Goal: Communication & Community: Answer question/provide support

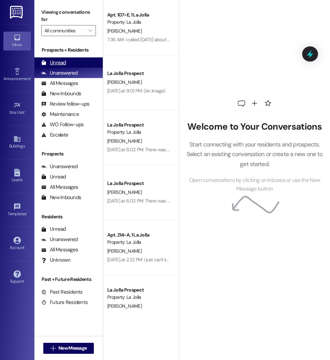
click at [76, 60] on div "Unread (0)" at bounding box center [68, 62] width 68 height 10
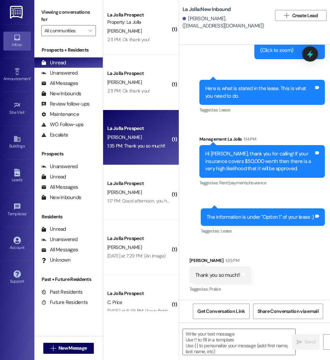
scroll to position [607, 0]
click at [18, 173] on icon at bounding box center [17, 173] width 6 height 8
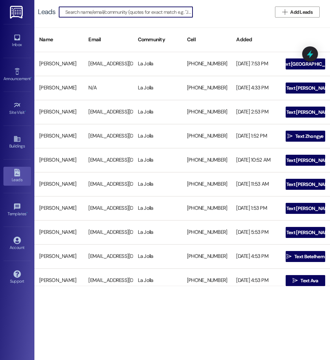
click at [85, 14] on input at bounding box center [128, 12] width 127 height 10
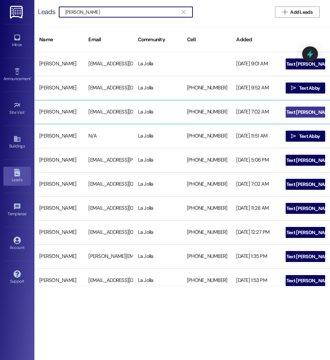
type input "Stoddard"
click at [313, 112] on span "Text Mitchell" at bounding box center [309, 112] width 46 height 7
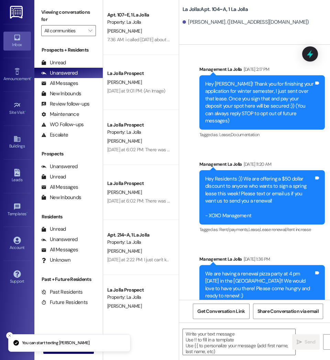
scroll to position [7154, 0]
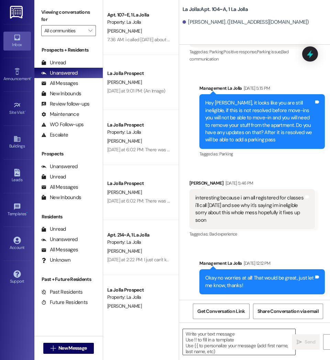
click at [206, 342] on textarea at bounding box center [239, 342] width 112 height 26
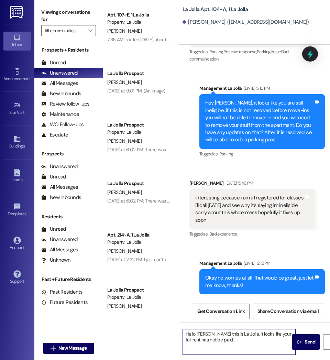
click at [206, 341] on textarea "Hello Mitchell this is La Jolla. It looks like your fall rent has not be paid." at bounding box center [239, 342] width 112 height 26
click at [238, 341] on textarea "Hello Mitchell this is La Jolla. It looks like your fall rent has not been paid." at bounding box center [239, 342] width 112 height 26
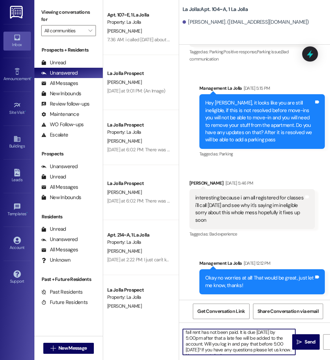
scroll to position [0, 0]
drag, startPoint x: 287, startPoint y: 352, endPoint x: 181, endPoint y: 329, distance: 108.9
click at [181, 329] on div "Hello Mitchell this is La Jolla. It looks like your fall rent has not been paid…" at bounding box center [235, 341] width 113 height 26
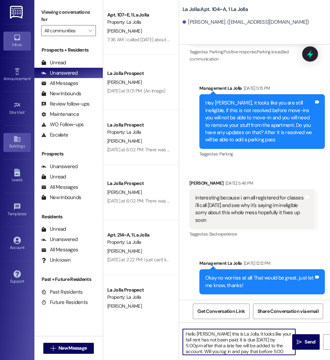
type textarea "Hello Mitchell this is La Jolla. It looks like your fall rent has not been paid…"
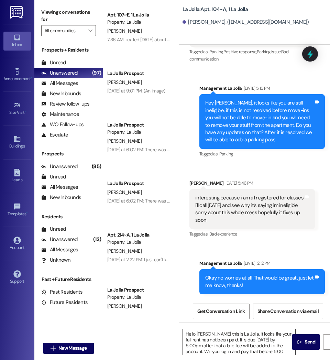
scroll to position [8, 0]
click at [288, 351] on textarea "Hello Mitchell this is La Jolla. It looks like your fall rent has not been paid…" at bounding box center [239, 342] width 112 height 26
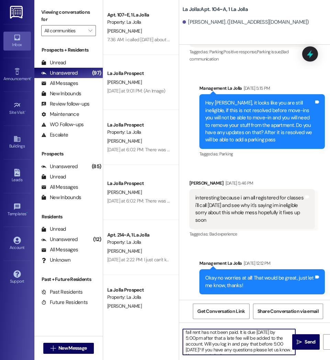
scroll to position [0, 0]
drag, startPoint x: 286, startPoint y: 349, endPoint x: 152, endPoint y: 328, distance: 136.3
click at [152, 328] on div "Apt. 107~E, 1 La Jolla Property: La Jolla A. Rehl 7:36 AM: i called yesterday a…" at bounding box center [216, 180] width 227 height 360
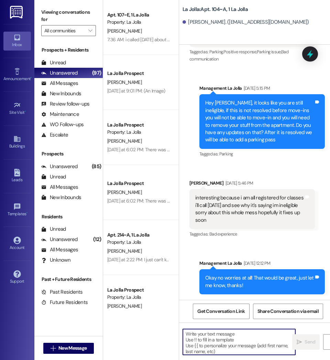
paste textarea "Hello Mitchell, this is La Jolla. It looks like your fall rent has not been pai…"
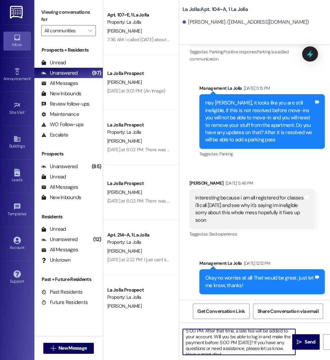
scroll to position [15, 0]
click at [241, 338] on textarea "Hello Mitchell, this is La Jolla. It looks like your fall rent has not been pai…" at bounding box center [239, 342] width 112 height 26
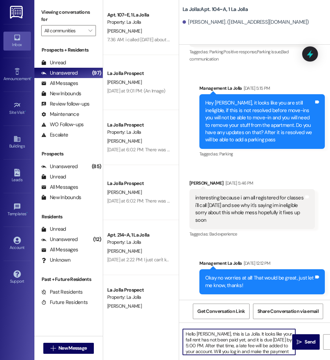
drag, startPoint x: 199, startPoint y: 350, endPoint x: 175, endPoint y: 324, distance: 35.3
click at [175, 324] on div "Apt. 107~E, 1 La Jolla Property: La Jolla A. Rehl 7:36 AM: i called yesterday a…" at bounding box center [216, 180] width 227 height 360
type textarea "Hello Mitchell, this is La Jolla. It looks like your fall rent has not been pai…"
click at [308, 341] on span "Send" at bounding box center [309, 341] width 11 height 7
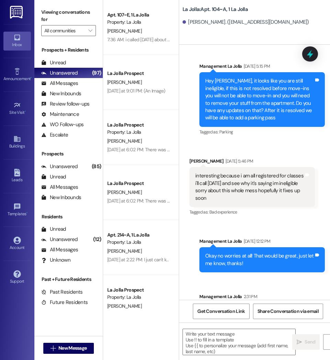
scroll to position [7099, 0]
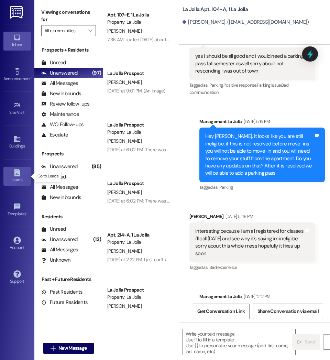
click at [15, 181] on div "Leads" at bounding box center [17, 179] width 34 height 7
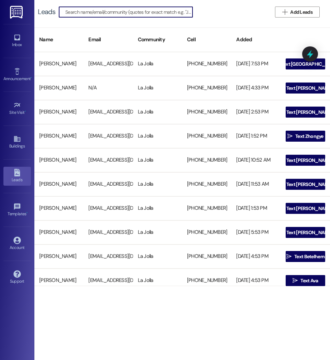
click at [88, 12] on input at bounding box center [128, 12] width 127 height 10
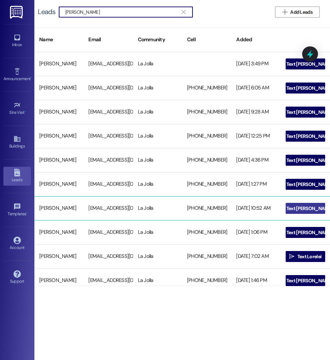
type input "Miller Beth"
click at [305, 206] on span "Text Bethany" at bounding box center [309, 208] width 46 height 7
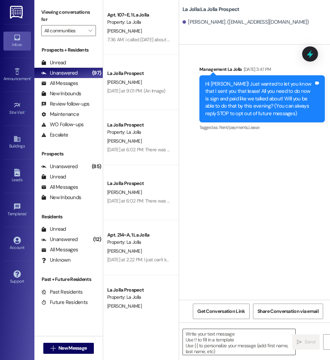
click at [222, 344] on textarea at bounding box center [239, 342] width 112 height 26
paste textarea "Hello Mitchell, this is La Jolla. It looks like your fall rent has not been pai…"
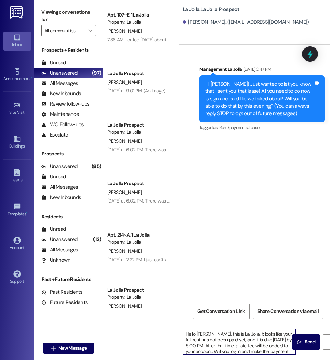
click at [212, 335] on textarea "Hello Mitchell, this is La Jolla. It looks like your fall rent has not been pai…" at bounding box center [239, 342] width 112 height 26
drag, startPoint x: 198, startPoint y: 353, endPoint x: 162, endPoint y: 315, distance: 52.2
click at [162, 315] on div "Apt. 107~E, 1 La Jolla Property: La Jolla A. Rehl 7:36 AM: i called yesterday a…" at bounding box center [216, 180] width 227 height 360
type textarea "Hello Bethany this is La Jolla. It looks like your fall rent has not been paid …"
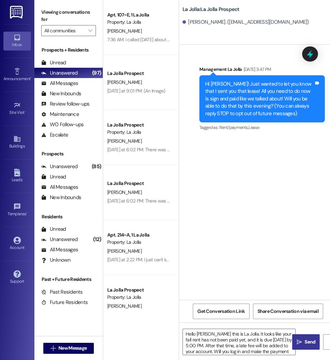
click at [304, 341] on span "Send" at bounding box center [309, 341] width 11 height 7
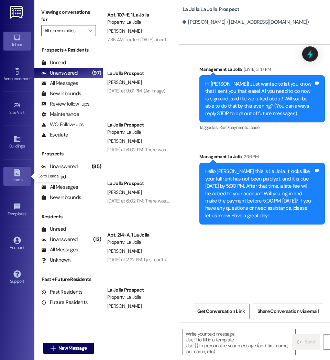
click at [14, 177] on div "Leads" at bounding box center [17, 179] width 34 height 7
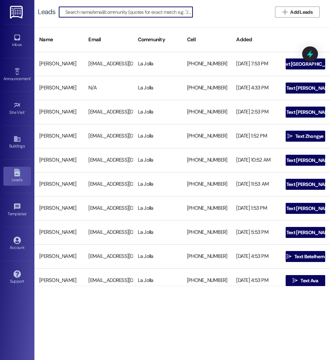
click at [110, 12] on input at bounding box center [128, 12] width 127 height 10
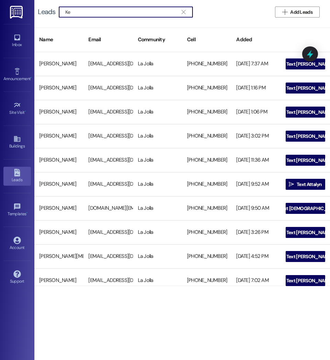
type input "K"
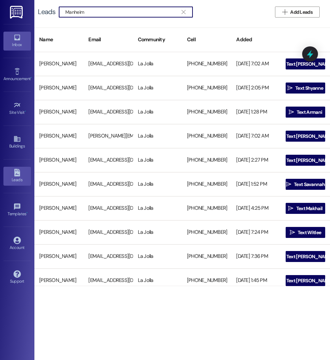
type input "Manheim"
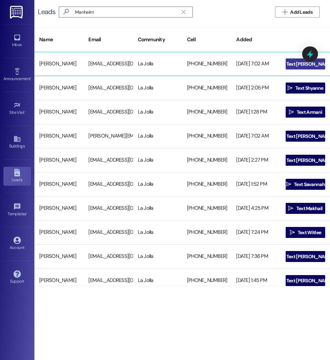
click at [283, 64] on icon "" at bounding box center [280, 63] width 5 height 5
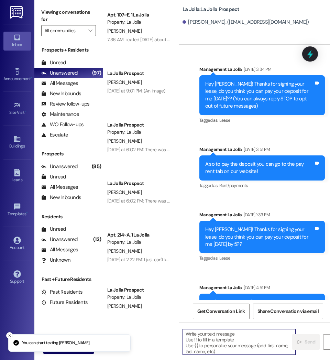
click at [211, 349] on textarea at bounding box center [239, 342] width 112 height 26
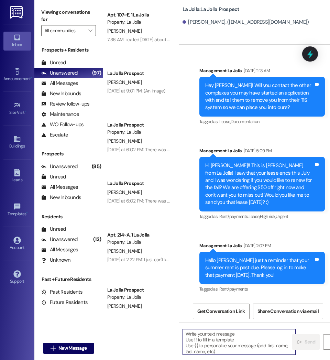
paste textarea "Hello Bethany this is La Jolla. It looks like your fall rent has not been paid …"
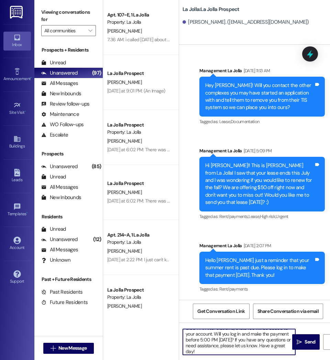
scroll to position [0, 0]
type textarea "Hello Bethany this is La Jolla. It looks like your fall rent has not been paid …"
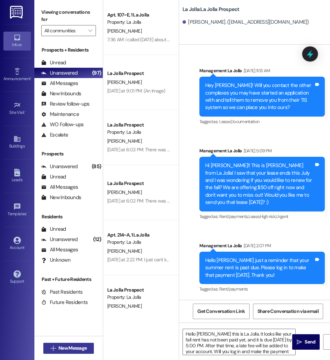
click at [56, 349] on span " New Message" at bounding box center [68, 347] width 39 height 7
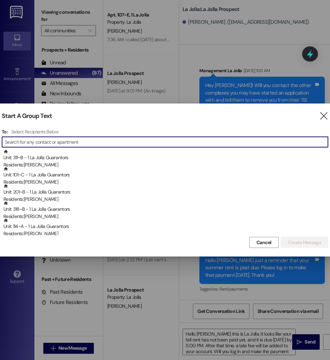
click at [80, 145] on input at bounding box center [166, 142] width 323 height 10
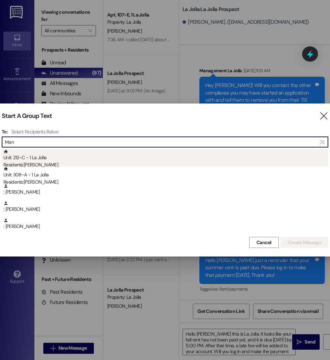
type input "Man"
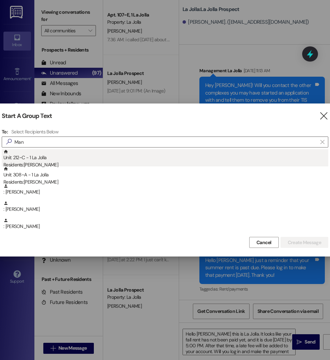
click at [38, 161] on div "Unit: 212~C - 1 La Jolla Residents: Kelly Manheimer" at bounding box center [165, 159] width 325 height 20
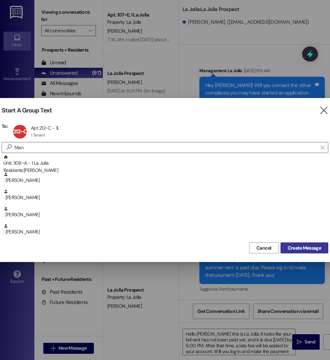
click at [299, 245] on span "Create Message" at bounding box center [303, 247] width 33 height 7
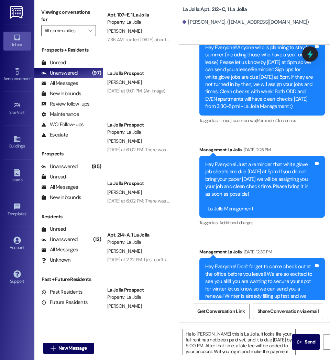
scroll to position [8260, 0]
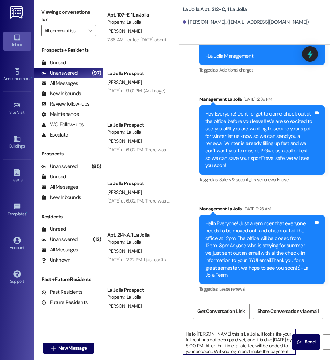
click at [213, 334] on textarea "Hello Bethany this is La Jolla. It looks like your fall rent has not been paid …" at bounding box center [239, 342] width 112 height 26
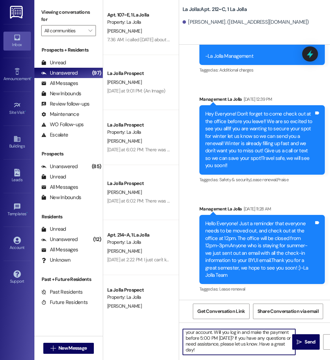
scroll to position [0, 0]
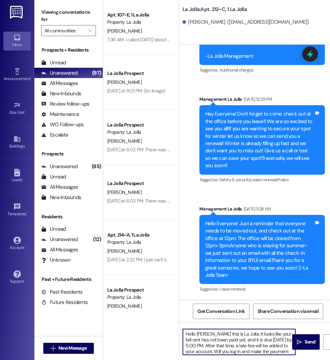
drag, startPoint x: 198, startPoint y: 351, endPoint x: 176, endPoint y: 321, distance: 37.5
click at [176, 321] on div "Apt. 107~E, 1 La Jolla Property: La Jolla A. Rehl 7:36 AM: i called yesterday a…" at bounding box center [216, 180] width 227 height 360
type textarea "Hello Kelly this is La Jolla. It looks like your fall rent has not been paid ye…"
click at [309, 340] on span "Send" at bounding box center [309, 341] width 11 height 7
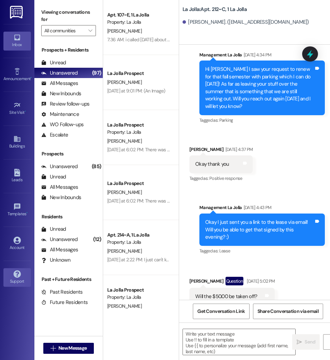
scroll to position [6773, 0]
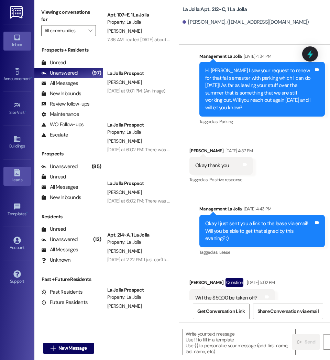
click at [20, 181] on div "Leads" at bounding box center [17, 179] width 34 height 7
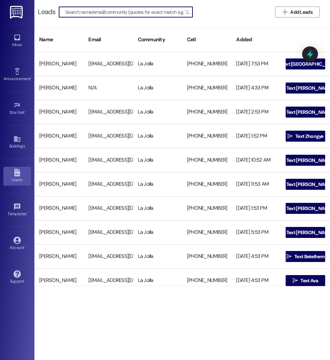
click at [102, 15] on input at bounding box center [128, 12] width 127 height 10
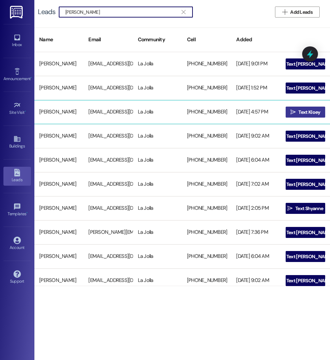
type input "Mathew"
click at [291, 114] on icon "" at bounding box center [292, 111] width 5 height 5
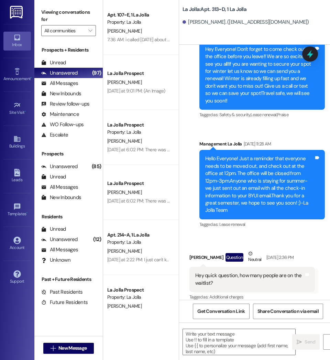
scroll to position [10556, 0]
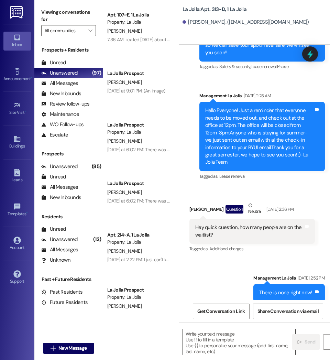
click at [226, 341] on textarea at bounding box center [239, 342] width 112 height 26
paste textarea "Hello Kelly this is La Jolla. It looks like your fall rent has not been paid ye…"
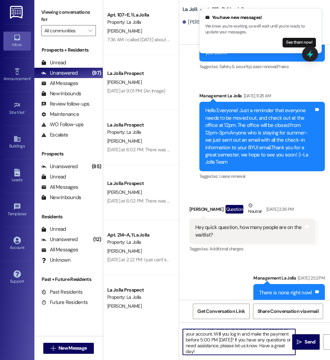
scroll to position [0, 0]
click at [205, 333] on textarea "Hello Kelly this is La Jolla. It looks like your fall rent has not been paid ye…" at bounding box center [239, 342] width 112 height 26
drag, startPoint x: 198, startPoint y: 350, endPoint x: 162, endPoint y: 315, distance: 49.8
click at [162, 315] on div "Apt. 107~E, 1 La Jolla Property: La Jolla A. Rehl 7:36 AM: i called yesterday a…" at bounding box center [216, 180] width 227 height 360
type textarea "Hello Kloey this is La Jolla. It looks like your fall rent has not been paid ye…"
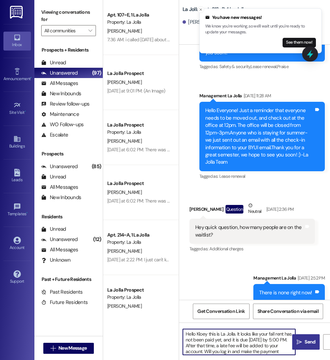
click at [303, 341] on span "Send" at bounding box center [309, 341] width 13 height 7
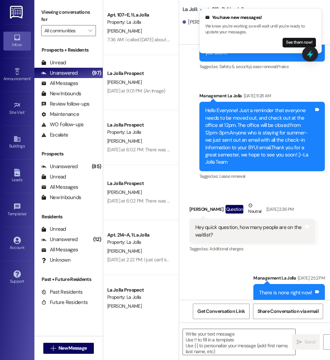
scroll to position [10508, 0]
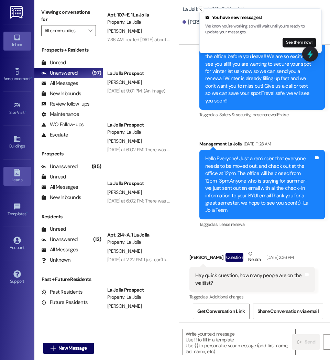
click at [14, 181] on div "Leads" at bounding box center [17, 179] width 34 height 7
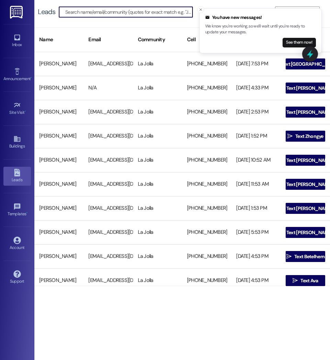
click at [117, 13] on input at bounding box center [128, 12] width 127 height 10
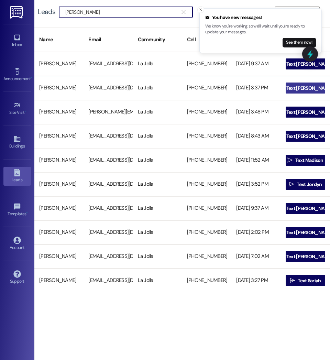
type input "Stuart"
click at [296, 87] on span "Text [PERSON_NAME]" at bounding box center [309, 87] width 46 height 7
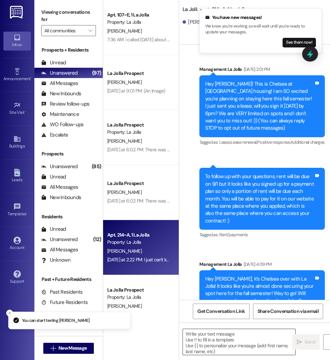
scroll to position [26252, 0]
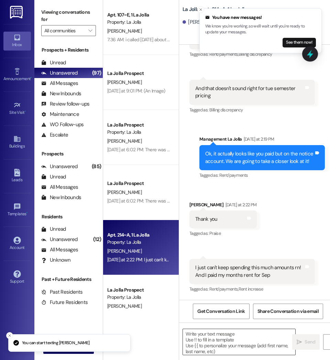
click at [230, 340] on textarea at bounding box center [239, 342] width 112 height 26
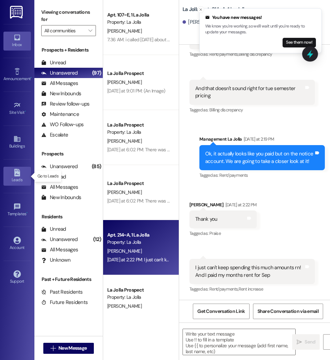
click at [20, 180] on div "Leads" at bounding box center [17, 179] width 34 height 7
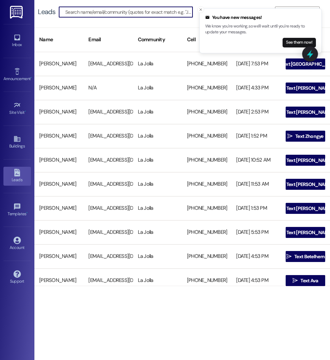
click at [95, 9] on input at bounding box center [128, 12] width 127 height 10
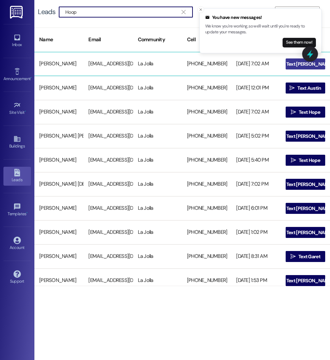
type input "Hoop"
click at [301, 64] on span "Text Ana" at bounding box center [309, 63] width 46 height 7
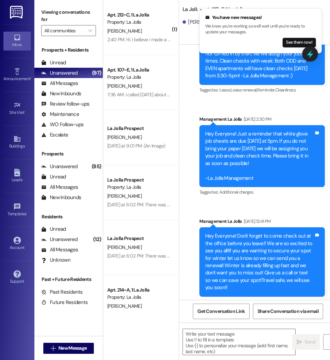
scroll to position [9605, 0]
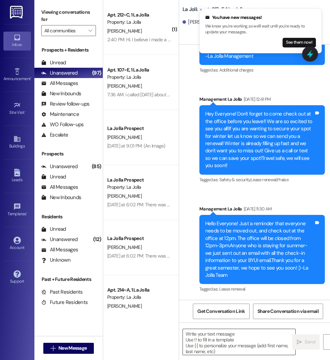
click at [226, 338] on textarea at bounding box center [239, 342] width 112 height 26
paste textarea "Hello Kloey this is La Jolla. It looks like your fall rent has not been paid ye…"
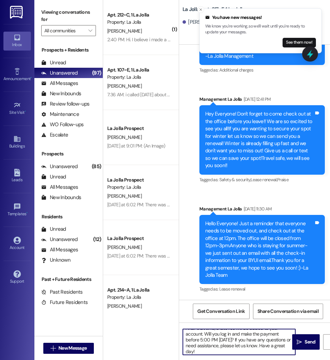
scroll to position [0, 0]
click at [207, 333] on textarea "Hello Kloey this is La Jolla. It looks like your fall rent has not been paid ye…" at bounding box center [239, 342] width 112 height 26
drag, startPoint x: 196, startPoint y: 350, endPoint x: 169, endPoint y: 323, distance: 38.9
click at [169, 323] on div "( 1 ) Apt. 212~C, 1 La Jolla Property: La Jolla K. Manheimer 2:40 PM: Hi. I bel…" at bounding box center [216, 180] width 227 height 360
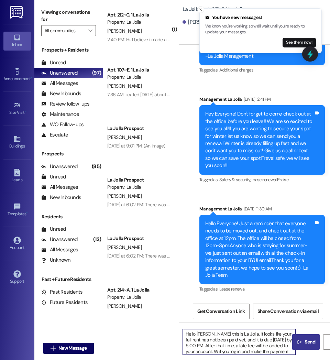
type textarea "Hello Ana this is La Jolla. It looks like your fall rent has not been paid yet,…"
click at [309, 342] on span "Send" at bounding box center [309, 341] width 11 height 7
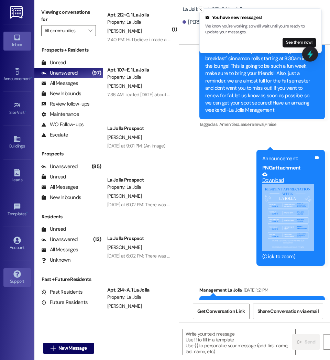
scroll to position [8277, 0]
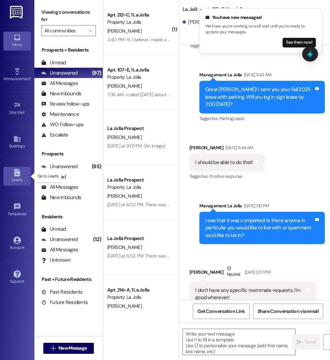
click at [20, 173] on icon at bounding box center [17, 173] width 8 height 8
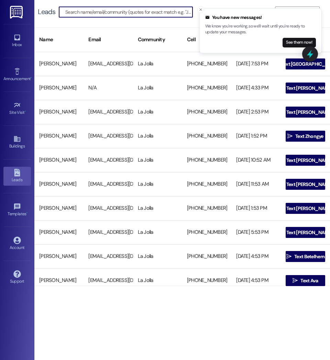
click at [90, 12] on input at bounding box center [128, 12] width 127 height 10
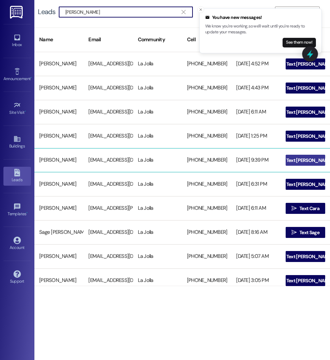
type input "Paul"
click at [299, 157] on span "Text [PERSON_NAME]" at bounding box center [309, 160] width 46 height 7
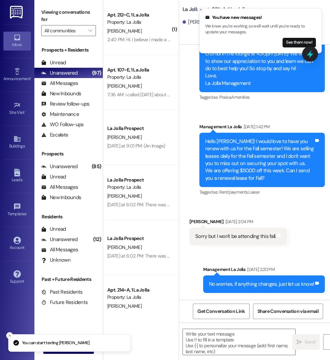
scroll to position [5727, 0]
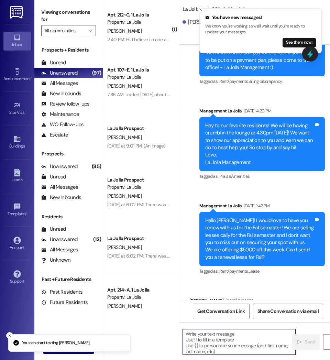
click at [211, 341] on textarea at bounding box center [239, 342] width 112 height 26
paste textarea "Hello Ana this is La Jolla. It looks like your fall rent has not been paid yet,…"
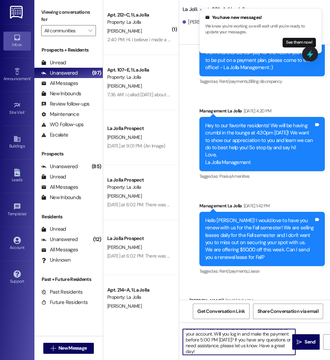
scroll to position [0, 0]
click at [204, 336] on textarea "Hello Ana this is La Jolla. It looks like your fall rent has not been paid yet,…" at bounding box center [239, 342] width 112 height 26
click at [225, 350] on textarea "Hello Ana this is La Jolla. It looks like your fall rent has not been paid yet,…" at bounding box center [239, 342] width 112 height 26
drag, startPoint x: 204, startPoint y: 333, endPoint x: 233, endPoint y: 342, distance: 30.3
click at [233, 342] on textarea "Hello Ana this is La Jolla. It looks like your fall rent has not been paid yet,…" at bounding box center [239, 342] width 112 height 26
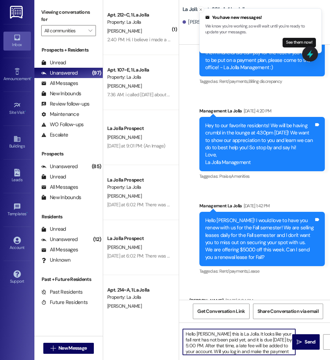
drag, startPoint x: 233, startPoint y: 342, endPoint x: 248, endPoint y: 344, distance: 15.5
click at [248, 344] on textarea "Hello Ana this is La Jolla. It looks like your fall rent has not been paid yet,…" at bounding box center [239, 342] width 112 height 26
click at [203, 334] on textarea "Hello Ana this is La Jolla. It looks like your fall rent has not been paid yet,…" at bounding box center [239, 342] width 112 height 26
drag, startPoint x: 196, startPoint y: 351, endPoint x: 179, endPoint y: 325, distance: 31.2
click at [179, 325] on div "Hello Paul this is La Jolla. It looks like your fall rent has not been paid yet…" at bounding box center [254, 348] width 151 height 52
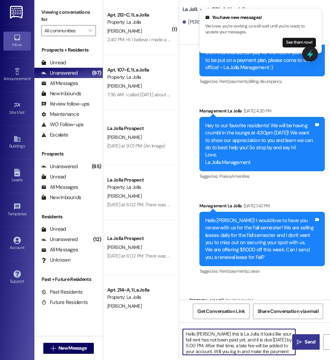
type textarea "Hello Paul this is La Jolla. It looks like your fall rent has not been paid yet…"
click at [301, 342] on icon "" at bounding box center [298, 341] width 5 height 5
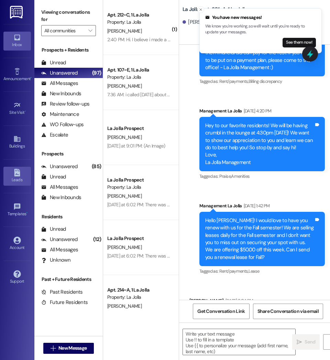
click at [20, 180] on div "Leads" at bounding box center [17, 179] width 34 height 7
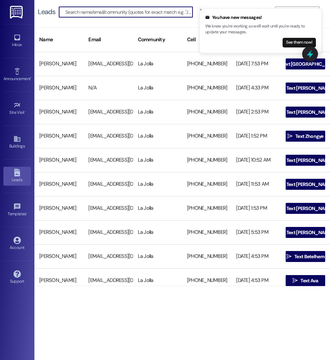
click at [71, 11] on input at bounding box center [128, 12] width 127 height 10
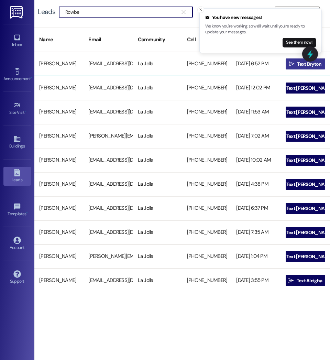
type input "Rowbe"
click at [290, 65] on icon "" at bounding box center [291, 63] width 5 height 5
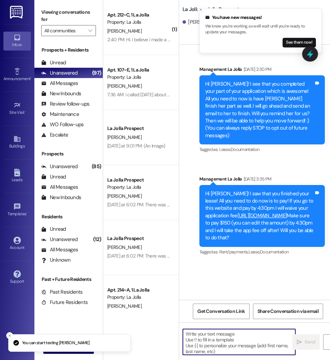
click at [237, 335] on textarea at bounding box center [239, 342] width 112 height 26
paste textarea "Hello Paul this is La Jolla. It looks like your fall rent has not been paid yet…"
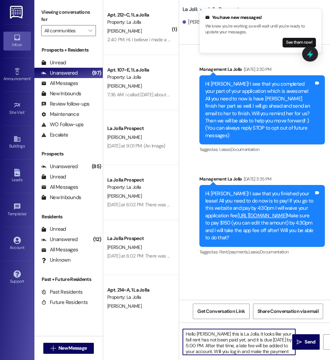
click at [204, 333] on textarea "Hello Paul this is La Jolla. It looks like your fall rent has not been paid yet…" at bounding box center [239, 342] width 112 height 26
drag, startPoint x: 198, startPoint y: 350, endPoint x: 166, endPoint y: 322, distance: 42.9
click at [166, 322] on div "( 1 ) Apt. 212~C, 1 La Jolla Property: La Jolla K. Manheimer 2:40 PM: Hi. I bel…" at bounding box center [216, 180] width 227 height 360
type textarea "Hello Bryton this is La Jolla. It looks like your fall rent has not been paid y…"
click at [304, 342] on span "Send" at bounding box center [309, 341] width 11 height 7
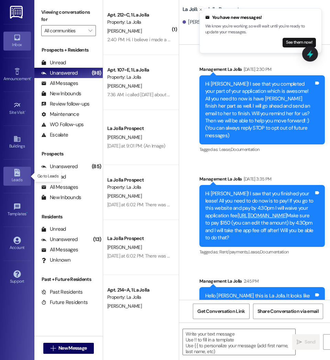
click at [18, 175] on icon at bounding box center [17, 173] width 6 height 8
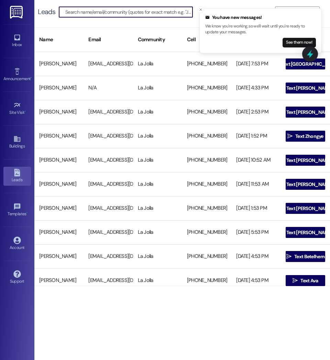
click at [69, 11] on input at bounding box center [128, 12] width 127 height 10
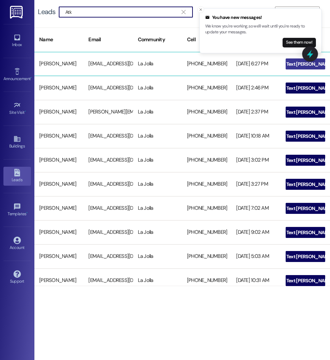
type input "Atk"
click at [283, 64] on icon "" at bounding box center [280, 63] width 5 height 5
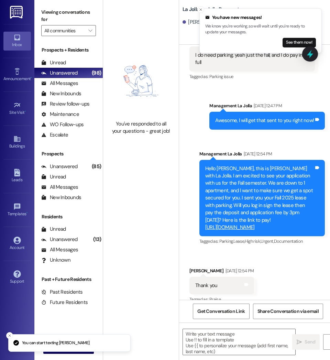
scroll to position [286, 0]
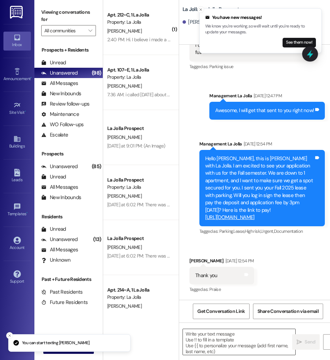
click at [204, 347] on textarea at bounding box center [239, 342] width 112 height 26
paste textarea "Hello Bryton this is La Jolla. It looks like your fall rent has not been paid y…"
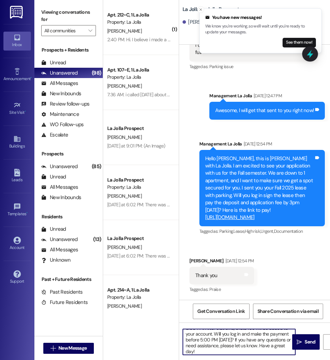
scroll to position [0, 0]
click at [208, 338] on textarea "Hello Bryton this is La Jolla. It looks like your fall rent has not been paid y…" at bounding box center [239, 342] width 112 height 26
click at [209, 334] on textarea "Hello Bryton this is La Jolla. It looks like your fall rent has not been paid y…" at bounding box center [239, 342] width 112 height 26
drag, startPoint x: 199, startPoint y: 351, endPoint x: 164, endPoint y: 318, distance: 48.1
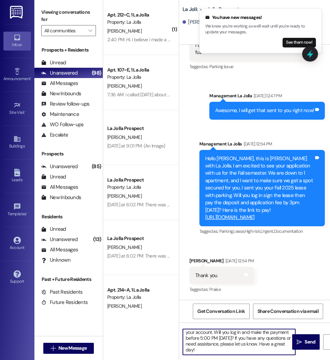
drag, startPoint x: 164, startPoint y: 318, endPoint x: 206, endPoint y: 353, distance: 55.1
click at [206, 353] on textarea "Hello Jacob this is La Jolla. It looks like your fall rent has not been paid ye…" at bounding box center [239, 342] width 112 height 26
drag, startPoint x: 197, startPoint y: 350, endPoint x: 178, endPoint y: 338, distance: 23.4
drag, startPoint x: 178, startPoint y: 338, endPoint x: 201, endPoint y: 349, distance: 25.6
click at [201, 349] on textarea "Hello Jacob this is La Jolla. It looks like your fall rent has not been paid ye…" at bounding box center [239, 342] width 112 height 26
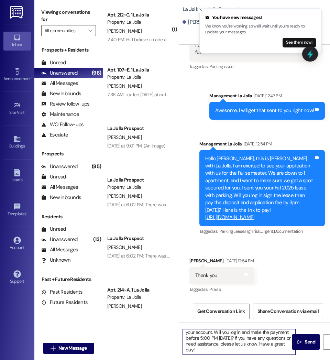
scroll to position [0, 0]
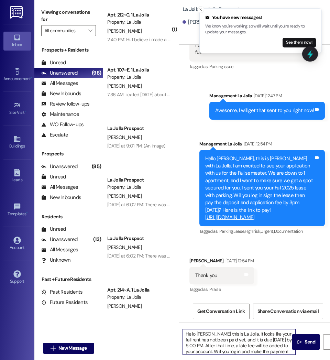
drag, startPoint x: 194, startPoint y: 349, endPoint x: 182, endPoint y: 324, distance: 27.8
click at [182, 324] on div "Hello Jacob this is La Jolla. It looks like your fall rent has not been paid ye…" at bounding box center [254, 348] width 151 height 52
type textarea "Hello Jacob this is La Jolla. It looks like your fall rent has not been paid ye…"
click at [307, 339] on span "Send" at bounding box center [309, 341] width 11 height 7
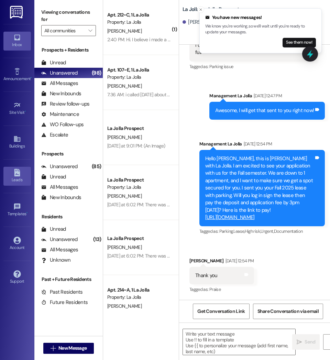
click at [22, 176] on div "Leads" at bounding box center [17, 179] width 34 height 7
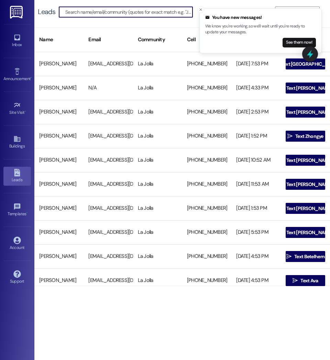
click at [90, 13] on input at bounding box center [128, 12] width 127 height 10
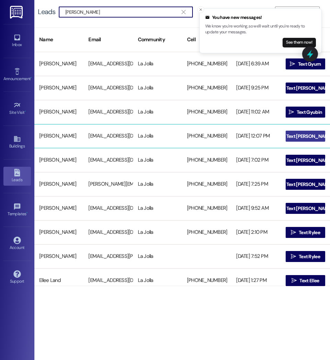
type input "Lee"
click at [306, 136] on span "Text [PERSON_NAME]" at bounding box center [309, 136] width 46 height 7
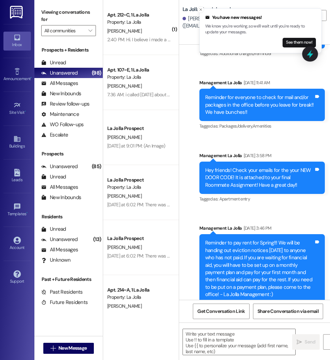
scroll to position [6360, 0]
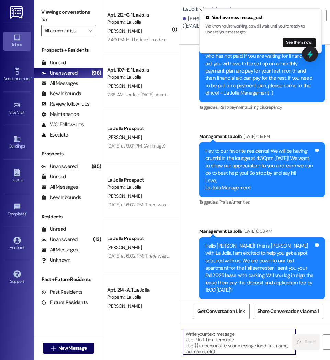
click at [204, 343] on textarea at bounding box center [239, 342] width 112 height 26
paste textarea "Hello Jacob this is La Jolla. It looks like your fall rent has not been paid ye…"
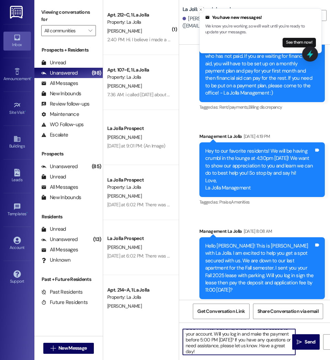
scroll to position [0, 0]
click at [208, 335] on textarea "Hello Jacob this is La Jolla. It looks like your fall rent has not been paid ye…" at bounding box center [239, 342] width 112 height 26
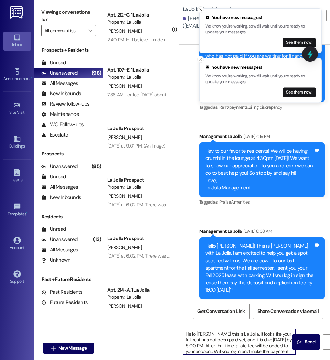
drag, startPoint x: 197, startPoint y: 351, endPoint x: 172, endPoint y: 322, distance: 38.2
click at [172, 322] on div "( 1 ) Apt. 212~C, 1 La Jolla Property: La Jolla K. Manheimer 2:40 PM: Hi. I bel…" at bounding box center [216, 180] width 227 height 360
type textarea "Hello Benjamin this is La Jolla. It looks like your fall rent has not been paid…"
click at [314, 342] on span "Send" at bounding box center [309, 341] width 11 height 7
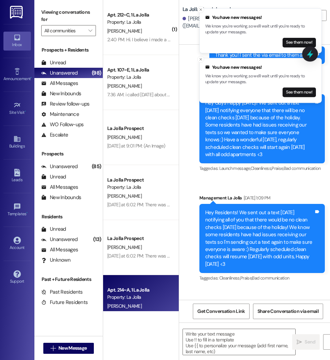
scroll to position [918, 0]
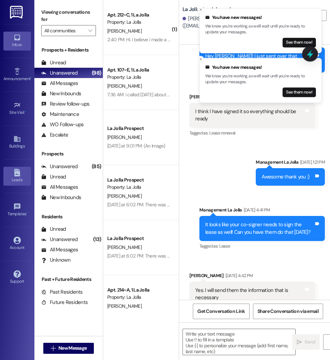
click at [16, 177] on div "Leads" at bounding box center [17, 179] width 34 height 7
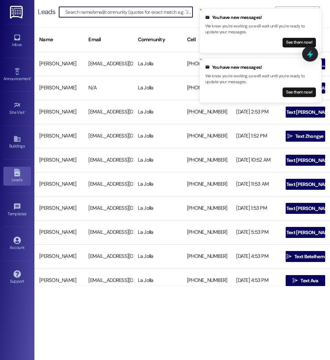
click at [75, 14] on input at bounding box center [128, 12] width 127 height 10
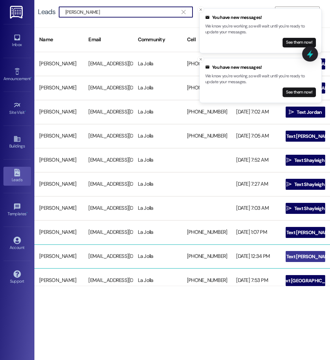
type input "[PERSON_NAME]"
click at [293, 255] on span "Text [PERSON_NAME]" at bounding box center [309, 256] width 49 height 7
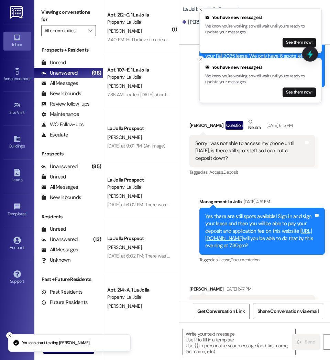
scroll to position [291, 0]
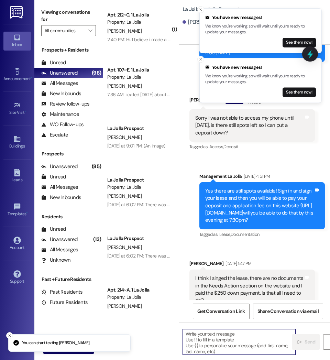
click at [240, 341] on textarea at bounding box center [239, 342] width 112 height 26
paste textarea "Hello Benjamin this is La Jolla. It looks like your fall rent has not been paid…"
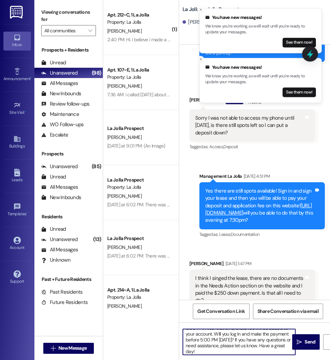
scroll to position [0, 0]
drag, startPoint x: 214, startPoint y: 333, endPoint x: 224, endPoint y: 342, distance: 13.1
click at [224, 342] on textarea "Hello Benjamin this is La Jolla. It looks like your fall rent has not been paid…" at bounding box center [239, 342] width 112 height 26
drag, startPoint x: 214, startPoint y: 334, endPoint x: 227, endPoint y: 351, distance: 21.8
click at [227, 351] on textarea "Hello Benjamin this is La Jolla. It looks like your fall rent has not been paid…" at bounding box center [239, 342] width 112 height 26
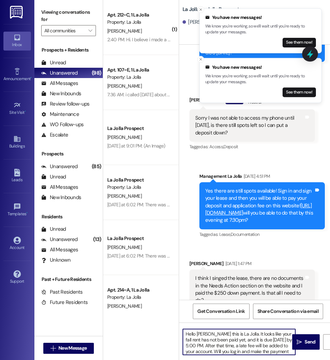
click at [214, 333] on textarea "Hello Benjamin this is La Jolla. It looks like your fall rent has not been paid…" at bounding box center [239, 342] width 112 height 26
drag, startPoint x: 195, startPoint y: 350, endPoint x: 172, endPoint y: 324, distance: 35.0
click at [172, 324] on div "( 1 ) Apt. 212~C, 1 La Jolla Property: La Jolla K. Manheimer 2:40 PM: Hi. I bel…" at bounding box center [216, 180] width 227 height 360
type textarea "Hello Nathan this is La Jolla. It looks like your fall rent has not been paid y…"
click at [304, 343] on span "Send" at bounding box center [309, 341] width 13 height 7
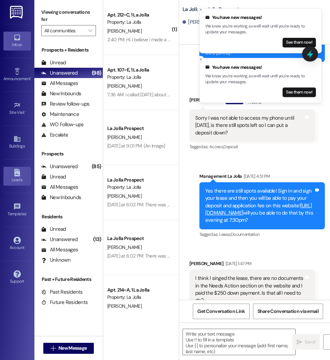
click at [11, 179] on div "Leads" at bounding box center [17, 179] width 34 height 7
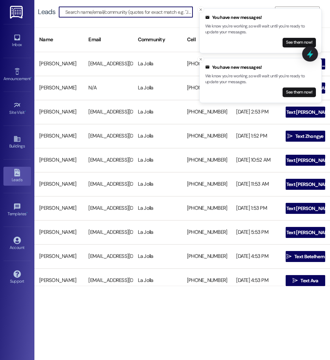
click at [91, 10] on input at bounding box center [128, 12] width 127 height 10
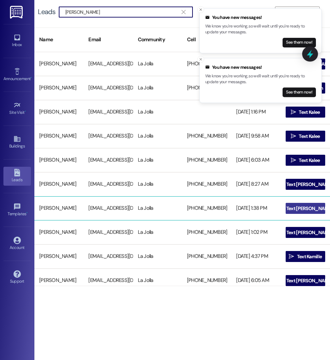
type input "[PERSON_NAME]"
click at [292, 207] on span " Text Morgan" at bounding box center [304, 208] width 57 height 10
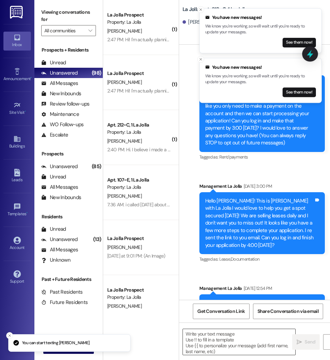
scroll to position [14954, 0]
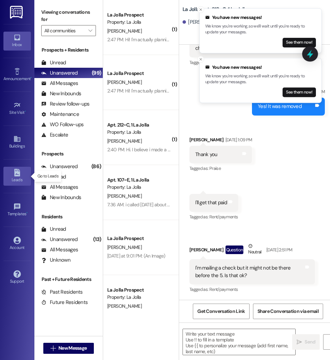
click at [15, 175] on icon at bounding box center [17, 173] width 6 height 8
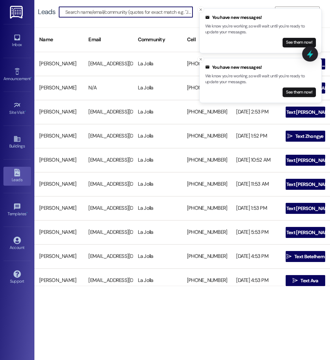
click at [90, 14] on input at bounding box center [128, 12] width 127 height 10
type input "Kim"
click at [198, 59] on icon "Close toast" at bounding box center [200, 59] width 4 height 4
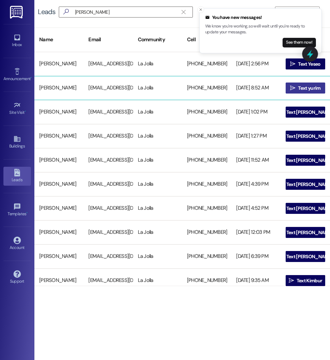
click at [306, 86] on span "Text yurim" at bounding box center [309, 87] width 22 height 7
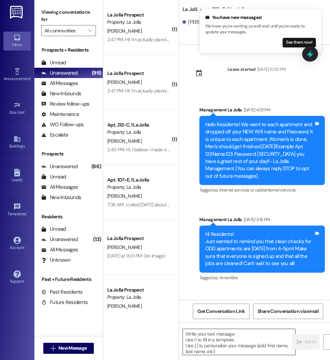
scroll to position [1191, 0]
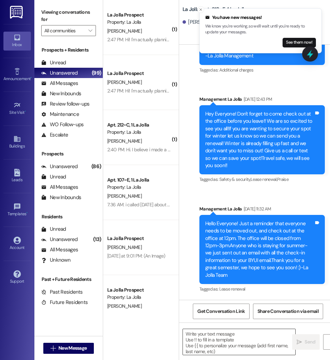
click at [213, 339] on textarea at bounding box center [239, 342] width 112 height 26
paste textarea "Hello Nathan this is La Jolla. It looks like your fall rent has not been paid y…"
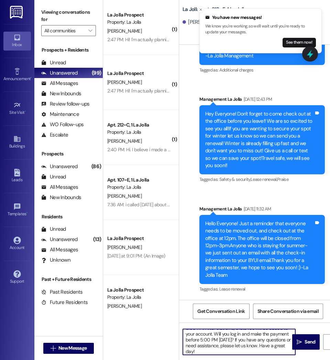
scroll to position [0, 0]
click at [211, 336] on textarea "Hello Nathan this is La Jolla. It looks like your fall rent has not been paid y…" at bounding box center [239, 342] width 112 height 26
drag, startPoint x: 199, startPoint y: 350, endPoint x: 166, endPoint y: 321, distance: 44.0
click at [166, 321] on div "( 1 ) La Jolla Prospect Property: La Jolla [PERSON_NAME] 2:47 PM: Hi! I'm actua…" at bounding box center [216, 180] width 227 height 360
type textarea "Hello [PERSON_NAME] this is La Jolla. It looks like your fall rent has not been…"
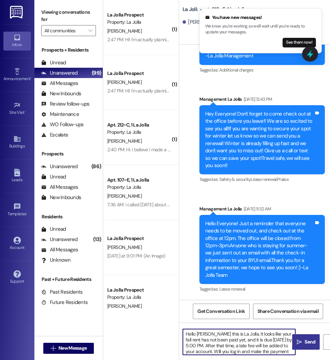
click at [302, 340] on span " Send" at bounding box center [306, 341] width 22 height 7
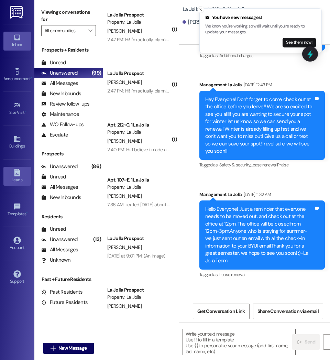
click at [14, 172] on icon at bounding box center [17, 173] width 8 height 8
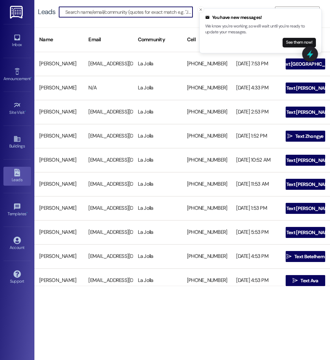
click at [86, 10] on input at bounding box center [128, 12] width 127 height 10
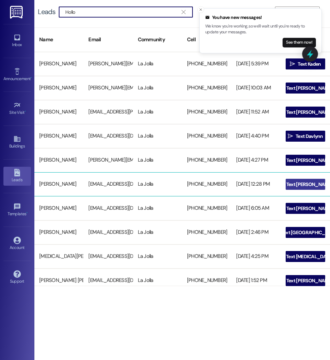
type input "Hollo"
click at [283, 185] on icon "" at bounding box center [280, 183] width 5 height 5
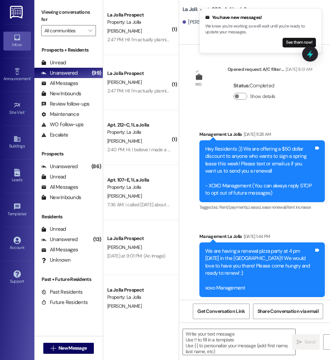
scroll to position [7640, 0]
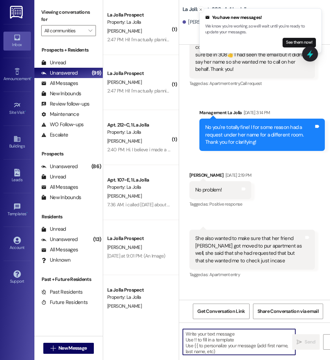
drag, startPoint x: 215, startPoint y: 340, endPoint x: 205, endPoint y: 340, distance: 10.3
click at [205, 340] on textarea at bounding box center [239, 342] width 112 height 26
paste textarea "Hello [PERSON_NAME] this is La Jolla. It looks like your fall rent has not been…"
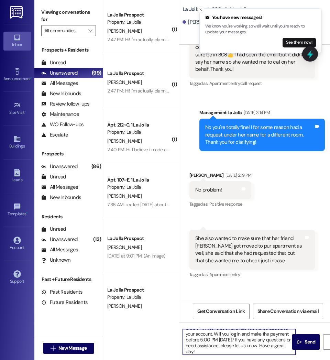
scroll to position [0, 0]
drag, startPoint x: 204, startPoint y: 332, endPoint x: 236, endPoint y: 349, distance: 36.6
click at [236, 349] on textarea "Hello [PERSON_NAME] this is La Jolla. It looks like your fall rent has not been…" at bounding box center [239, 342] width 112 height 26
click at [203, 334] on textarea "Hello [PERSON_NAME] this is La Jolla. It looks like your fall rent has not been…" at bounding box center [239, 342] width 112 height 26
drag, startPoint x: 196, startPoint y: 350, endPoint x: 176, endPoint y: 319, distance: 36.8
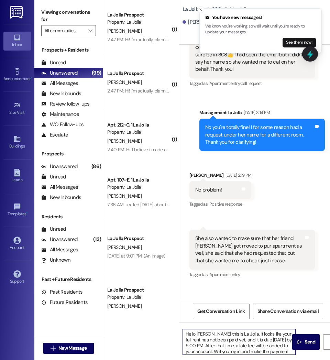
click at [176, 319] on div "( 1 ) La Jolla Prospect Property: La Jolla [PERSON_NAME] 2:47 PM: Hi! I'm actua…" at bounding box center [216, 180] width 227 height 360
type textarea "Hello Samantha this is La Jolla. It looks like your fall rent has not been paid…"
click at [307, 340] on span "Send" at bounding box center [309, 341] width 11 height 7
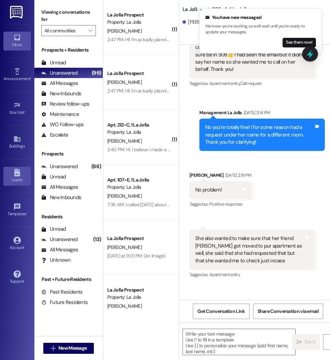
click at [13, 180] on div "Leads" at bounding box center [17, 179] width 34 height 7
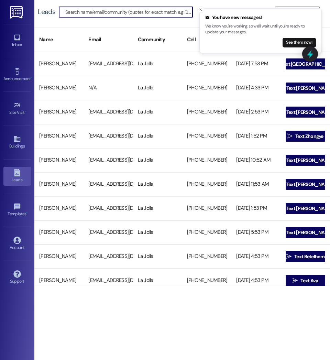
click at [92, 13] on input at bounding box center [128, 12] width 127 height 10
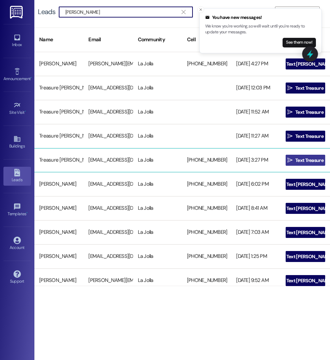
type input "Hart"
click at [297, 162] on span "Text Treasure" at bounding box center [309, 160] width 28 height 7
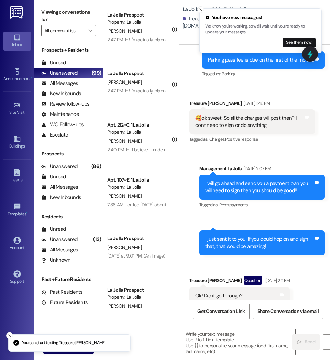
scroll to position [8933, 0]
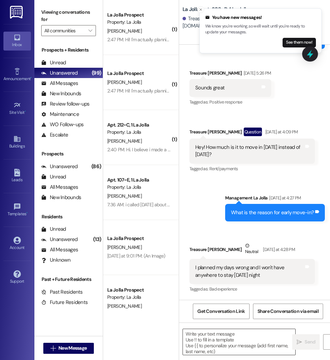
click at [241, 339] on textarea at bounding box center [239, 342] width 112 height 26
paste textarea "Hello Samantha this is La Jolla. It looks like your fall rent has not been paid…"
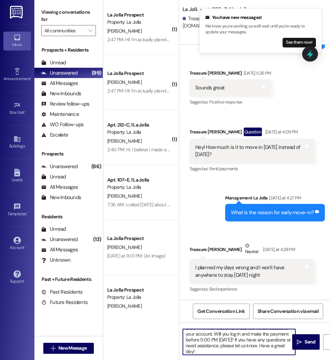
scroll to position [0, 0]
click at [217, 335] on textarea "Hello Samantha this is La Jolla. It looks like your fall rent has not been paid…" at bounding box center [239, 342] width 112 height 26
drag, startPoint x: 197, startPoint y: 351, endPoint x: 176, endPoint y: 326, distance: 32.9
click at [176, 326] on div "( 1 ) La Jolla Prospect Property: La Jolla [PERSON_NAME] 2:47 PM: Hi! I'm actua…" at bounding box center [216, 180] width 227 height 360
type textarea "Hello Treasure this is La Jolla. It looks like your fall rent has not been paid…"
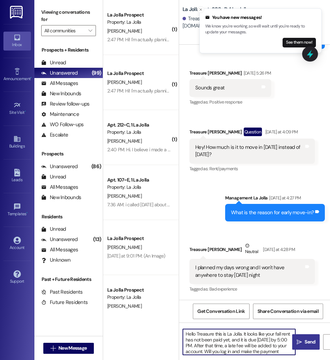
click at [307, 338] on button " Send" at bounding box center [305, 341] width 27 height 15
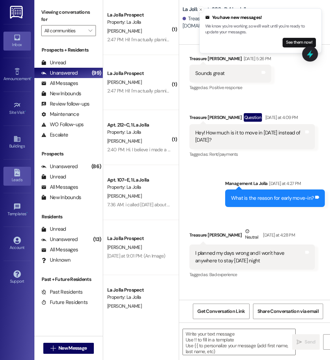
click at [15, 174] on icon at bounding box center [17, 173] width 6 height 8
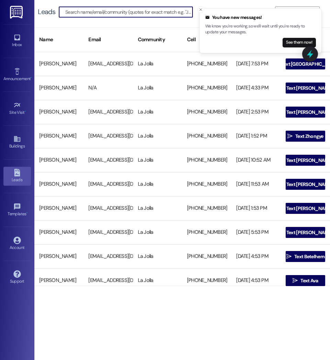
click at [105, 13] on input at bounding box center [128, 12] width 127 height 10
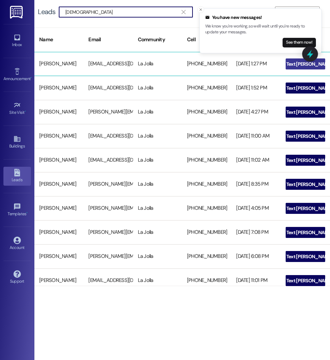
type input "Jesu"
click at [290, 64] on span "Text Alexa Claire" at bounding box center [309, 63] width 46 height 7
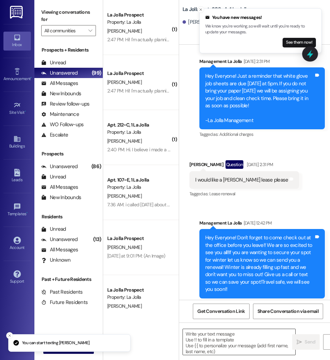
scroll to position [11325, 0]
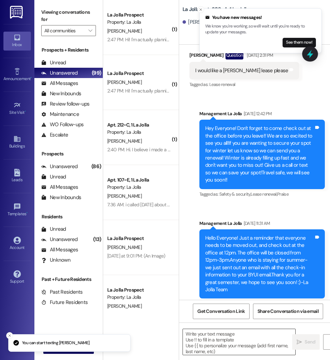
click at [225, 348] on textarea at bounding box center [239, 342] width 112 height 26
paste textarea "Hello Treasure this is La Jolla. It looks like your fall rent has not been paid…"
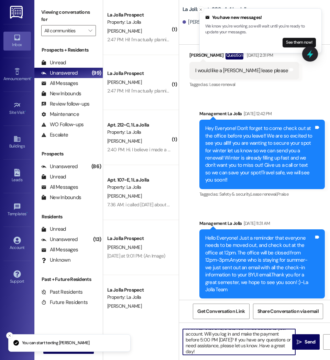
scroll to position [0, 0]
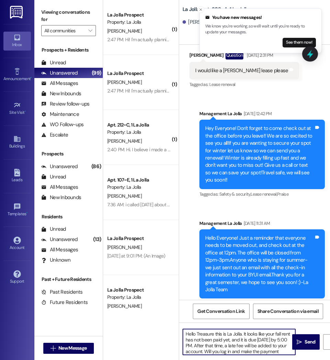
click at [213, 336] on textarea "Hello Treasure this is La Jolla. It looks like your fall rent has not been paid…" at bounding box center [239, 342] width 112 height 26
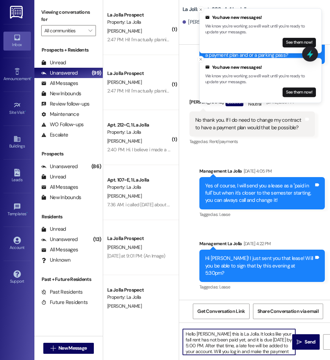
drag, startPoint x: 197, startPoint y: 350, endPoint x: 175, endPoint y: 323, distance: 34.2
click at [175, 323] on div "( 1 ) La Jolla Prospect Property: La Jolla [PERSON_NAME] 2:47 PM: Hi! I'm actua…" at bounding box center [216, 180] width 227 height 360
type textarea "Hello Alexa this is La Jolla. It looks like your fall rent has not been paid ye…"
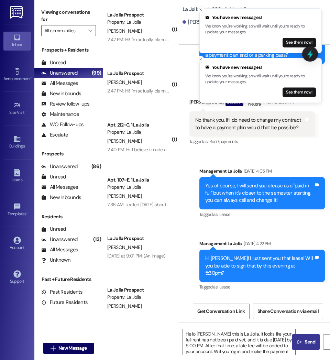
click at [309, 341] on span "Send" at bounding box center [309, 341] width 11 height 7
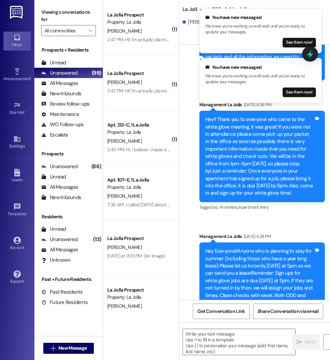
scroll to position [11106, 0]
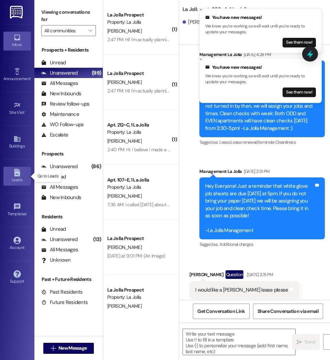
click at [23, 173] on link "Leads" at bounding box center [16, 176] width 27 height 19
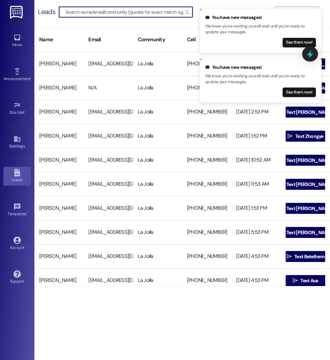
click at [108, 15] on input at bounding box center [128, 12] width 127 height 10
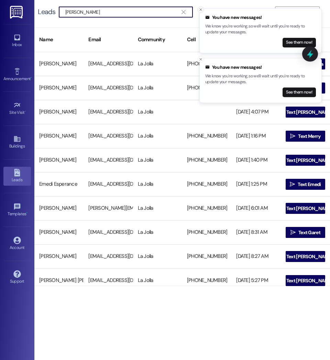
type input "Perez"
click at [200, 8] on icon "Close toast" at bounding box center [200, 10] width 4 height 4
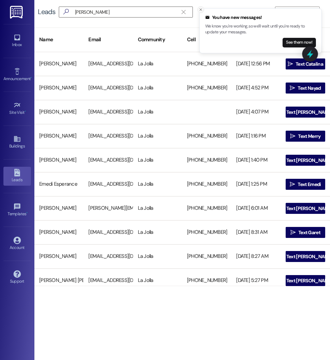
click at [200, 11] on icon "Close toast" at bounding box center [200, 10] width 4 height 4
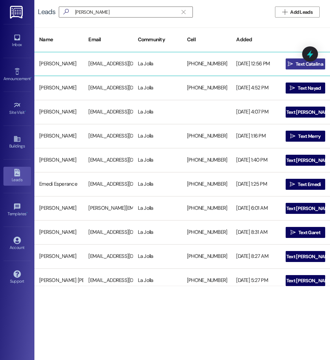
click at [296, 63] on span "Text Catalina" at bounding box center [308, 63] width 27 height 7
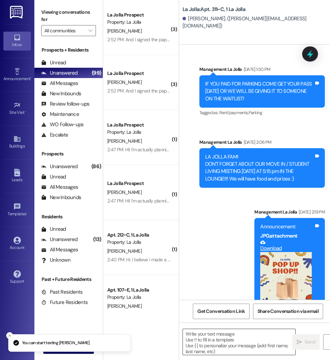
click at [218, 346] on textarea at bounding box center [239, 342] width 112 height 26
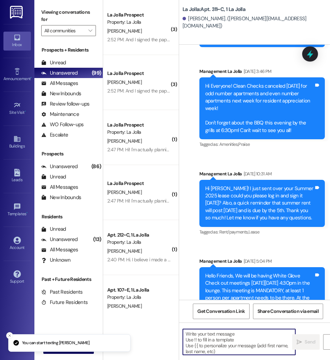
paste textarea "Hello Alexa this is La Jolla. It looks like your fall rent has not been paid ye…"
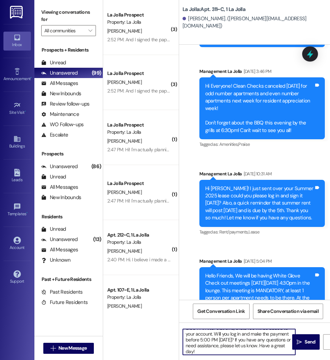
scroll to position [0, 0]
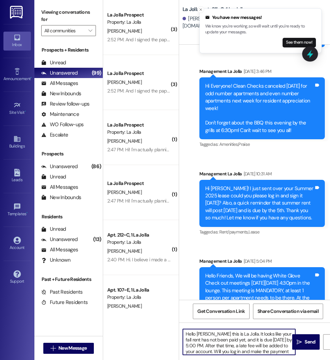
click at [207, 337] on textarea "Hello Alexa this is La Jolla. It looks like your fall rent has not been paid ye…" at bounding box center [239, 342] width 112 height 26
drag, startPoint x: 196, startPoint y: 351, endPoint x: 173, endPoint y: 321, distance: 37.7
click at [173, 321] on div "( 3 ) La Jolla Prospect Property: La Jolla T. Hart 2:52 PM: And I signed the pa…" at bounding box center [216, 180] width 227 height 360
type textarea "Hello Catalina this is La Jolla. It looks like your fall rent has not been paid…"
click at [310, 338] on span "Send" at bounding box center [309, 341] width 11 height 7
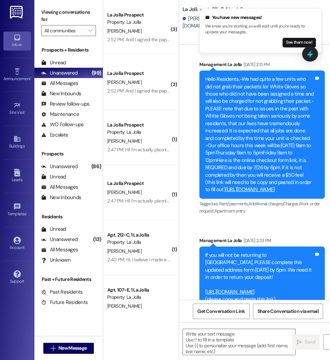
scroll to position [16361, 0]
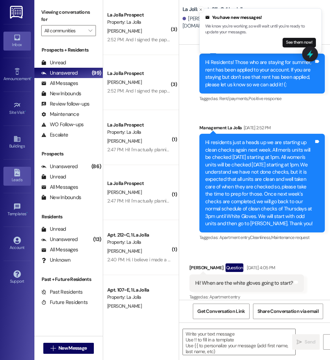
click at [11, 180] on div "Leads" at bounding box center [17, 179] width 34 height 7
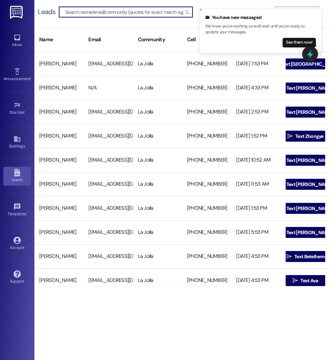
click at [100, 13] on input at bounding box center [128, 12] width 127 height 10
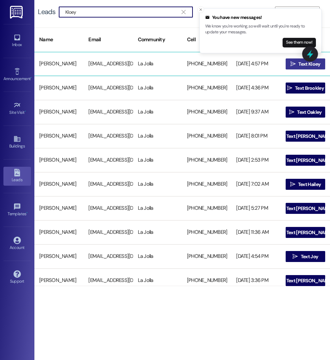
type input "Kloey"
click at [299, 64] on span "Text Kloey" at bounding box center [309, 63] width 22 height 7
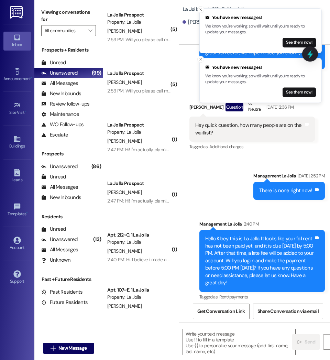
scroll to position [10658, 0]
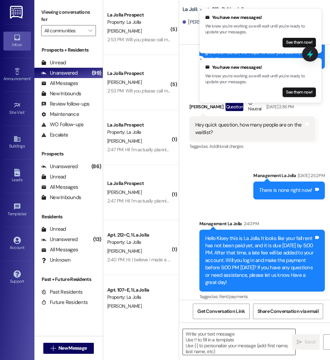
click at [224, 342] on textarea at bounding box center [239, 342] width 112 height 26
paste textarea "Hello Catalina this is La Jolla. It looks like your fall rent has not been paid…"
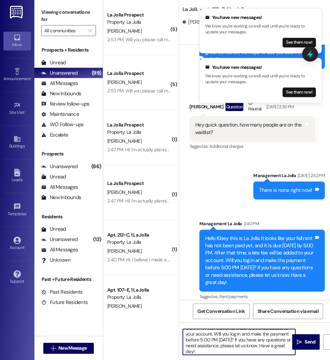
scroll to position [0, 0]
click at [211, 331] on textarea "Hello Catalina this is La Jolla. It looks like your fall rent has not been paid…" at bounding box center [239, 342] width 112 height 26
drag, startPoint x: 198, startPoint y: 350, endPoint x: 168, endPoint y: 323, distance: 41.1
click at [168, 323] on div "( 5 ) La Jolla Prospect Property: La Jolla T. Hart 2:53 PM: Will you please cal…" at bounding box center [216, 180] width 227 height 360
type textarea "Hello Kloey this is La Jolla. It looks like your fall rent has not been paid ye…"
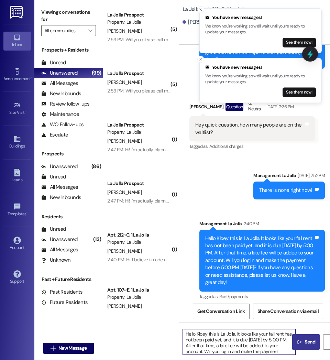
click at [299, 340] on icon "" at bounding box center [298, 341] width 5 height 5
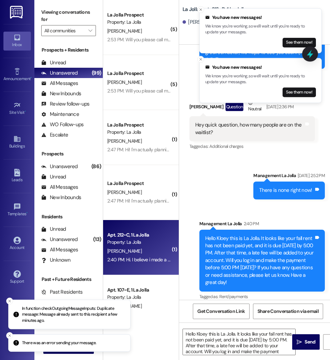
scroll to position [81, 0]
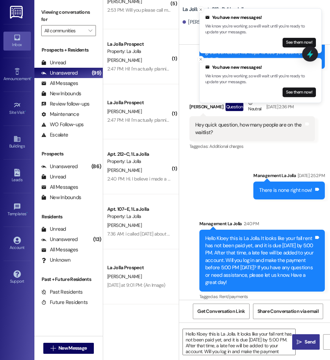
click at [306, 341] on span "Send" at bounding box center [309, 341] width 11 height 7
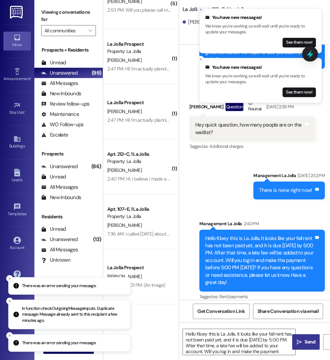
click at [202, 11] on icon "Close toast" at bounding box center [200, 10] width 4 height 4
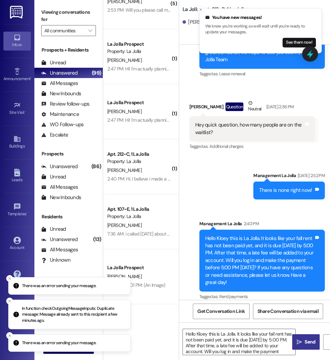
click at [202, 8] on li "You have new messages! We know you're working, so we'll wait until you're ready…" at bounding box center [260, 30] width 122 height 45
click at [201, 10] on line "Close toast" at bounding box center [201, 10] width 2 height 2
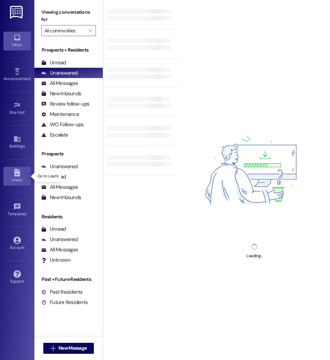
click at [16, 177] on div "Leads" at bounding box center [17, 179] width 34 height 7
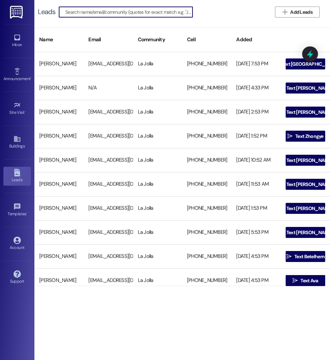
click at [75, 11] on input at bounding box center [128, 12] width 127 height 10
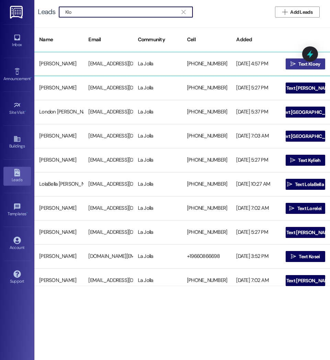
type input "Klo"
click at [291, 60] on span " Text Kloey" at bounding box center [305, 64] width 32 height 10
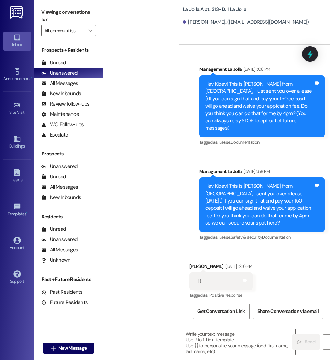
scroll to position [10658, 0]
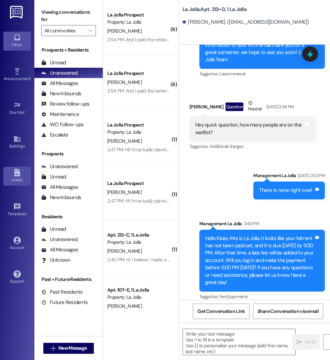
click at [17, 173] on icon at bounding box center [17, 173] width 6 height 8
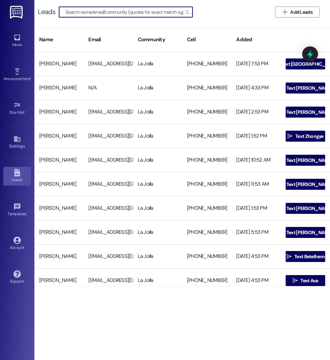
click at [97, 13] on input at bounding box center [128, 12] width 127 height 10
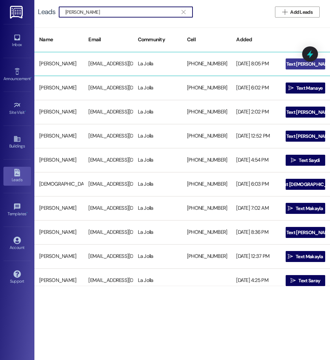
type input "[PERSON_NAME]"
click at [283, 64] on icon "" at bounding box center [280, 63] width 5 height 5
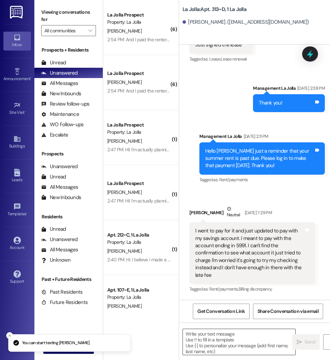
scroll to position [12151, 0]
click at [218, 346] on textarea at bounding box center [239, 342] width 112 height 26
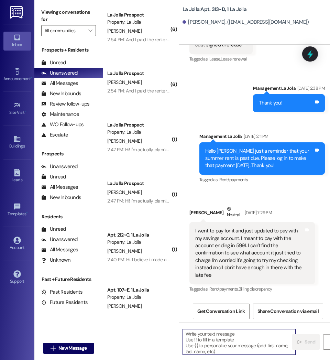
paste textarea "Hello Kloey this is La Jolla. It looks like your fall rent has not been paid ye…"
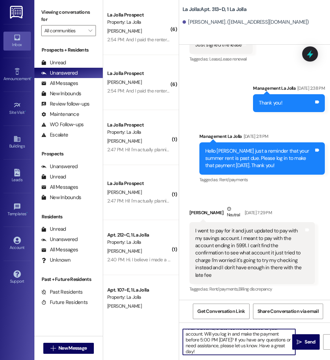
scroll to position [0, 0]
click at [206, 335] on textarea "Hello Kloey this is La Jolla. It looks like your fall rent has not been paid ye…" at bounding box center [239, 342] width 112 height 26
drag, startPoint x: 199, startPoint y: 350, endPoint x: 165, endPoint y: 318, distance: 46.2
click at [165, 318] on div "( 6 ) La Jolla Prospect Property: La Jolla [PERSON_NAME] 2:54 PM: And I paid th…" at bounding box center [216, 180] width 227 height 360
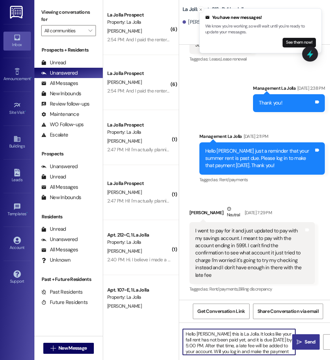
type textarea "Hello [PERSON_NAME] this is La Jolla. It looks like your fall rent has not been…"
click at [300, 337] on button " Send" at bounding box center [305, 341] width 27 height 15
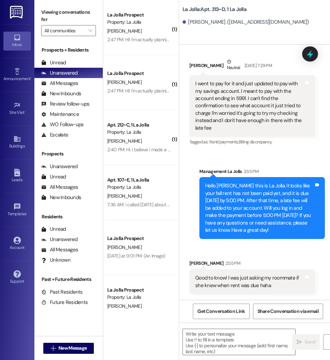
scroll to position [12298, 0]
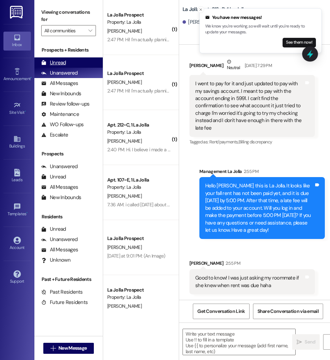
click at [59, 64] on div "Unread" at bounding box center [53, 62] width 25 height 7
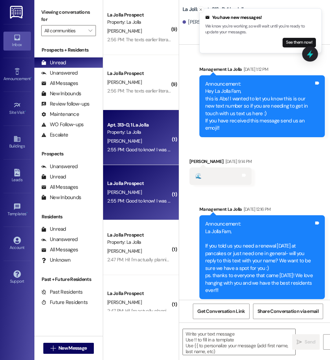
scroll to position [12318, 0]
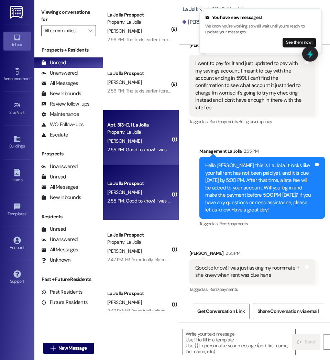
click at [202, 10] on icon "Close toast" at bounding box center [200, 10] width 4 height 4
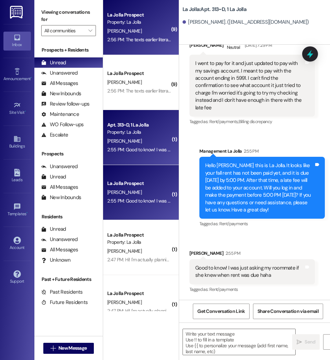
click at [135, 41] on div "2:56 PM: The texts earlier literally said I was all set? 2:56 PM: The texts ear…" at bounding box center [157, 39] width 100 height 6
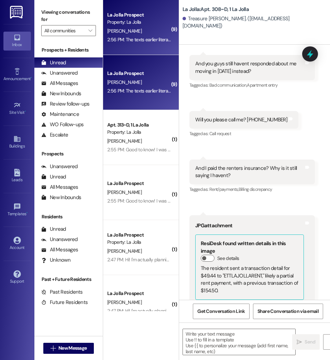
scroll to position [9439, 0]
click at [216, 347] on textarea at bounding box center [239, 342] width 112 height 26
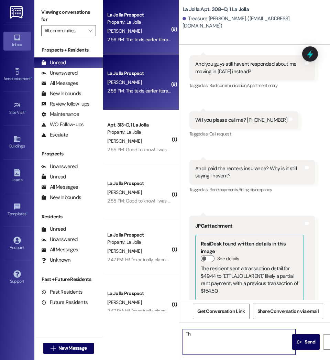
type textarea "T"
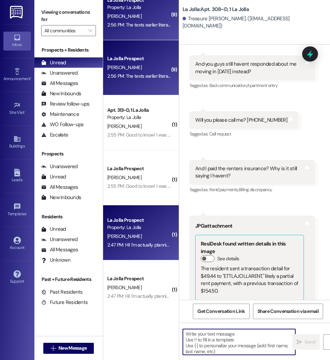
scroll to position [0, 0]
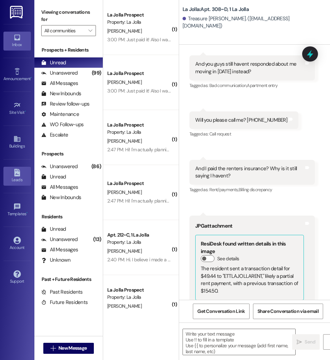
click at [14, 175] on icon at bounding box center [17, 173] width 6 height 8
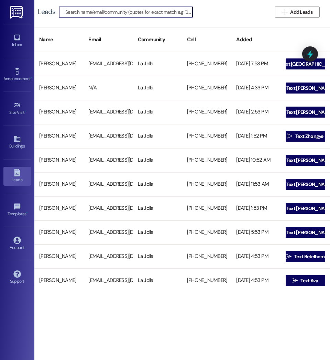
click at [109, 11] on input at bounding box center [128, 12] width 127 height 10
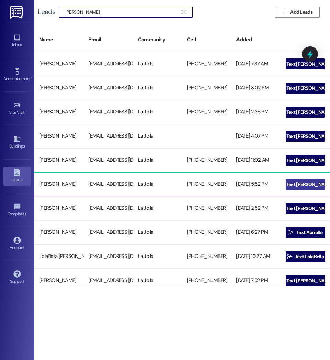
type input "[PERSON_NAME]"
click at [309, 185] on span "Text [PERSON_NAME]" at bounding box center [309, 184] width 46 height 7
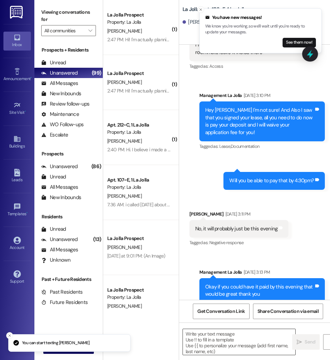
scroll to position [11049, 0]
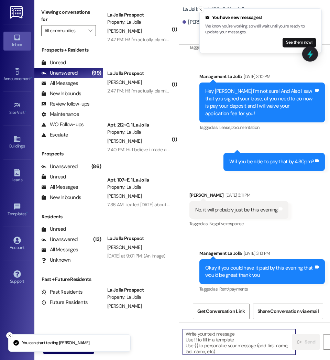
click at [227, 330] on textarea at bounding box center [239, 342] width 112 height 26
paste textarea "Hello [PERSON_NAME] this is La Jolla. It looks like your fall rent has not been…"
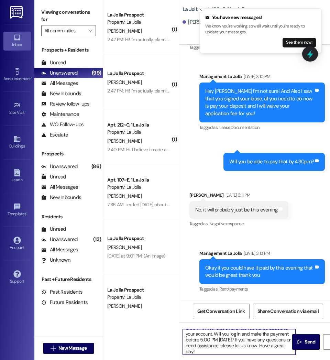
scroll to position [0, 0]
click at [212, 334] on textarea "Hello [PERSON_NAME] this is La Jolla. It looks like your fall rent has not been…" at bounding box center [239, 342] width 112 height 26
drag, startPoint x: 198, startPoint y: 350, endPoint x: 173, endPoint y: 322, distance: 37.2
click at [173, 322] on div "( 1 ) La Jolla Prospect Property: La Jolla [PERSON_NAME] 2:47 PM: Hi! I'm actua…" at bounding box center [216, 180] width 227 height 360
type textarea "Hello [PERSON_NAME] this is La Jolla. It looks like your fall rent has not been…"
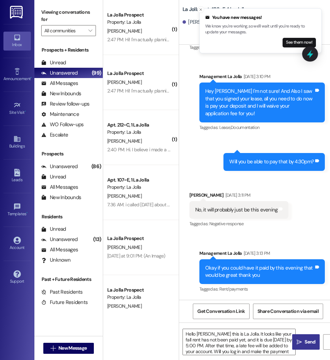
click at [308, 341] on span "Send" at bounding box center [309, 341] width 11 height 7
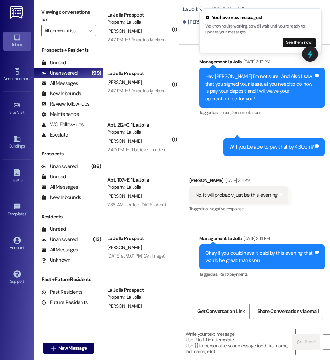
scroll to position [10984, 0]
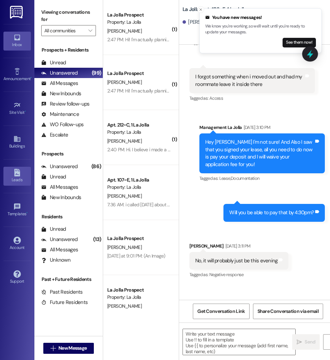
click at [21, 179] on div "Leads" at bounding box center [17, 179] width 34 height 7
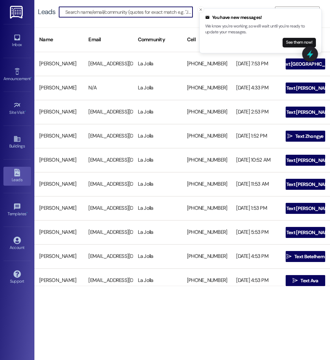
click at [86, 14] on input at bounding box center [128, 12] width 127 height 10
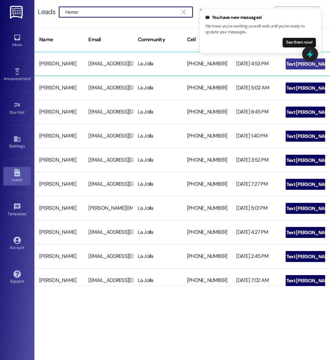
type input "Herrer"
click at [293, 62] on span "Text [PERSON_NAME]" at bounding box center [309, 63] width 49 height 7
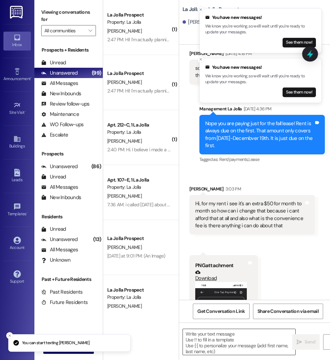
click at [231, 342] on textarea at bounding box center [239, 342] width 112 height 26
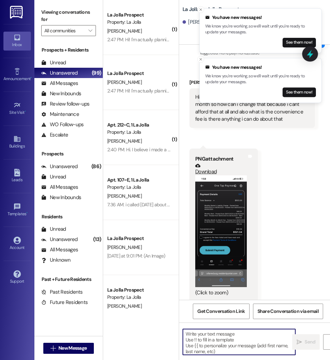
paste textarea "Hello [PERSON_NAME] this is La Jolla. It looks like your fall rent has not been…"
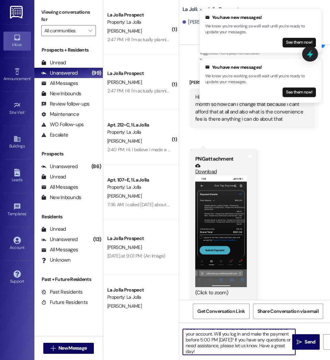
scroll to position [0, 0]
click at [207, 334] on textarea "Hello [PERSON_NAME] this is La Jolla. It looks like your fall rent has not been…" at bounding box center [239, 342] width 112 height 26
drag, startPoint x: 196, startPoint y: 350, endPoint x: 177, endPoint y: 326, distance: 31.3
click at [177, 326] on div "( 1 ) La Jolla Prospect Property: La Jolla [PERSON_NAME] 2:47 PM: Hi! I'm actua…" at bounding box center [216, 180] width 227 height 360
type textarea "Hello [PERSON_NAME] this is La Jolla. It looks like your fall rent has not been…"
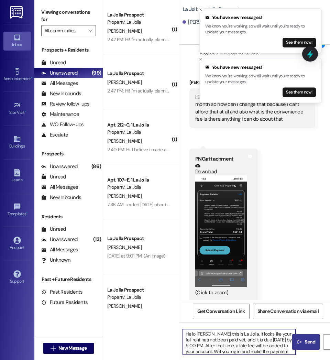
click at [303, 341] on span "Send" at bounding box center [309, 341] width 13 height 7
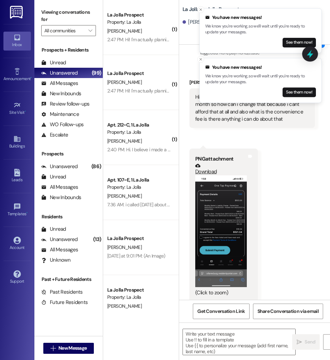
scroll to position [1707, 0]
click at [19, 179] on div "Leads" at bounding box center [17, 179] width 34 height 7
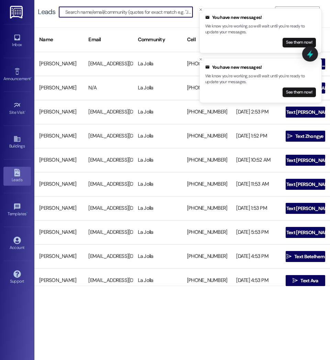
click at [90, 13] on input at bounding box center [128, 12] width 127 height 10
type input "[PERSON_NAME]"
click at [200, 59] on line "Close toast" at bounding box center [201, 59] width 2 height 2
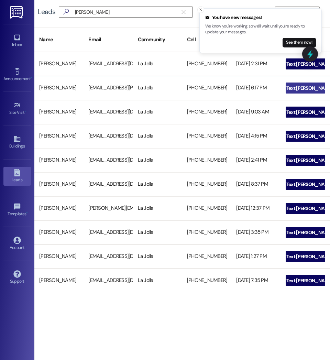
click at [310, 88] on span "Text [PERSON_NAME]" at bounding box center [309, 87] width 46 height 7
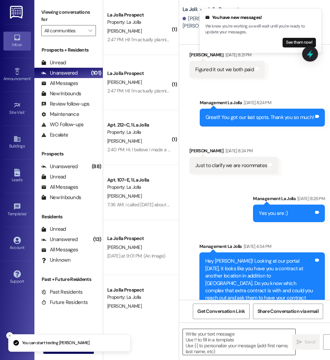
scroll to position [719, 0]
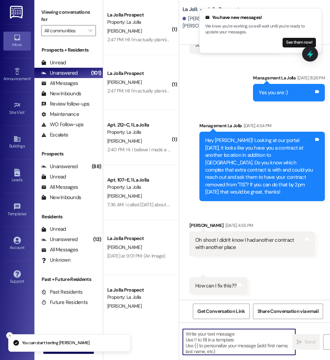
click at [228, 345] on textarea at bounding box center [239, 342] width 112 height 26
paste textarea "Hello [PERSON_NAME] this is La Jolla. It looks like your fall rent has not been…"
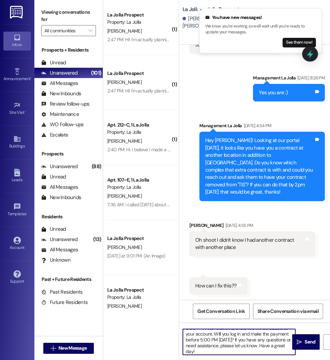
scroll to position [0, 0]
click at [211, 333] on textarea "Hello [PERSON_NAME] this is La Jolla. It looks like your fall rent has not been…" at bounding box center [239, 342] width 112 height 26
drag, startPoint x: 196, startPoint y: 349, endPoint x: 168, endPoint y: 320, distance: 40.1
click at [168, 320] on div "( 1 ) La Jolla Prospect Property: La Jolla [PERSON_NAME] 2:47 PM: Hi! I'm actua…" at bounding box center [216, 180] width 227 height 360
type textarea "Hello [PERSON_NAME] this is La Jolla. It looks like your fall rent has not been…"
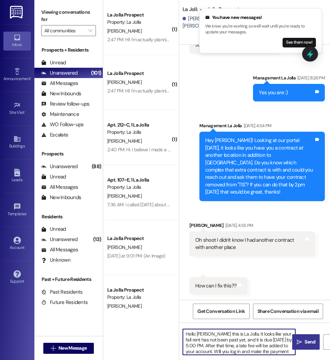
click at [311, 343] on span "Send" at bounding box center [309, 341] width 11 height 7
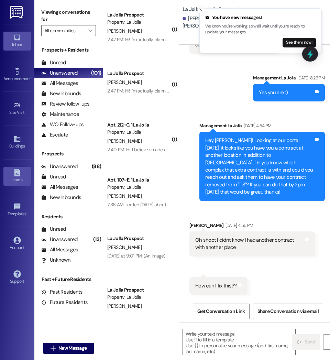
click at [18, 174] on icon at bounding box center [17, 173] width 8 height 8
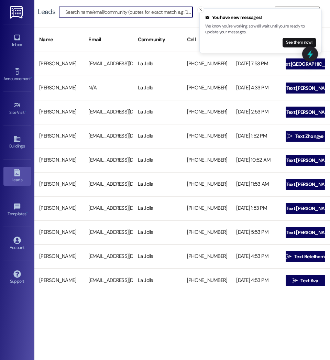
click at [89, 14] on input at bounding box center [128, 12] width 127 height 10
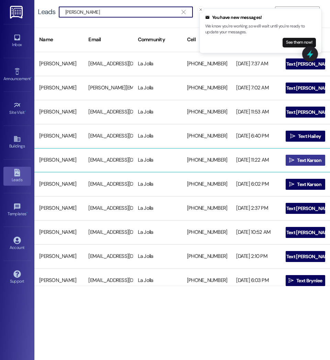
type input "[PERSON_NAME]"
click at [307, 157] on span "Text Karson" at bounding box center [309, 160] width 24 height 7
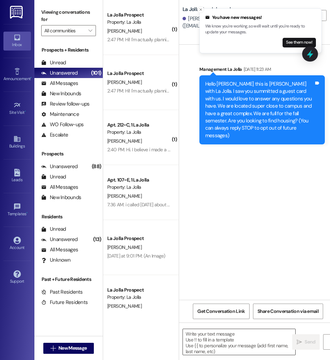
click at [245, 344] on textarea at bounding box center [239, 342] width 112 height 26
paste textarea "Hello [PERSON_NAME] this is La Jolla. It looks like your fall rent has not been…"
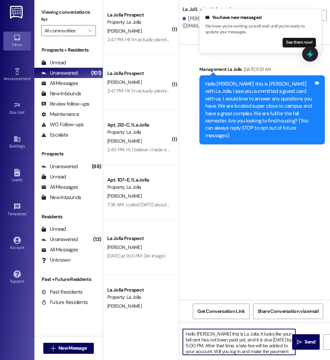
click at [208, 334] on textarea "Hello [PERSON_NAME] this is La Jolla. It looks like your fall rent has not been…" at bounding box center [239, 342] width 112 height 26
drag, startPoint x: 199, startPoint y: 353, endPoint x: 159, endPoint y: 325, distance: 49.3
click at [159, 325] on div "( 1 ) La Jolla Prospect Property: La Jolla [PERSON_NAME] 2:47 PM: Hi! I'm actua…" at bounding box center [216, 180] width 227 height 360
type textarea "Hello [PERSON_NAME] this is La Jolla. It looks like your fall rent has not been…"
click at [304, 342] on span "Send" at bounding box center [309, 341] width 11 height 7
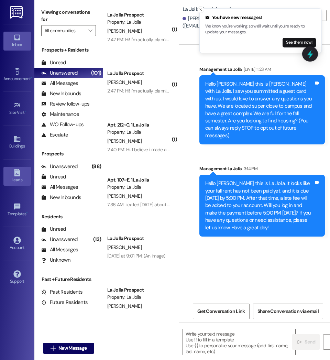
click at [10, 180] on div "Leads" at bounding box center [17, 179] width 34 height 7
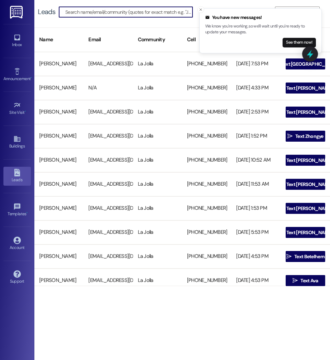
click at [84, 15] on input at bounding box center [128, 12] width 127 height 10
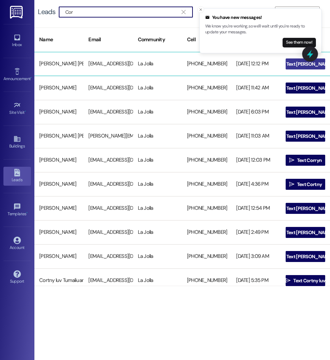
type input "Cor"
click at [283, 63] on icon "" at bounding box center [280, 63] width 5 height 5
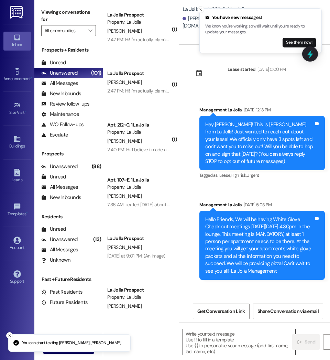
click at [212, 340] on textarea at bounding box center [239, 342] width 112 height 26
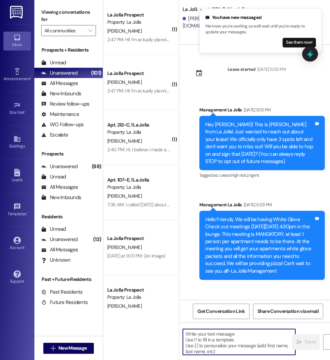
paste textarea "Hello [PERSON_NAME] this is La Jolla. It looks like your fall rent has not been…"
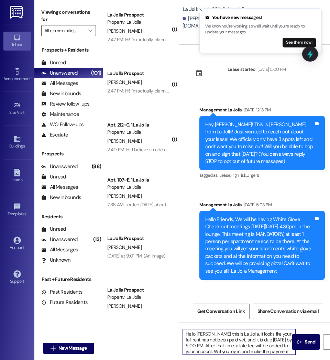
click at [208, 334] on textarea "Hello [PERSON_NAME] this is La Jolla. It looks like your fall rent has not been…" at bounding box center [239, 342] width 112 height 26
drag, startPoint x: 196, startPoint y: 351, endPoint x: 166, endPoint y: 322, distance: 41.8
click at [166, 322] on div "( 1 ) La Jolla Prospect Property: La Jolla [PERSON_NAME] 2:47 PM: Hi! I'm actua…" at bounding box center [216, 180] width 227 height 360
type textarea "Hello [PERSON_NAME] this is La Jolla. It looks like your fall rent has not been…"
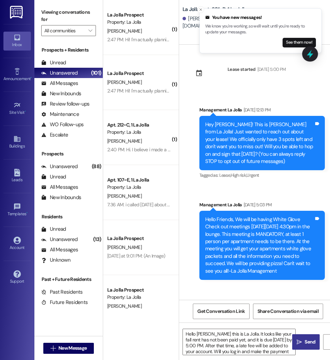
click at [303, 343] on span "Send" at bounding box center [309, 341] width 13 height 7
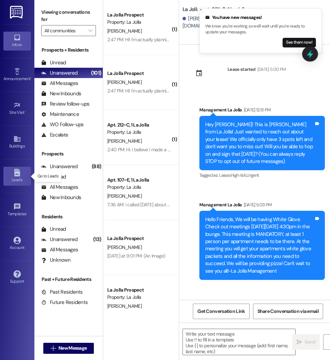
click at [16, 175] on icon at bounding box center [17, 173] width 6 height 8
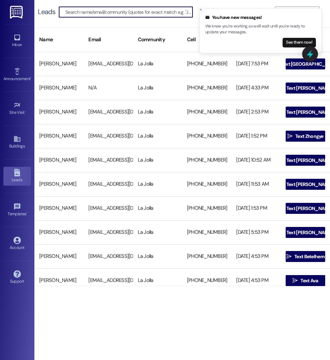
click at [79, 14] on input at bounding box center [128, 12] width 127 height 10
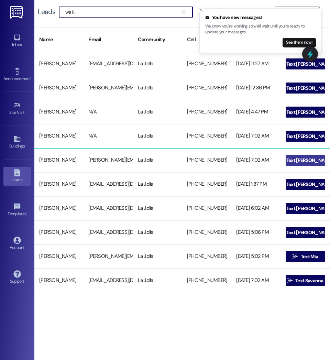
type input "walk"
click at [293, 161] on span "Text [PERSON_NAME]" at bounding box center [309, 160] width 46 height 7
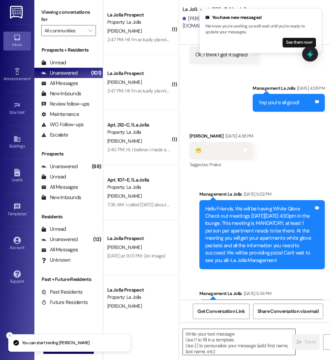
scroll to position [5520, 0]
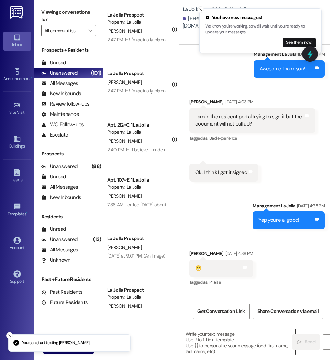
click at [221, 348] on textarea at bounding box center [239, 342] width 112 height 26
paste textarea "Hello [PERSON_NAME] this is La Jolla. It looks like your fall rent has not been…"
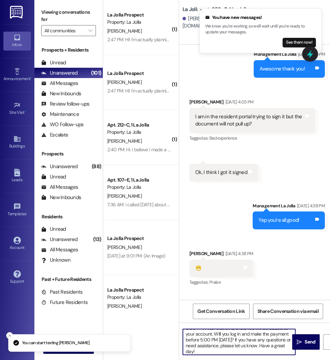
scroll to position [0, 0]
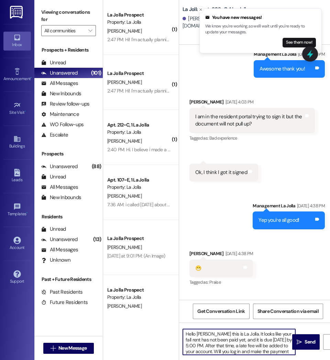
click at [207, 334] on textarea "Hello [PERSON_NAME] this is La Jolla. It looks like your fall rent has not been…" at bounding box center [239, 342] width 112 height 26
drag, startPoint x: 196, startPoint y: 351, endPoint x: 169, endPoint y: 319, distance: 42.6
click at [169, 319] on div "( 1 ) La Jolla Prospect Property: La Jolla [PERSON_NAME] 2:47 PM: Hi! I'm actua…" at bounding box center [216, 180] width 227 height 360
type textarea "Hello [PERSON_NAME] this is La Jolla. It looks like your fall rent has not been…"
click at [303, 346] on button " Send" at bounding box center [305, 341] width 27 height 15
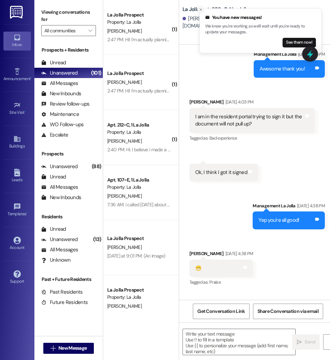
click at [200, 11] on icon "Close toast" at bounding box center [200, 10] width 4 height 4
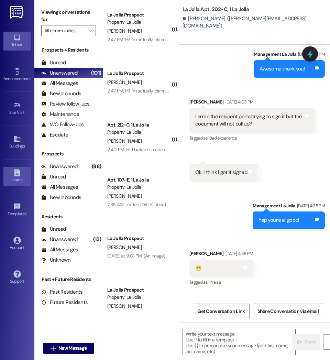
click at [15, 179] on div "Leads" at bounding box center [17, 179] width 34 height 7
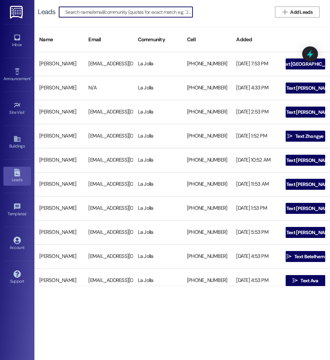
click at [91, 11] on input at bounding box center [128, 12] width 127 height 10
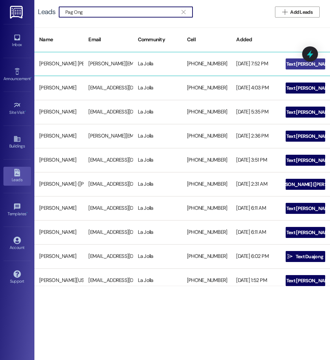
type input "Pag Ong"
click at [287, 65] on span " Text [PERSON_NAME]" at bounding box center [304, 64] width 57 height 10
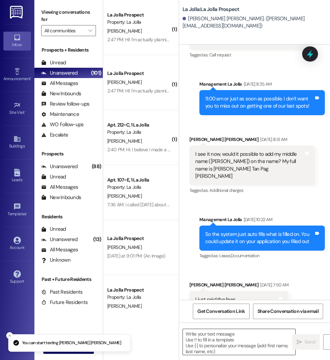
scroll to position [629, 0]
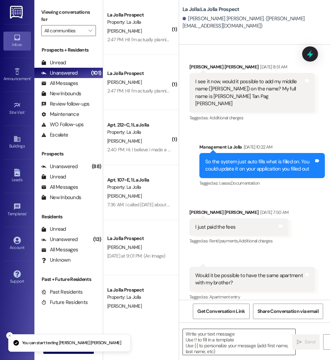
click at [215, 331] on textarea at bounding box center [239, 342] width 112 height 26
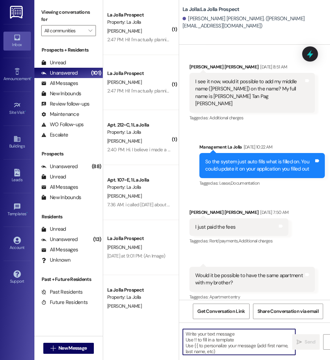
paste textarea "Hello [PERSON_NAME] this is La Jolla. It looks like your fall rent has not been…"
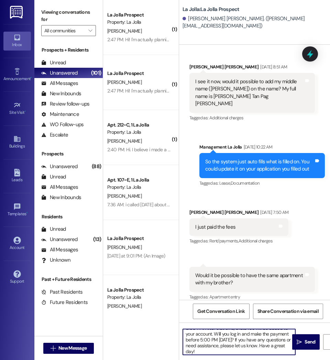
scroll to position [0, 0]
click at [213, 334] on textarea "Hello [PERSON_NAME] this is La Jolla. It looks like your fall rent has not been…" at bounding box center [239, 342] width 112 height 26
drag, startPoint x: 199, startPoint y: 351, endPoint x: 165, endPoint y: 315, distance: 49.6
click at [165, 315] on div "( 1 ) La Jolla Prospect Property: La Jolla [PERSON_NAME] 2:47 PM: Hi! I'm actua…" at bounding box center [216, 180] width 227 height 360
type textarea "Hello [PERSON_NAME] this is La Jolla. It looks like your fall rent has not been…"
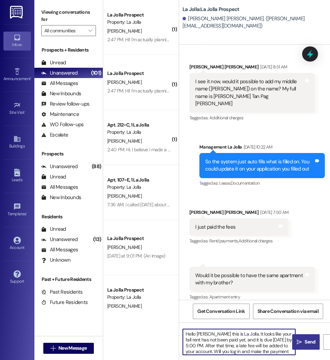
click at [305, 339] on span "Send" at bounding box center [309, 341] width 11 height 7
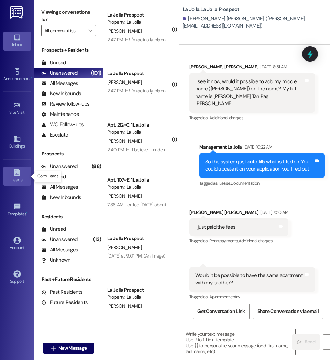
click at [13, 176] on icon at bounding box center [17, 173] width 8 height 8
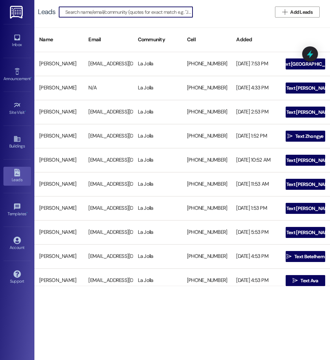
click at [77, 10] on input at bounding box center [128, 12] width 127 height 10
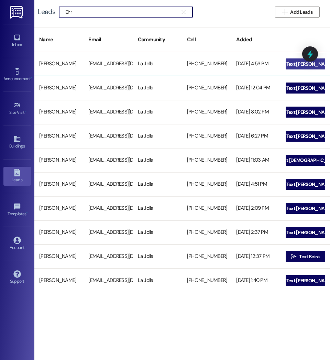
type input "Ehr"
click at [283, 65] on icon "" at bounding box center [280, 63] width 5 height 5
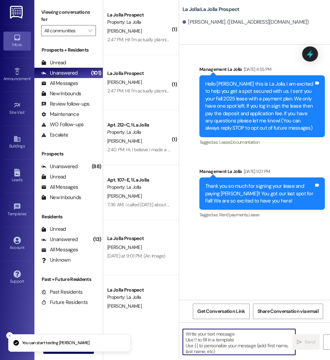
click at [212, 352] on textarea at bounding box center [239, 342] width 112 height 26
paste textarea "Hello [PERSON_NAME] this is La Jolla. It looks like your fall rent has not been…"
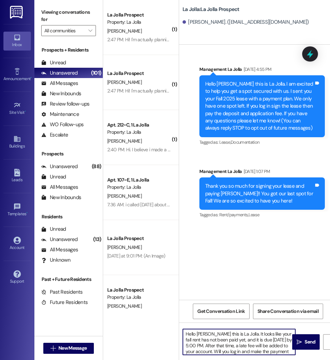
click at [207, 336] on textarea "Hello [PERSON_NAME] this is La Jolla. It looks like your fall rent has not been…" at bounding box center [239, 342] width 112 height 26
drag, startPoint x: 197, startPoint y: 351, endPoint x: 171, endPoint y: 324, distance: 37.2
click at [171, 324] on div "( 1 ) La Jolla Prospect Property: La Jolla [PERSON_NAME] 2:47 PM: Hi! I'm actua…" at bounding box center [216, 180] width 227 height 360
type textarea "Hello [PERSON_NAME] this is La Jolla. It looks like your fall rent has not been…"
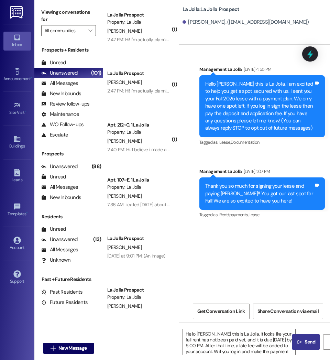
click at [319, 340] on button " Send" at bounding box center [305, 341] width 27 height 15
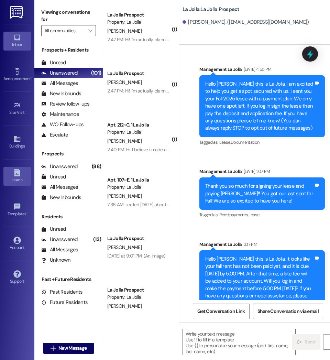
click at [15, 180] on div "Leads" at bounding box center [17, 179] width 34 height 7
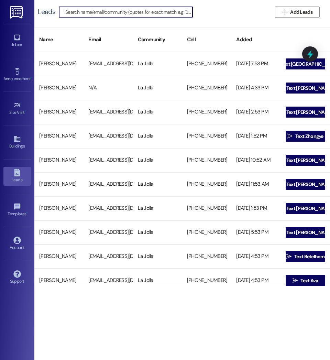
click at [89, 12] on input at bounding box center [128, 12] width 127 height 10
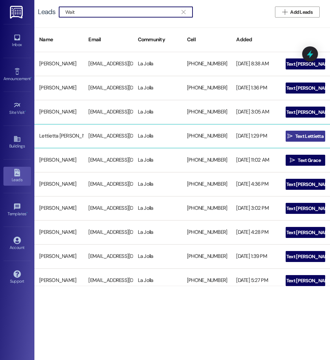
type input "Wait"
click at [306, 136] on span "Text Lettietta" at bounding box center [309, 136] width 28 height 7
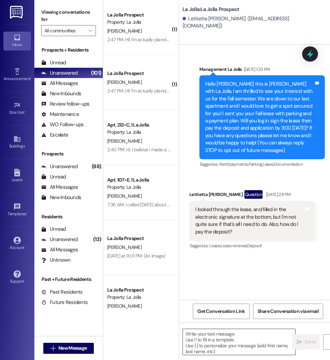
click at [222, 345] on textarea at bounding box center [239, 342] width 112 height 26
paste textarea "Hello [PERSON_NAME] this is La Jolla. It looks like your fall rent has not been…"
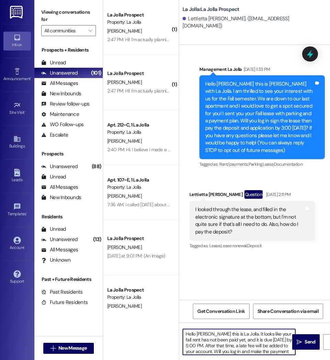
click at [207, 333] on textarea "Hello [PERSON_NAME] this is La Jolla. It looks like your fall rent has not been…" at bounding box center [239, 342] width 112 height 26
drag, startPoint x: 193, startPoint y: 352, endPoint x: 173, endPoint y: 323, distance: 35.0
click at [173, 323] on div "( 1 ) La Jolla Prospect Property: La Jolla [PERSON_NAME] 2:47 PM: Hi! I'm actua…" at bounding box center [216, 180] width 227 height 360
type textarea "Hello [PERSON_NAME] this is La Jolla. It looks like your fall rent has not been…"
click at [302, 336] on button " Send" at bounding box center [305, 341] width 27 height 15
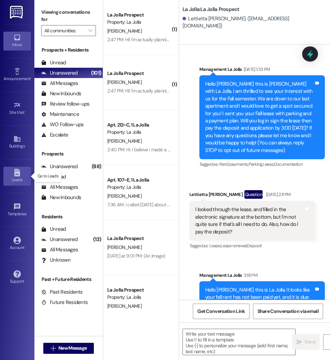
click at [17, 168] on link "Leads" at bounding box center [16, 176] width 27 height 19
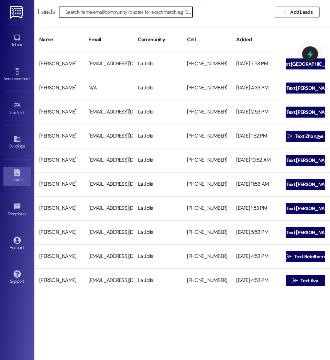
click at [105, 12] on input at bounding box center [128, 12] width 127 height 10
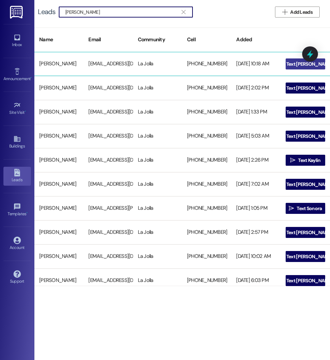
type input "[PERSON_NAME]"
click at [283, 65] on icon "" at bounding box center [280, 63] width 5 height 5
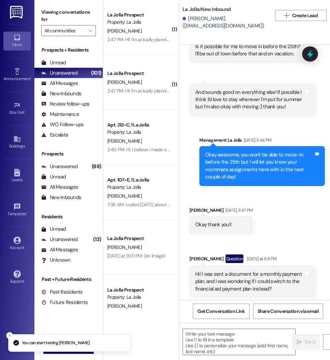
scroll to position [1254, 0]
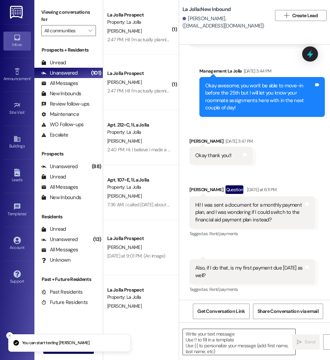
click at [227, 338] on textarea at bounding box center [239, 342] width 112 height 26
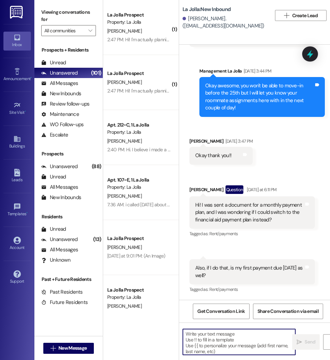
paste textarea "Hello [PERSON_NAME] this is La Jolla. It looks like your fall rent has not been…"
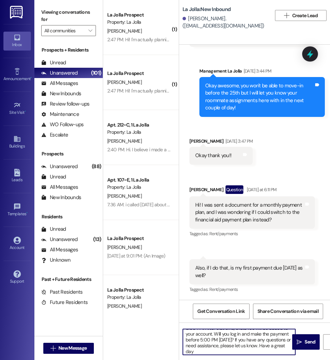
scroll to position [0, 0]
click at [214, 334] on textarea "Hello [PERSON_NAME] this is La Jolla. It looks like your fall rent has not been…" at bounding box center [239, 342] width 112 height 26
click at [195, 350] on textarea "Hello [PERSON_NAME] this is La Jolla. It looks like your fall rent has not been…" at bounding box center [239, 342] width 112 height 26
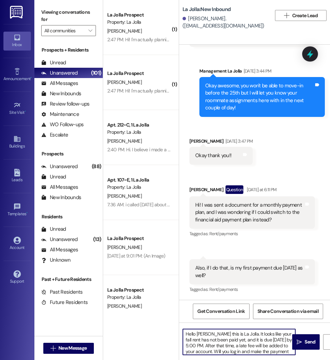
drag, startPoint x: 195, startPoint y: 350, endPoint x: 170, endPoint y: 314, distance: 43.7
click at [170, 314] on div "( 1 ) La Jolla Prospect Property: La Jolla [PERSON_NAME] 2:47 PM: Hi! I'm actua…" at bounding box center [216, 180] width 227 height 360
type textarea "Hello [PERSON_NAME] this is La Jolla. It looks like your fall rent has not been…"
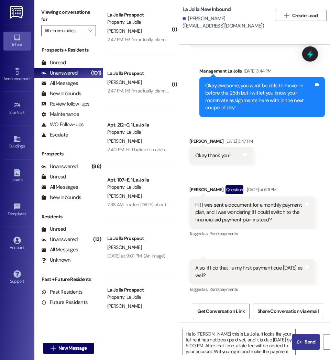
click at [303, 341] on span "Send" at bounding box center [309, 341] width 13 height 7
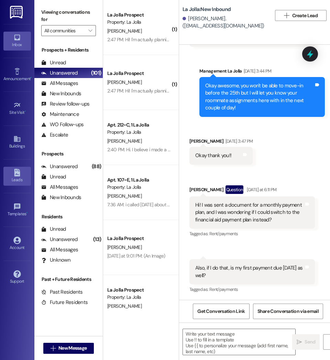
click at [13, 178] on div "Leads" at bounding box center [17, 179] width 34 height 7
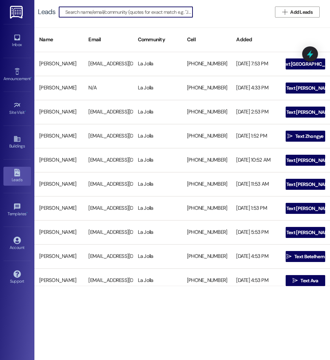
click at [95, 14] on input at bounding box center [128, 12] width 127 height 10
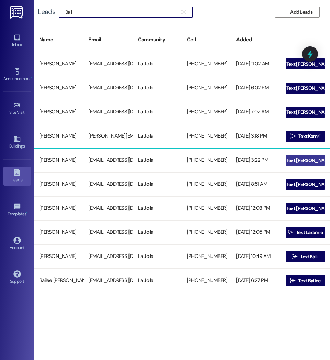
type input "Ball"
click at [321, 162] on button " Text [PERSON_NAME]" at bounding box center [304, 160] width 39 height 11
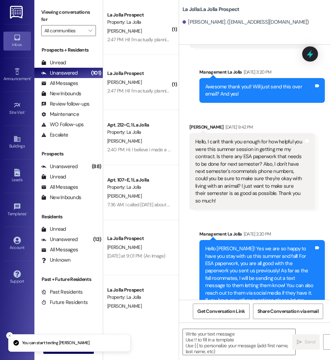
scroll to position [1432, 0]
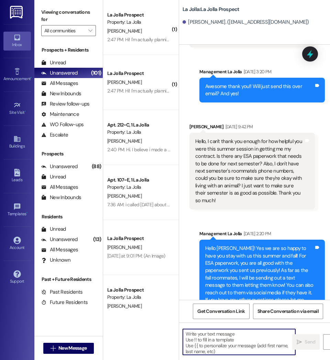
click at [217, 335] on textarea at bounding box center [239, 342] width 112 height 26
paste textarea "Hello [PERSON_NAME] this is La Jolla. It looks like your fall rent has not been…"
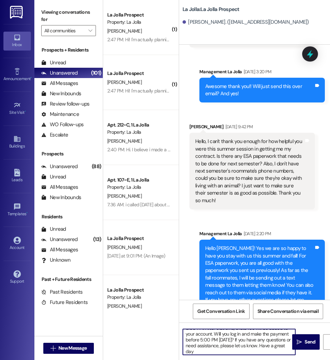
scroll to position [0, 0]
click at [207, 336] on textarea "Hello [PERSON_NAME] this is La Jolla. It looks like your fall rent has not been…" at bounding box center [239, 342] width 112 height 26
drag, startPoint x: 195, startPoint y: 351, endPoint x: 178, endPoint y: 322, distance: 34.0
click at [178, 322] on div "( 1 ) La Jolla Prospect Property: La Jolla [PERSON_NAME] 2:47 PM: Hi! I'm actua…" at bounding box center [216, 180] width 227 height 360
type textarea "Hello [PERSON_NAME] this is La Jolla. It looks like your fall rent has not been…"
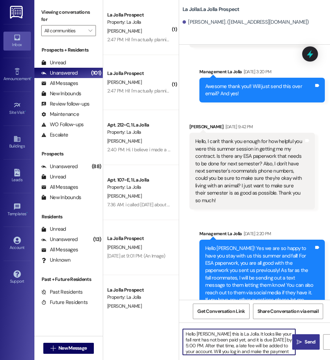
click at [299, 339] on icon "" at bounding box center [298, 341] width 5 height 5
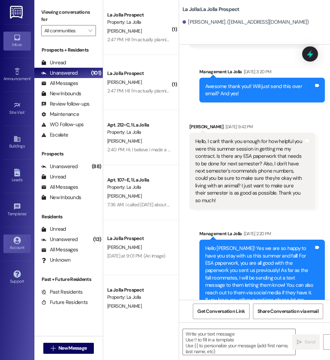
scroll to position [1332, 0]
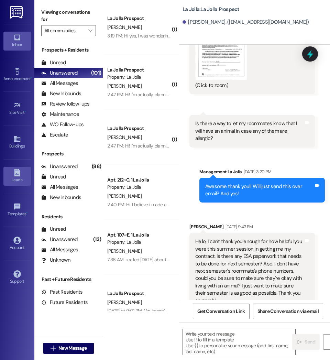
click at [14, 175] on icon at bounding box center [17, 173] width 8 height 8
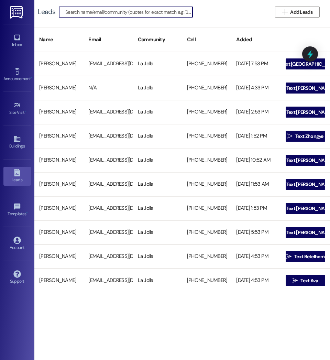
click at [85, 10] on input at bounding box center [128, 12] width 127 height 10
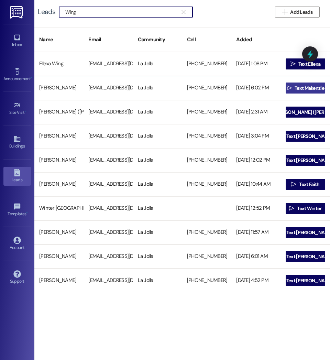
type input "Wing"
click at [299, 85] on span "Text Makenzie" at bounding box center [309, 87] width 30 height 7
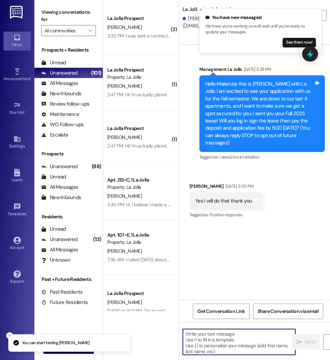
click at [221, 345] on textarea at bounding box center [239, 342] width 112 height 26
paste textarea "Hello [PERSON_NAME] this is La Jolla. It looks like your fall rent has not been…"
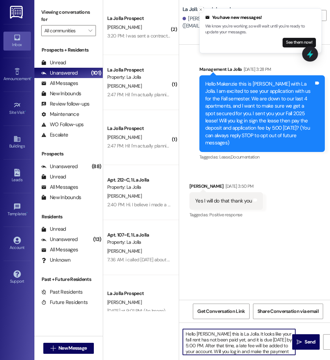
click at [208, 334] on textarea "Hello [PERSON_NAME] this is La Jolla. It looks like your fall rent has not been…" at bounding box center [239, 342] width 112 height 26
drag, startPoint x: 196, startPoint y: 351, endPoint x: 170, endPoint y: 322, distance: 39.6
click at [170, 322] on div "( 2 ) La Jolla Prospect [PERSON_NAME] 3:20 PM: I was sent a contract to pay mon…" at bounding box center [216, 180] width 227 height 360
type textarea "Hello Makenzie this is La Jolla. It looks like your fall rent has not been paid…"
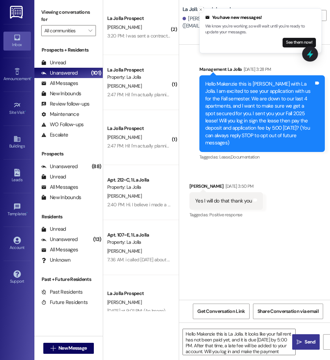
click at [306, 342] on span "Send" at bounding box center [309, 341] width 11 height 7
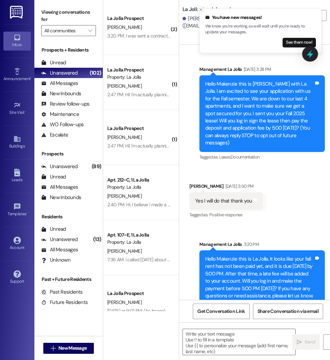
click at [202, 8] on icon "Close toast" at bounding box center [200, 10] width 4 height 4
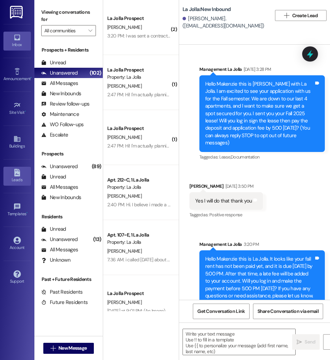
click at [22, 182] on div "Leads" at bounding box center [17, 179] width 34 height 7
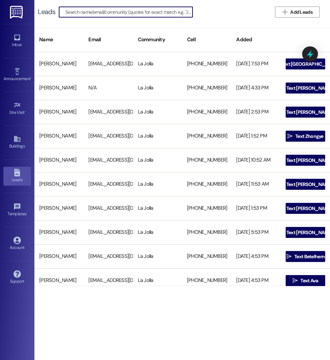
click at [116, 14] on input at bounding box center [128, 12] width 127 height 10
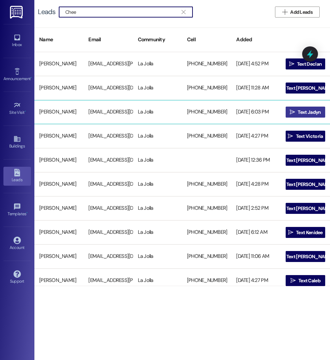
type input "Chee"
click at [302, 112] on span "Text Jadyn" at bounding box center [308, 112] width 23 height 7
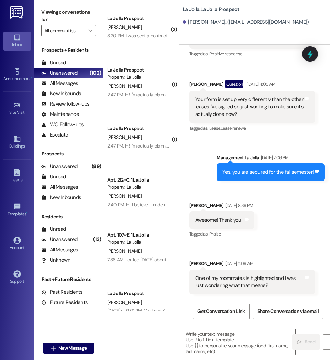
scroll to position [307, 0]
click at [224, 341] on textarea at bounding box center [239, 342] width 112 height 26
paste textarea "Hello Makenzie this is La Jolla. It looks like your fall rent has not been paid…"
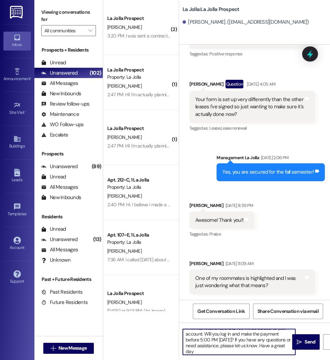
scroll to position [0, 0]
click at [214, 336] on textarea "Hello Makenzie this is La Jolla. It looks like your fall rent has not been paid…" at bounding box center [239, 342] width 112 height 26
drag, startPoint x: 198, startPoint y: 352, endPoint x: 164, endPoint y: 324, distance: 44.4
click at [164, 324] on div "( 2 ) La Jolla Prospect [PERSON_NAME] 3:20 PM: I was sent a contract to pay mon…" at bounding box center [216, 180] width 227 height 360
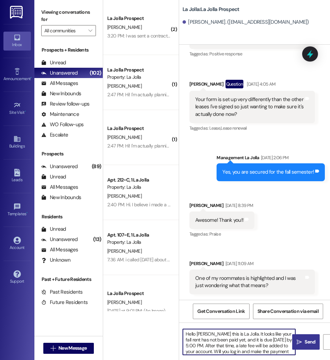
type textarea "Hello [PERSON_NAME] this is La Jolla. It looks like your fall rent has not been…"
click at [304, 344] on span "Send" at bounding box center [309, 341] width 11 height 7
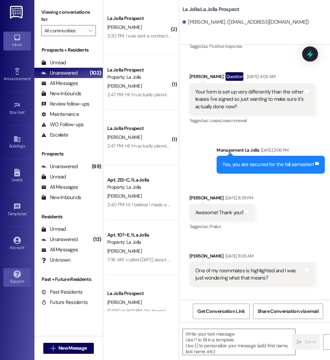
scroll to position [307, 0]
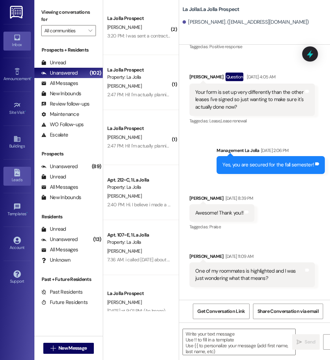
click at [17, 182] on div "Leads" at bounding box center [17, 179] width 34 height 7
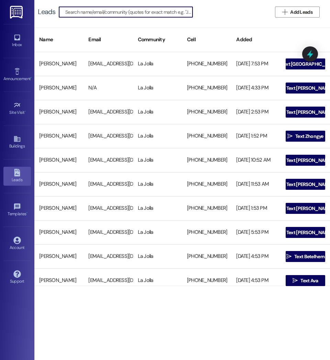
click at [82, 12] on input at bounding box center [128, 12] width 127 height 10
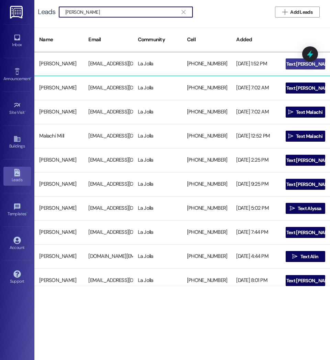
type input "[PERSON_NAME]"
click at [291, 64] on span "Text [PERSON_NAME]" at bounding box center [309, 63] width 49 height 7
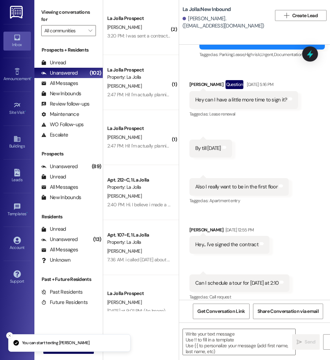
scroll to position [340, 0]
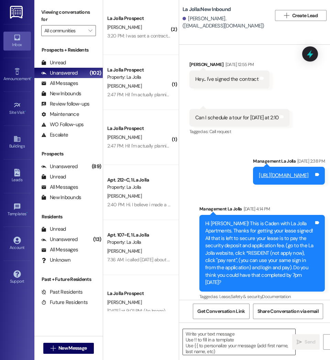
click at [220, 342] on textarea at bounding box center [239, 342] width 112 height 26
paste textarea "Hello [PERSON_NAME] this is La Jolla. It looks like your fall rent has not been…"
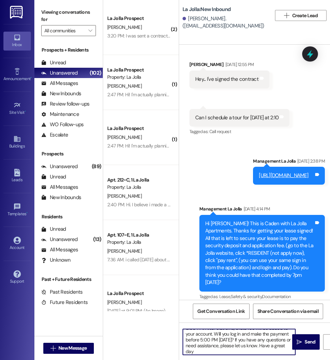
scroll to position [0, 0]
click at [208, 334] on textarea "Hello [PERSON_NAME] this is La Jolla. It looks like your fall rent has not been…" at bounding box center [239, 342] width 112 height 26
drag, startPoint x: 195, startPoint y: 350, endPoint x: 163, endPoint y: 319, distance: 44.9
click at [163, 319] on div "( 2 ) La Jolla Prospect [PERSON_NAME] 3:20 PM: I was sent a contract to pay mon…" at bounding box center [216, 180] width 227 height 360
type textarea "Hello [PERSON_NAME] this is La Jolla. It looks like your fall rent has not been…"
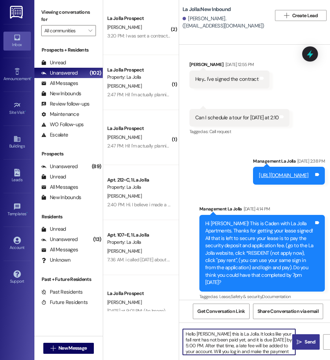
click at [307, 338] on span "Send" at bounding box center [309, 341] width 11 height 7
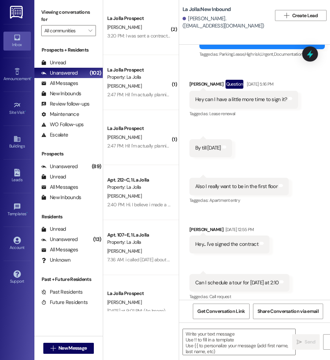
scroll to position [174, 0]
click at [21, 178] on div "Leads" at bounding box center [17, 179] width 34 height 7
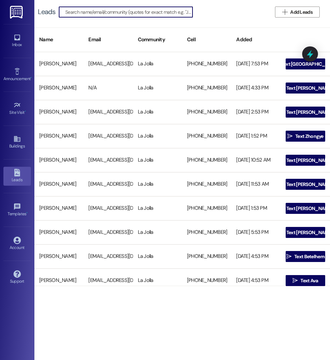
click at [101, 16] on input at bounding box center [128, 12] width 127 height 10
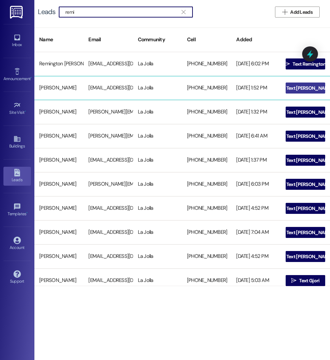
type input "remi"
click at [301, 90] on span "Text [PERSON_NAME]" at bounding box center [309, 87] width 46 height 7
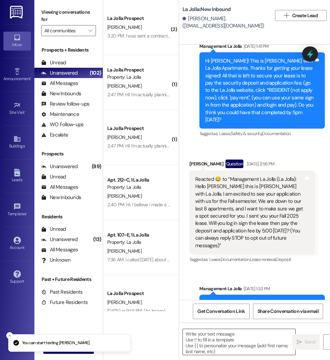
scroll to position [558, 0]
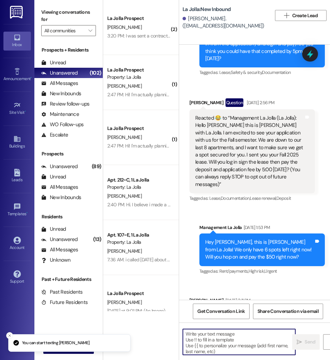
click at [222, 339] on textarea at bounding box center [239, 342] width 112 height 26
paste textarea "Hello [PERSON_NAME] this is La Jolla. It looks like your fall rent has not been…"
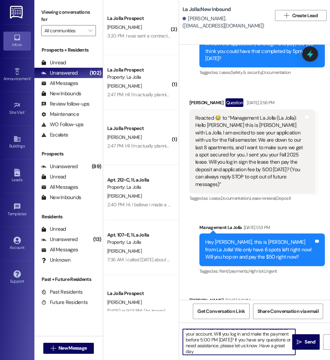
scroll to position [0, 0]
click at [212, 333] on textarea "Hello [PERSON_NAME] this is La Jolla. It looks like your fall rent has not been…" at bounding box center [239, 342] width 112 height 26
drag, startPoint x: 191, startPoint y: 351, endPoint x: 160, endPoint y: 314, distance: 48.3
click at [159, 314] on div "( 2 ) La Jolla Prospect [PERSON_NAME] 3:20 PM: I was sent a contract to pay mon…" at bounding box center [216, 180] width 227 height 360
type textarea "Hello [PERSON_NAME] this is La Jolla. It looks like your fall rent has not been…"
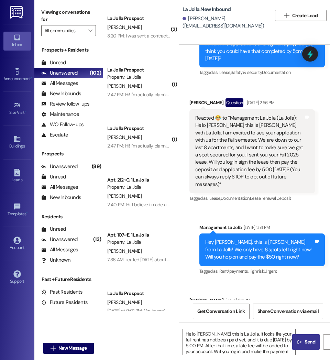
click at [302, 337] on button " Send" at bounding box center [305, 341] width 27 height 15
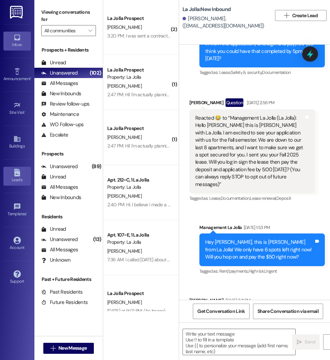
click at [13, 174] on icon at bounding box center [17, 173] width 8 height 8
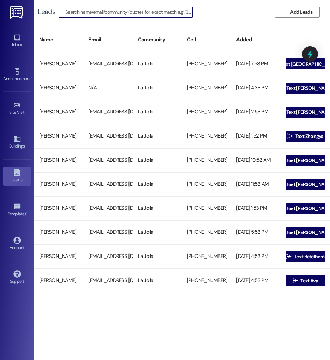
click at [92, 12] on input at bounding box center [128, 12] width 127 height 10
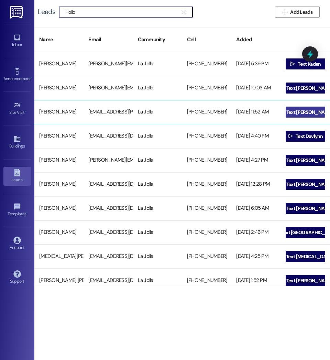
type input "Hollo"
click at [304, 109] on span "Text [PERSON_NAME]" at bounding box center [309, 112] width 46 height 7
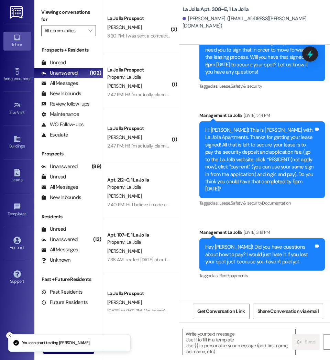
scroll to position [9005, 0]
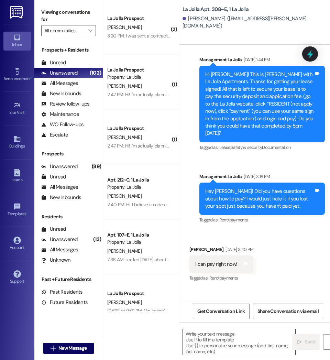
click at [213, 340] on textarea at bounding box center [239, 342] width 112 height 26
paste textarea "Hello [PERSON_NAME] this is La Jolla. It looks like your fall rent has not been…"
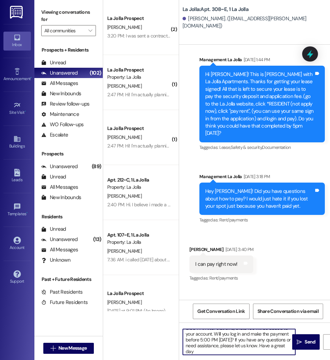
scroll to position [0, 0]
click at [210, 334] on textarea "Hello [PERSON_NAME] this is La Jolla. It looks like your fall rent has not been…" at bounding box center [239, 342] width 112 height 26
drag, startPoint x: 188, startPoint y: 351, endPoint x: 166, endPoint y: 318, distance: 39.3
click at [166, 318] on div "( 2 ) La Jolla Prospect [PERSON_NAME] 3:20 PM: I was sent a contract to pay mon…" at bounding box center [216, 180] width 227 height 360
type textarea "Hello [PERSON_NAME] this is La Jolla. It looks like your fall rent has not been…"
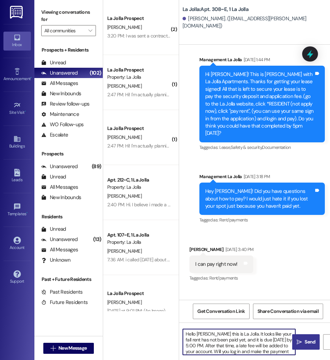
click at [310, 342] on span "Send" at bounding box center [309, 341] width 11 height 7
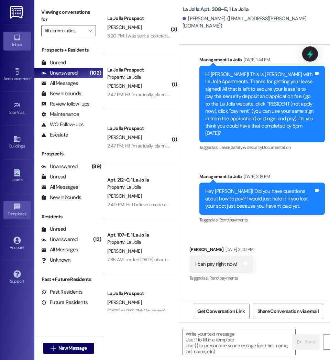
scroll to position [8950, 0]
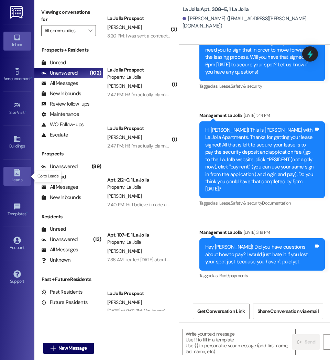
click at [18, 173] on icon at bounding box center [17, 173] width 6 height 8
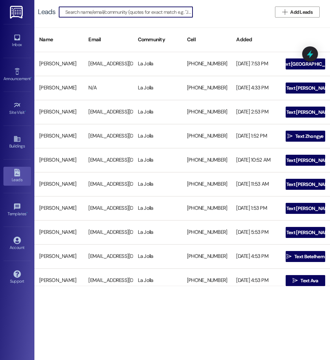
click at [97, 13] on input at bounding box center [128, 12] width 127 height 10
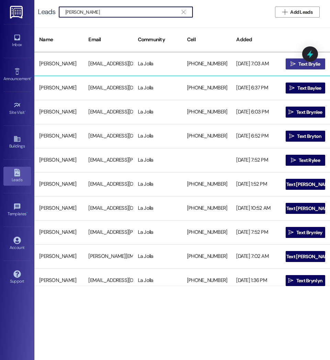
type input "[PERSON_NAME]"
click at [297, 63] on span "Text Brylie" at bounding box center [309, 63] width 24 height 7
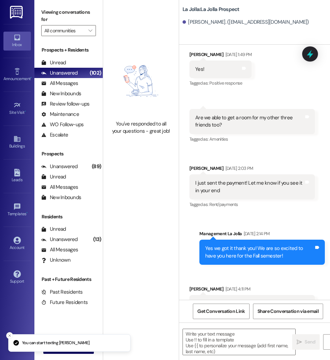
scroll to position [167, 0]
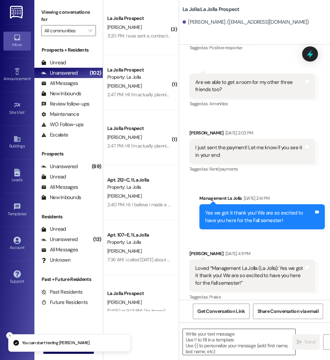
click at [218, 343] on textarea at bounding box center [239, 342] width 112 height 26
paste textarea "Hello [PERSON_NAME] this is La Jolla. It looks like your fall rent has not been…"
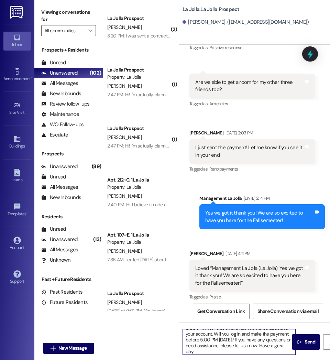
scroll to position [0, 0]
click at [208, 336] on textarea "Hello [PERSON_NAME] this is La Jolla. It looks like your fall rent has not been…" at bounding box center [239, 342] width 112 height 26
drag, startPoint x: 197, startPoint y: 351, endPoint x: 167, endPoint y: 316, distance: 46.5
click at [167, 316] on div "( 2 ) La Jolla Prospect [PERSON_NAME] 3:20 PM: I was sent a contract to pay mon…" at bounding box center [216, 180] width 227 height 360
type textarea "Hello [PERSON_NAME] this is La Jolla. It looks like your fall rent has not been…"
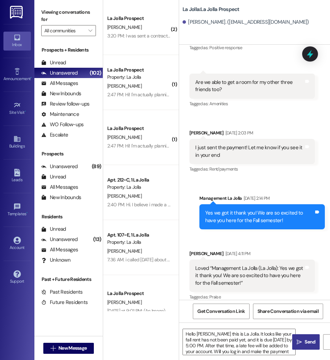
click at [301, 338] on button " Send" at bounding box center [305, 341] width 27 height 15
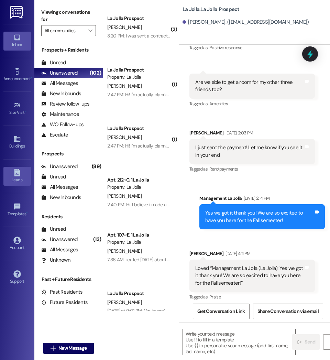
click at [15, 179] on div "Leads" at bounding box center [17, 179] width 34 height 7
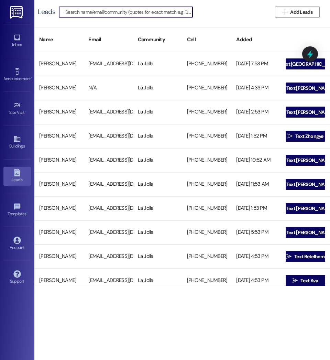
click at [93, 13] on input at bounding box center [128, 12] width 127 height 10
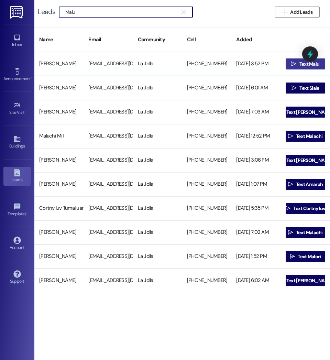
type input "Malu"
click at [298, 63] on span "Text Malu" at bounding box center [309, 63] width 23 height 7
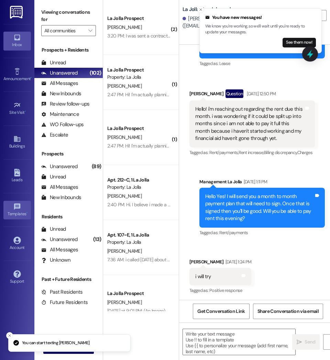
scroll to position [1025, 0]
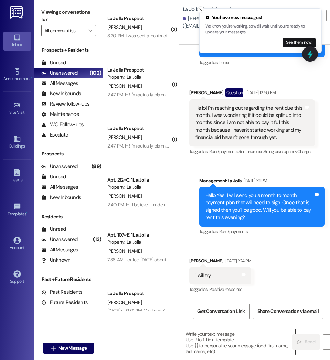
click at [201, 340] on textarea at bounding box center [239, 342] width 112 height 26
paste textarea "Hello [PERSON_NAME] this is La Jolla. It looks like your fall rent has not been…"
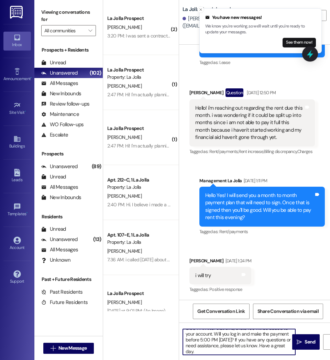
scroll to position [0, 0]
click at [207, 336] on textarea "Hello [PERSON_NAME] this is La Jolla. It looks like your fall rent has not been…" at bounding box center [239, 342] width 112 height 26
drag, startPoint x: 196, startPoint y: 351, endPoint x: 166, endPoint y: 317, distance: 45.0
click at [166, 317] on div "( 2 ) La Jolla Prospect [PERSON_NAME] 3:20 PM: I was sent a contract to pay mon…" at bounding box center [216, 180] width 227 height 360
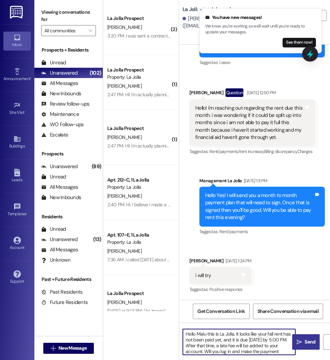
type textarea "Hello Malu this is La Jolla. It looks like your fall rent has not been paid yet…"
click at [310, 341] on span "Send" at bounding box center [309, 341] width 11 height 7
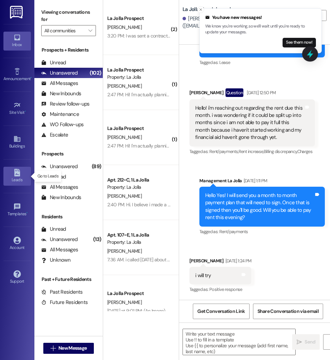
click at [21, 180] on div "Leads" at bounding box center [17, 179] width 34 height 7
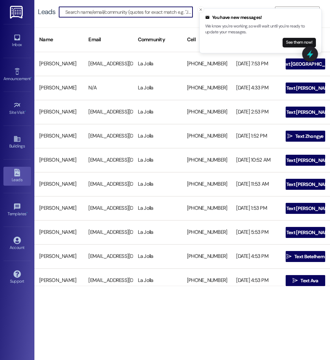
click at [105, 12] on input at bounding box center [128, 12] width 127 height 10
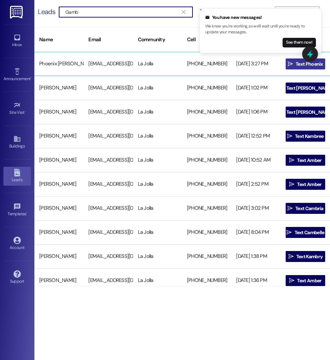
type input "Gamb"
click at [295, 62] on span "Text Phoenix" at bounding box center [308, 63] width 27 height 7
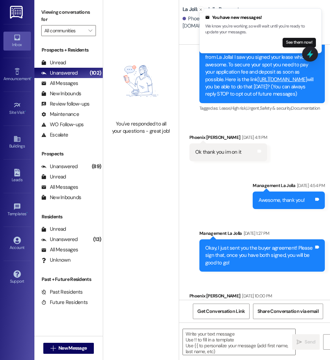
scroll to position [73, 0]
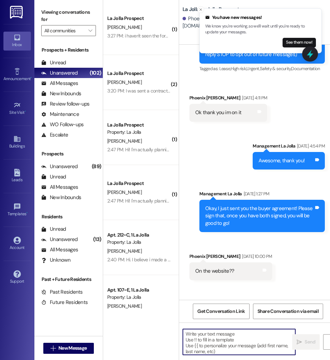
click at [213, 349] on textarea at bounding box center [239, 342] width 112 height 26
paste textarea "Hello Malu this is La Jolla. It looks like your fall rent has not been paid yet…"
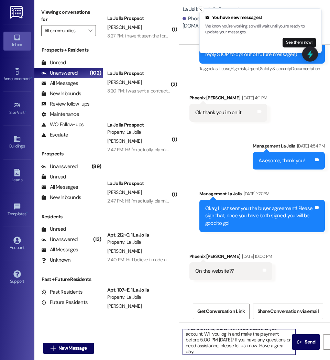
scroll to position [0, 0]
click at [206, 334] on textarea "Hello Malu this is La Jolla. It looks like your fall rent has not been paid yet…" at bounding box center [239, 342] width 112 height 26
drag, startPoint x: 204, startPoint y: 350, endPoint x: 172, endPoint y: 321, distance: 43.0
click at [172, 321] on div "( 1 ) La Jolla Prospect [PERSON_NAME] 3:27 PM: i haven't seen the form to sign …" at bounding box center [216, 180] width 227 height 360
type textarea "Hello Phoenix this is La Jolla. It looks like your fall rent has not been paid …"
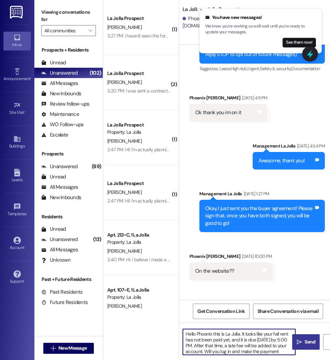
click at [310, 343] on span "Send" at bounding box center [309, 341] width 11 height 7
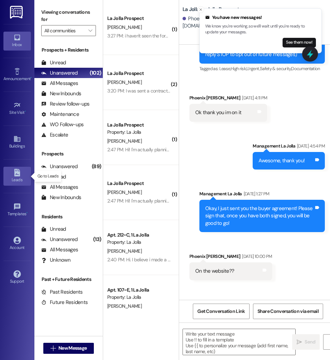
click at [19, 179] on div "Leads" at bounding box center [17, 179] width 34 height 7
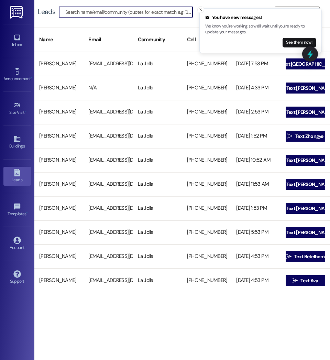
click at [101, 14] on input at bounding box center [128, 12] width 127 height 10
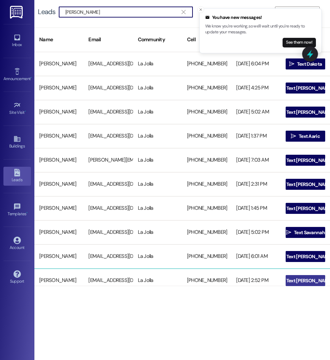
type input "[PERSON_NAME]"
click at [299, 281] on span "Text [PERSON_NAME]" at bounding box center [309, 280] width 46 height 7
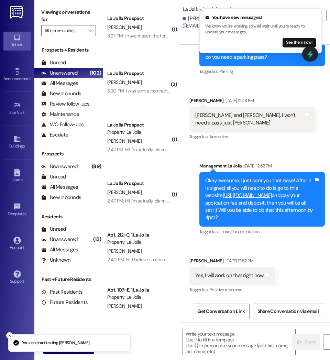
scroll to position [670, 0]
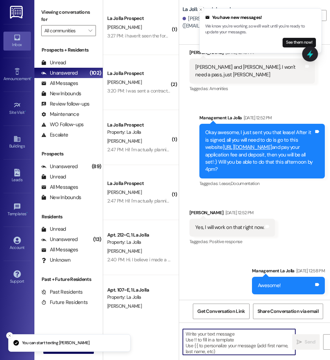
click at [220, 344] on textarea at bounding box center [239, 342] width 112 height 26
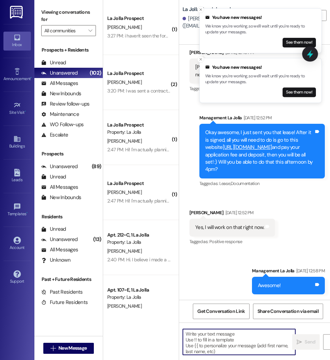
paste textarea "Hello Phoenix this is La Jolla. It looks like your fall rent has not been paid …"
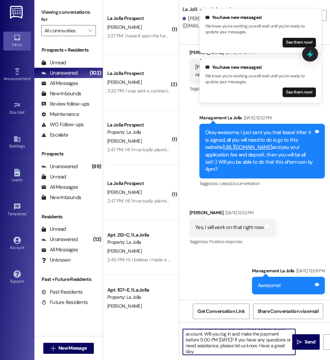
scroll to position [0, 0]
click at [212, 335] on textarea "Hello Phoenix this is La Jolla. It looks like your fall rent has not been paid …" at bounding box center [239, 342] width 112 height 26
drag, startPoint x: 200, startPoint y: 351, endPoint x: 154, endPoint y: 315, distance: 58.5
click at [154, 315] on div "( 1 ) La Jolla Prospect [PERSON_NAME] 3:27 PM: i haven't seen the form to sign …" at bounding box center [216, 180] width 227 height 360
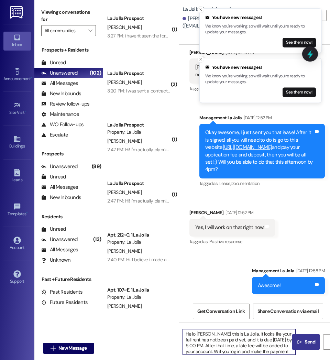
type textarea "Hello [PERSON_NAME] this is La Jolla. It looks like your fall rent has not been…"
click at [305, 347] on button " Send" at bounding box center [305, 341] width 27 height 15
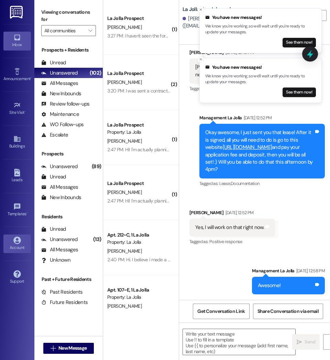
scroll to position [622, 0]
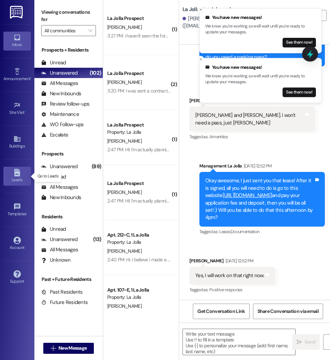
click at [14, 177] on div "Leads" at bounding box center [17, 179] width 34 height 7
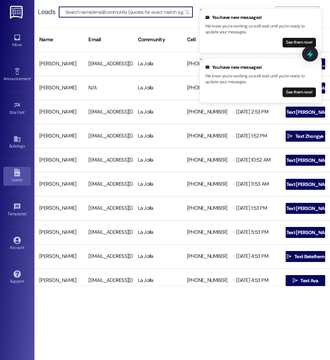
click at [200, 58] on line "Close toast" at bounding box center [201, 59] width 2 height 2
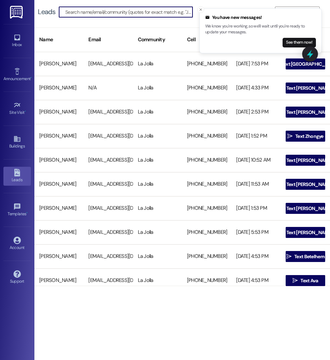
click at [125, 13] on input at bounding box center [128, 12] width 127 height 10
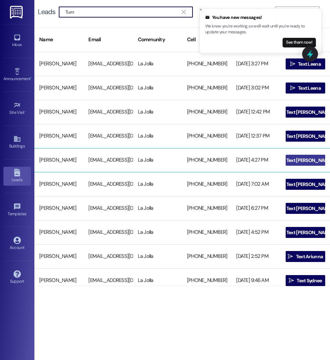
type input "Turn"
click at [283, 160] on icon "" at bounding box center [280, 159] width 5 height 5
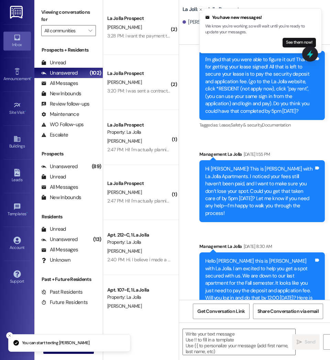
scroll to position [608, 0]
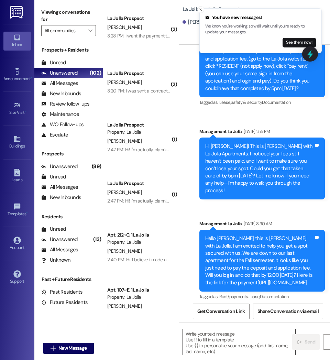
click at [218, 349] on textarea at bounding box center [239, 342] width 112 height 26
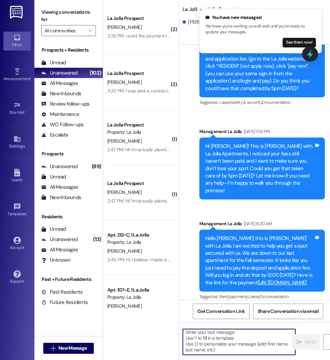
paste textarea "Hello [PERSON_NAME] this is La Jolla. It looks like your fall rent has not been…"
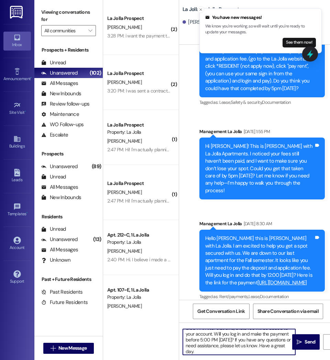
scroll to position [0, 0]
click at [210, 336] on textarea "Hello [PERSON_NAME] this is La Jolla. It looks like your fall rent has not been…" at bounding box center [239, 342] width 112 height 26
drag, startPoint x: 197, startPoint y: 350, endPoint x: 166, endPoint y: 317, distance: 46.2
click at [166, 317] on div "( 2 ) La Jolla Prospect [PERSON_NAME] 3:28 PM: i want the payment to be monthly…" at bounding box center [216, 180] width 227 height 360
type textarea "Hello [PERSON_NAME] this is La Jolla. It looks like your fall rent has not been…"
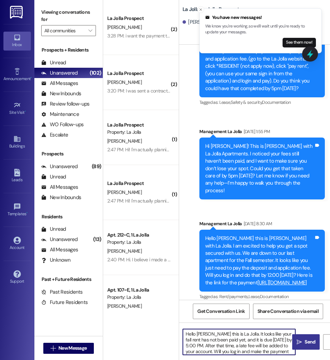
click at [302, 337] on button " Send" at bounding box center [305, 341] width 27 height 15
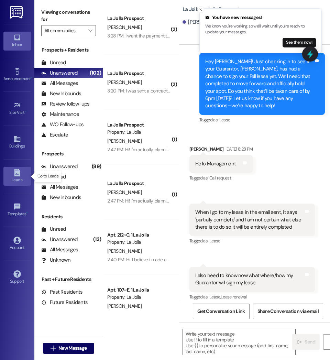
click at [21, 174] on icon at bounding box center [17, 173] width 8 height 8
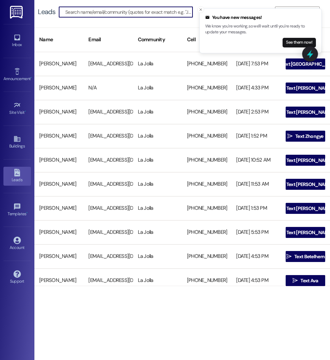
click at [86, 10] on input at bounding box center [128, 12] width 127 height 10
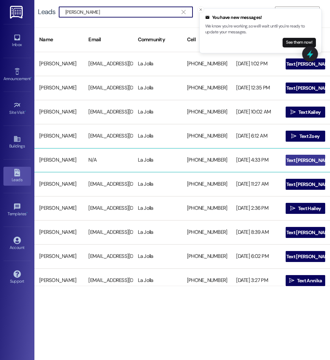
type input "[PERSON_NAME]"
click at [283, 157] on icon "" at bounding box center [280, 159] width 5 height 5
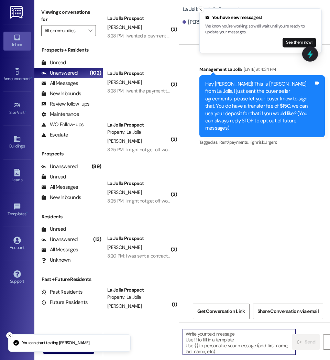
click at [217, 339] on textarea at bounding box center [239, 342] width 112 height 26
paste textarea "Hello [PERSON_NAME] this is La Jolla. It looks like your fall rent has not been…"
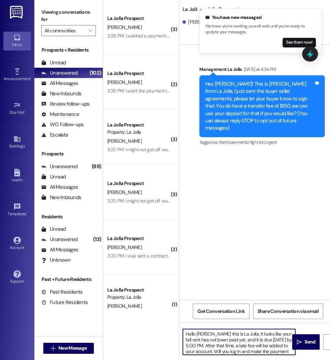
click at [208, 335] on textarea "Hello [PERSON_NAME] this is La Jolla. It looks like your fall rent has not been…" at bounding box center [239, 342] width 112 height 26
drag, startPoint x: 200, startPoint y: 351, endPoint x: 172, endPoint y: 328, distance: 36.1
click at [172, 328] on div "( 3 ) La Jolla Prospect [PERSON_NAME] 3:28 PM: I wanted a payment plan 3:28 PM:…" at bounding box center [216, 180] width 227 height 360
type textarea "Hello [PERSON_NAME] this is La Jolla. It looks like your fall rent has not been…"
click at [300, 343] on icon "" at bounding box center [298, 341] width 5 height 5
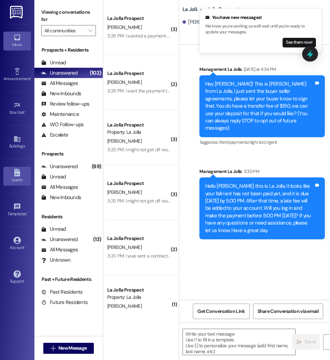
click at [17, 172] on icon at bounding box center [17, 173] width 6 height 8
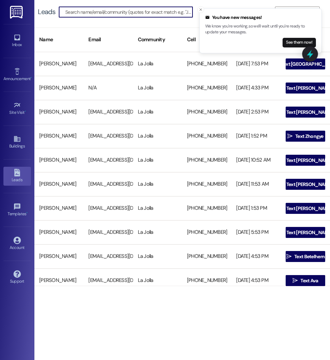
click at [87, 10] on input at bounding box center [128, 12] width 127 height 10
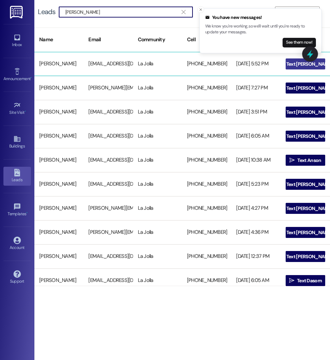
type input "[PERSON_NAME]"
click at [295, 63] on span "Text [PERSON_NAME]" at bounding box center [309, 63] width 49 height 7
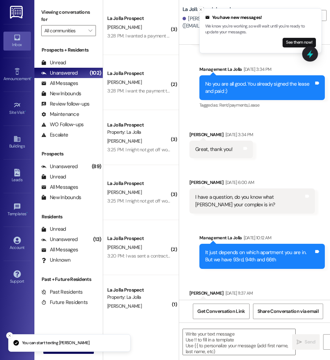
scroll to position [995, 0]
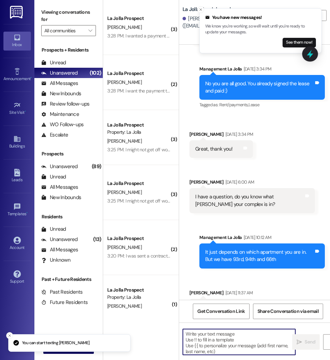
click at [209, 340] on textarea at bounding box center [239, 342] width 112 height 26
paste textarea "Hello [PERSON_NAME] this is La Jolla. It looks like your fall rent has not been…"
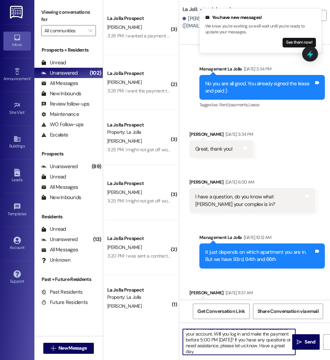
scroll to position [0, 0]
click at [213, 333] on textarea "Hello [PERSON_NAME] this is La Jolla. It looks like your fall rent has not been…" at bounding box center [239, 342] width 112 height 26
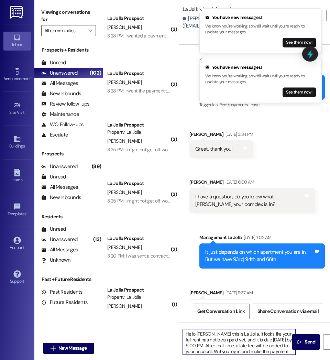
drag, startPoint x: 201, startPoint y: 352, endPoint x: 156, endPoint y: 319, distance: 55.9
click at [156, 319] on div "( 3 ) La Jolla Prospect [PERSON_NAME] 3:28 PM: I wanted a payment plan 3:28 PM:…" at bounding box center [216, 180] width 227 height 360
type textarea "Hello [PERSON_NAME] this is La Jolla. It looks like your fall rent has not been…"
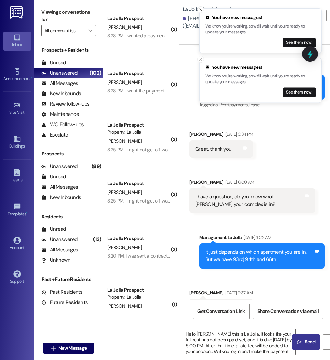
click at [301, 339] on icon "" at bounding box center [298, 341] width 5 height 5
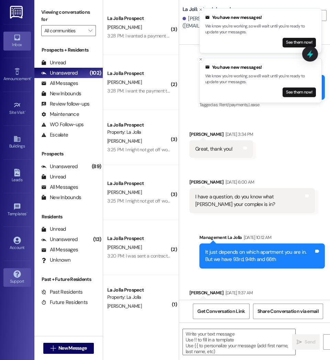
scroll to position [994, 0]
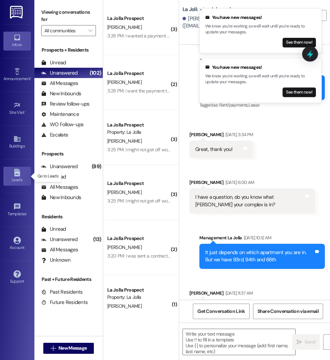
click at [17, 179] on div "Leads" at bounding box center [17, 179] width 34 height 7
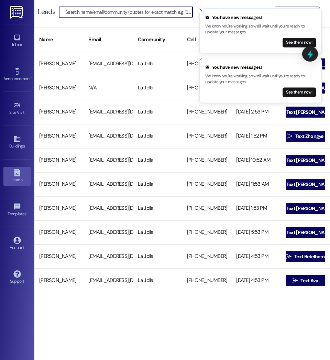
click at [91, 13] on input at bounding box center [128, 12] width 127 height 10
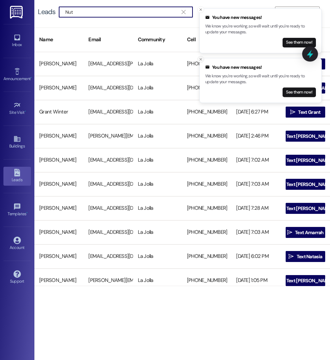
type input "Nut"
click at [202, 58] on icon "Close toast" at bounding box center [200, 59] width 4 height 4
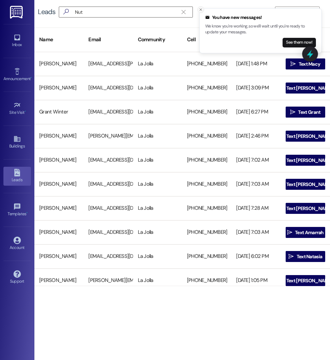
click at [199, 10] on icon "Close toast" at bounding box center [200, 10] width 4 height 4
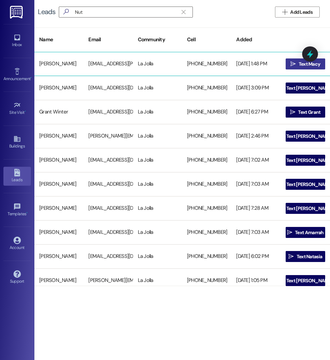
click at [292, 64] on icon "" at bounding box center [292, 63] width 5 height 5
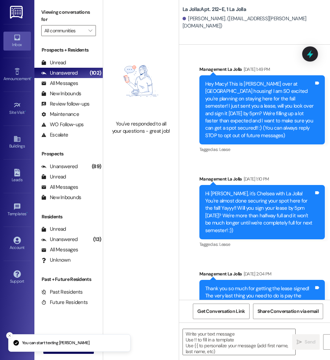
scroll to position [10238, 0]
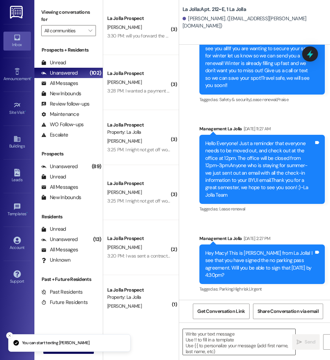
click at [224, 344] on textarea at bounding box center [239, 342] width 112 height 26
paste textarea "Hello [PERSON_NAME] this is La Jolla. It looks like your fall rent has not been…"
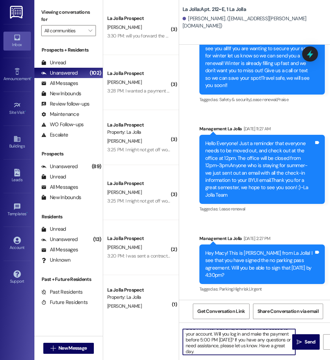
scroll to position [0, 0]
click at [207, 336] on textarea "Hello [PERSON_NAME] this is La Jolla. It looks like your fall rent has not been…" at bounding box center [239, 342] width 112 height 26
drag, startPoint x: 198, startPoint y: 351, endPoint x: 167, endPoint y: 314, distance: 48.5
click at [167, 314] on div "( 3 ) La Jolla Prospect [PERSON_NAME] 3:30 PM: will you forward the month to mo…" at bounding box center [216, 180] width 227 height 360
type textarea "Hello Macy this is La Jolla. It looks like your fall rent has not been paid yet…"
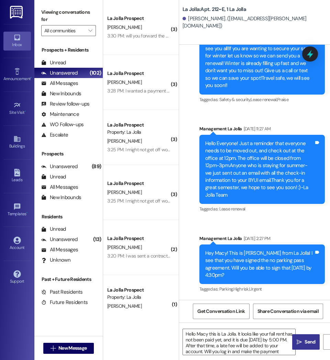
click at [303, 340] on span "Send" at bounding box center [309, 341] width 13 height 7
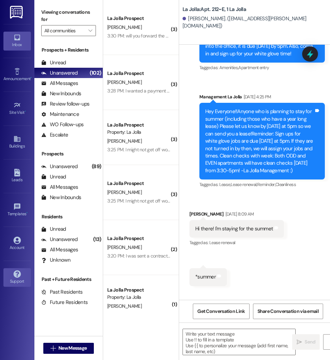
scroll to position [9779, 0]
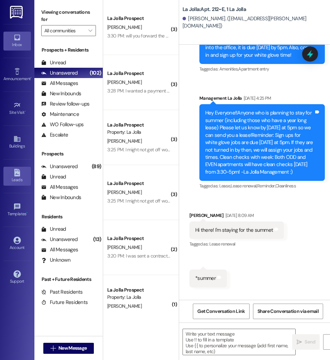
click at [14, 182] on div "Leads" at bounding box center [17, 179] width 34 height 7
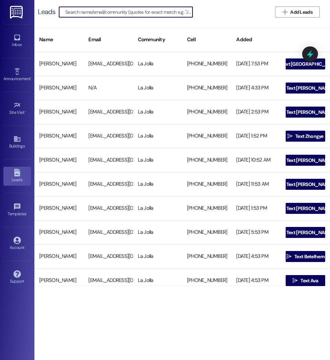
click at [93, 10] on input at bounding box center [128, 12] width 127 height 10
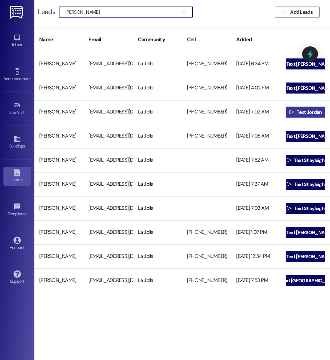
type input "[PERSON_NAME]"
click at [308, 110] on span "Text Jordan" at bounding box center [308, 112] width 25 height 7
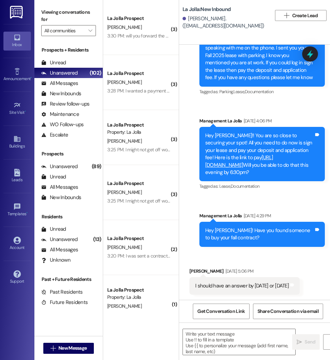
scroll to position [333, 0]
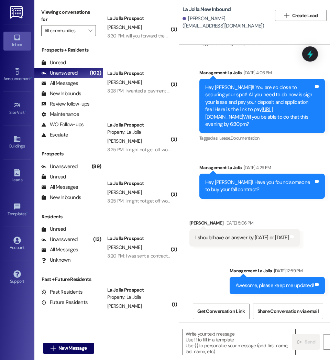
click at [228, 340] on textarea at bounding box center [239, 342] width 112 height 26
paste textarea "Hello Macy this is La Jolla. It looks like your fall rent has not been paid yet…"
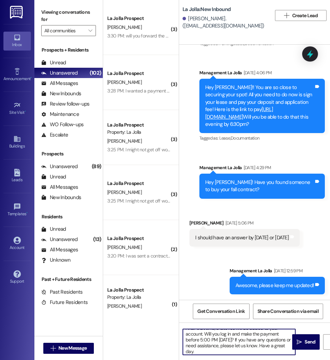
scroll to position [0, 0]
click at [205, 334] on textarea "Hello Macy this is La Jolla. It looks like your fall rent has not been paid yet…" at bounding box center [239, 342] width 112 height 26
drag, startPoint x: 197, startPoint y: 352, endPoint x: 159, endPoint y: 320, distance: 49.8
click at [159, 320] on div "( 3 ) La Jolla Prospect [PERSON_NAME] 3:30 PM: will you forward the month to mo…" at bounding box center [216, 180] width 227 height 360
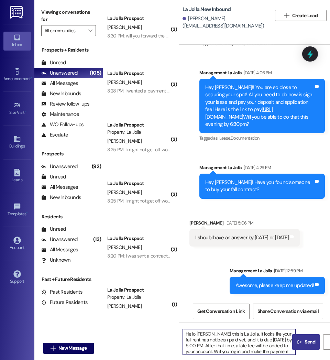
type textarea "Hello [PERSON_NAME] this is La Jolla. It looks like your fall rent has not been…"
click at [303, 339] on span "Send" at bounding box center [309, 341] width 13 height 7
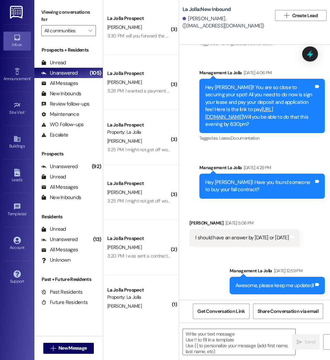
scroll to position [285, 0]
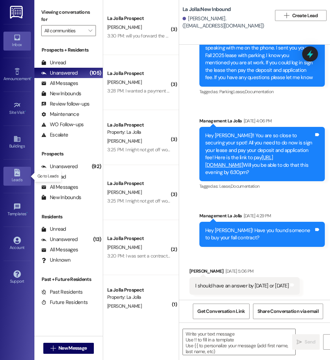
click at [18, 176] on icon at bounding box center [17, 173] width 6 height 8
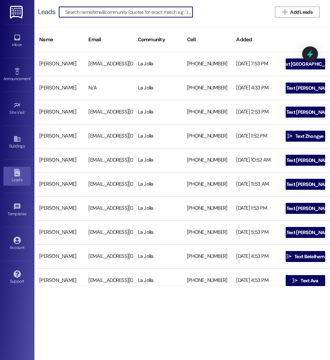
click at [94, 14] on input at bounding box center [128, 12] width 127 height 10
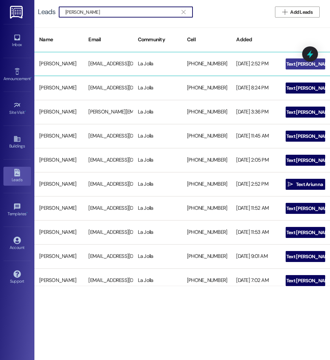
type input "[PERSON_NAME]"
click at [283, 64] on icon "" at bounding box center [280, 63] width 5 height 5
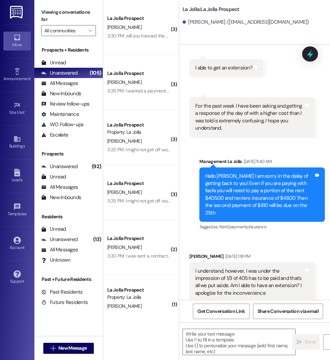
scroll to position [1368, 0]
click at [223, 341] on textarea at bounding box center [239, 342] width 112 height 26
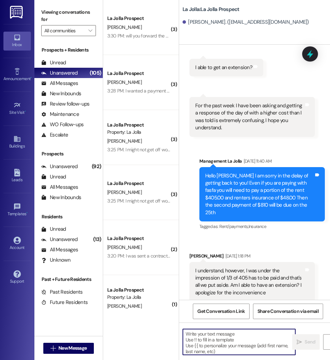
paste textarea "Hello [PERSON_NAME] this is La Jolla. It looks like your fall rent has not been…"
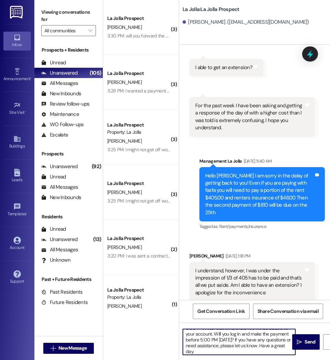
scroll to position [0, 0]
click at [209, 335] on textarea "Hello [PERSON_NAME] this is La Jolla. It looks like your fall rent has not been…" at bounding box center [239, 342] width 112 height 26
drag, startPoint x: 197, startPoint y: 351, endPoint x: 168, endPoint y: 314, distance: 47.7
drag, startPoint x: 168, startPoint y: 314, endPoint x: 210, endPoint y: 353, distance: 57.6
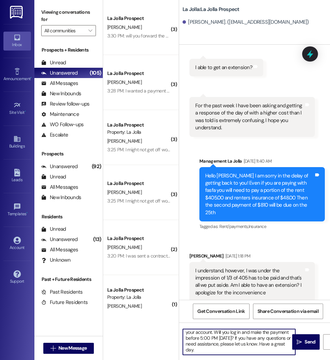
click at [210, 353] on textarea "Hello [PERSON_NAME] this is La Jolla. It looks like your fall rent has not been…" at bounding box center [239, 342] width 112 height 26
drag, startPoint x: 199, startPoint y: 352, endPoint x: 175, endPoint y: 341, distance: 26.6
drag, startPoint x: 175, startPoint y: 341, endPoint x: 202, endPoint y: 349, distance: 28.0
click at [202, 349] on textarea "Hello [PERSON_NAME] this is La Jolla. It looks like your fall rent has not been…" at bounding box center [239, 342] width 112 height 26
drag, startPoint x: 197, startPoint y: 351, endPoint x: 180, endPoint y: 348, distance: 18.1
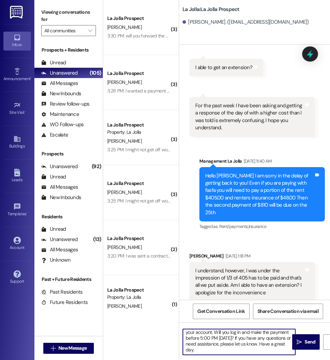
drag, startPoint x: 180, startPoint y: 348, endPoint x: 195, endPoint y: 350, distance: 15.9
click at [195, 350] on textarea "Hello [PERSON_NAME] this is La Jolla. It looks like your fall rent has not been…" at bounding box center [239, 342] width 112 height 26
drag, startPoint x: 195, startPoint y: 350, endPoint x: 180, endPoint y: 347, distance: 15.7
drag, startPoint x: 180, startPoint y: 347, endPoint x: 200, endPoint y: 349, distance: 19.7
click at [200, 349] on textarea "Hello [PERSON_NAME] this is La Jolla. It looks like your fall rent has not been…" at bounding box center [239, 342] width 112 height 26
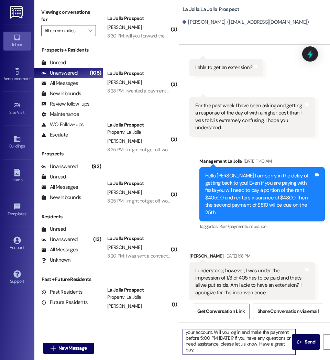
scroll to position [0, 0]
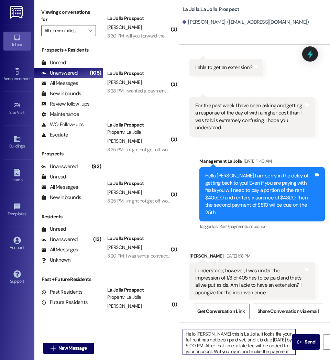
drag, startPoint x: 184, startPoint y: 333, endPoint x: 255, endPoint y: 339, distance: 71.3
drag, startPoint x: 255, startPoint y: 339, endPoint x: 224, endPoint y: 341, distance: 30.6
drag, startPoint x: 224, startPoint y: 341, endPoint x: 198, endPoint y: 341, distance: 26.4
click at [198, 341] on textarea "Hello [PERSON_NAME] this is La Jolla. It looks like your fall rent has not been…" at bounding box center [239, 342] width 112 height 26
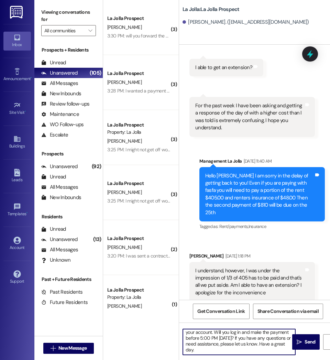
drag, startPoint x: 197, startPoint y: 350, endPoint x: 175, endPoint y: 342, distance: 22.7
drag, startPoint x: 175, startPoint y: 342, endPoint x: 207, endPoint y: 350, distance: 32.4
click at [207, 350] on textarea "Hello [PERSON_NAME] this is La Jolla. It looks like your fall rent has not been…" at bounding box center [239, 342] width 112 height 26
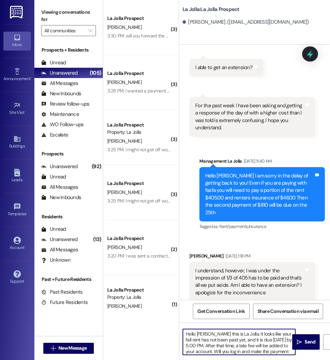
drag, startPoint x: 201, startPoint y: 349, endPoint x: 175, endPoint y: 322, distance: 37.2
click at [175, 322] on div "( 3 ) La Jolla Prospect [PERSON_NAME] 3:30 PM: will you forward the month to mo…" at bounding box center [216, 180] width 227 height 360
type textarea "Hello [PERSON_NAME] this is La Jolla. It looks like your fall rent has not been…"
click at [301, 342] on icon "" at bounding box center [298, 341] width 5 height 5
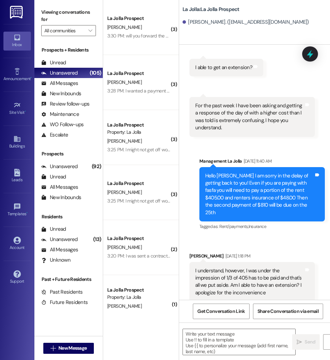
scroll to position [1367, 0]
click at [18, 187] on div "Leads Go to Leads" at bounding box center [16, 176] width 27 height 34
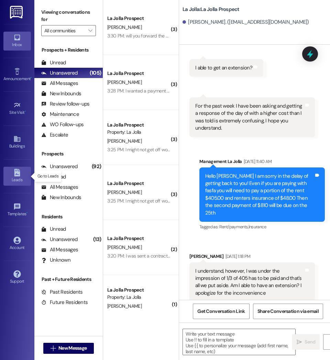
click at [18, 179] on div "Leads" at bounding box center [17, 179] width 34 height 7
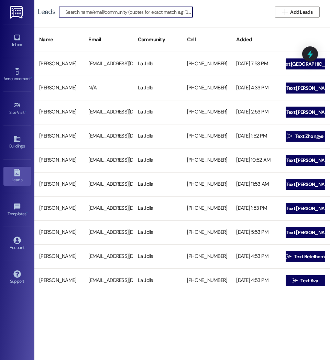
click at [99, 13] on input at bounding box center [128, 12] width 127 height 10
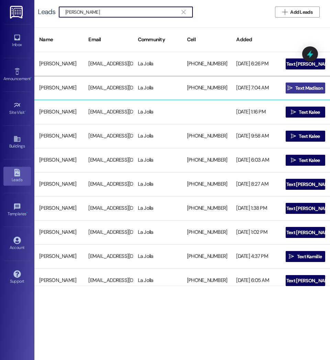
type input "[PERSON_NAME]"
click at [296, 89] on span "Text Madison" at bounding box center [309, 87] width 28 height 7
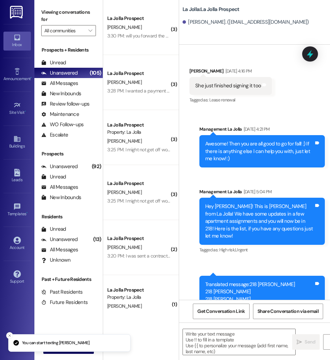
scroll to position [645, 0]
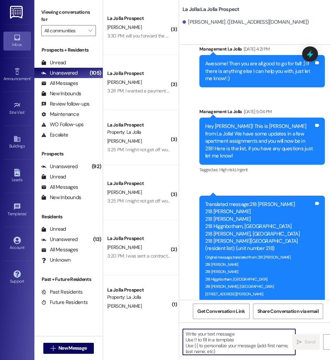
click at [210, 343] on textarea at bounding box center [239, 342] width 112 height 26
paste textarea "Hello [PERSON_NAME] this is La Jolla. It looks like your fall rent has not been…"
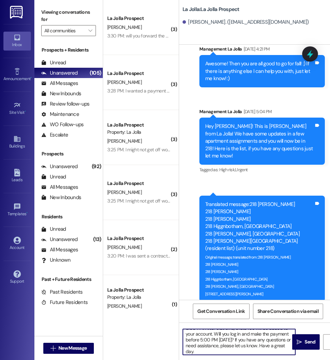
scroll to position [0, 0]
click at [210, 332] on textarea "Hello [PERSON_NAME] this is La Jolla. It looks like your fall rent has not been…" at bounding box center [239, 342] width 112 height 26
drag, startPoint x: 196, startPoint y: 350, endPoint x: 167, endPoint y: 322, distance: 40.6
click at [167, 322] on div "( 3 ) La Jolla Prospect [PERSON_NAME] 3:30 PM: will you forward the month to mo…" at bounding box center [216, 180] width 227 height 360
type textarea "Hello [PERSON_NAME] this is La Jolla. It looks like your fall rent has not been…"
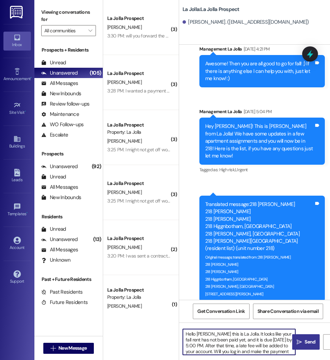
click at [307, 338] on span "Send" at bounding box center [309, 341] width 11 height 7
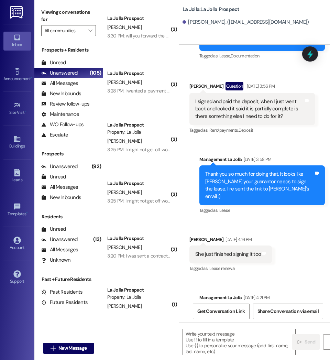
scroll to position [368, 0]
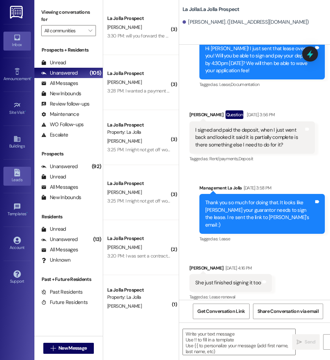
click at [15, 178] on div "Leads" at bounding box center [17, 179] width 34 height 7
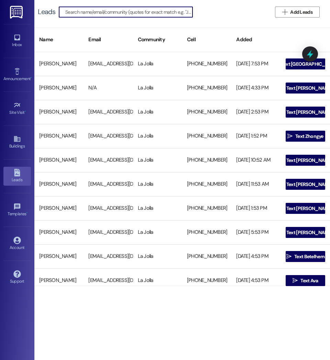
click at [91, 12] on input at bounding box center [128, 12] width 127 height 10
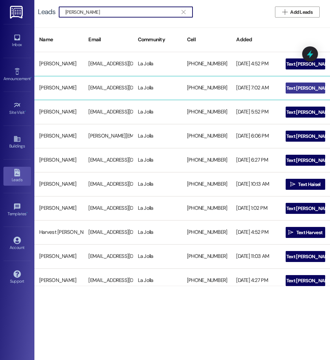
type input "[PERSON_NAME]"
click at [297, 91] on span "Text [PERSON_NAME]" at bounding box center [309, 87] width 46 height 7
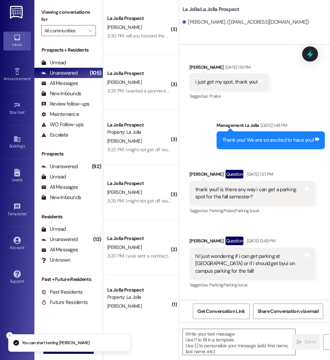
scroll to position [2447, 0]
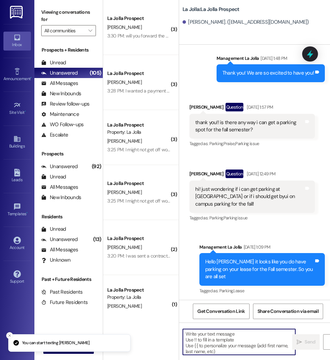
click at [223, 349] on textarea at bounding box center [239, 342] width 112 height 26
click at [221, 346] on textarea at bounding box center [239, 342] width 112 height 26
paste textarea "Hello [PERSON_NAME] this is La Jolla. It looks like your fall rent has not been…"
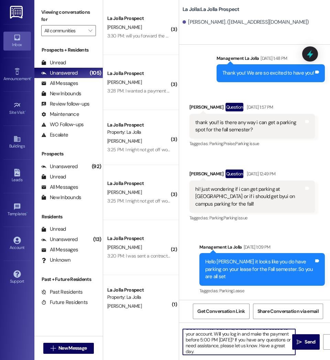
scroll to position [0, 0]
click at [213, 334] on textarea "Hello [PERSON_NAME] this is La Jolla. It looks like your fall rent has not been…" at bounding box center [239, 342] width 112 height 26
drag, startPoint x: 198, startPoint y: 353, endPoint x: 159, endPoint y: 315, distance: 54.6
click at [159, 315] on div "( 3 ) La Jolla Prospect [PERSON_NAME] 3:30 PM: will you forward the month to mo…" at bounding box center [216, 180] width 227 height 360
type textarea "Hello [PERSON_NAME] this is La Jolla. It looks like your fall rent has not been…"
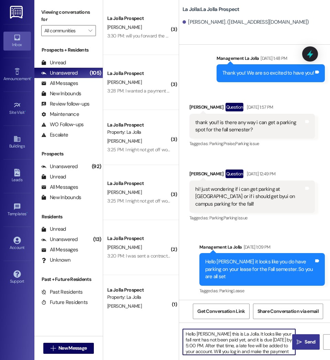
click at [306, 344] on span "Send" at bounding box center [309, 341] width 11 height 7
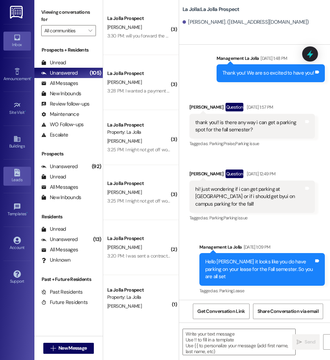
click at [17, 183] on div "Leads" at bounding box center [17, 179] width 34 height 7
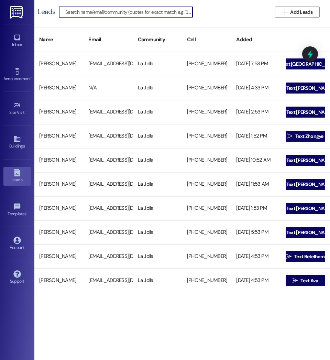
click at [74, 10] on input at bounding box center [128, 12] width 127 height 10
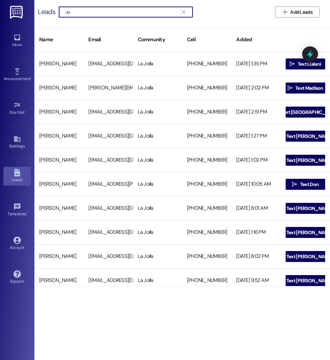
type input "J"
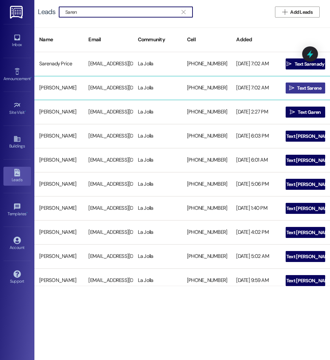
type input "Saren"
click at [311, 86] on span "Text Sarene" at bounding box center [309, 87] width 24 height 7
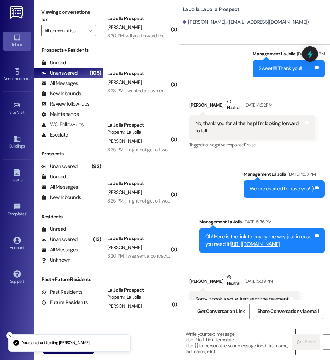
scroll to position [1763, 0]
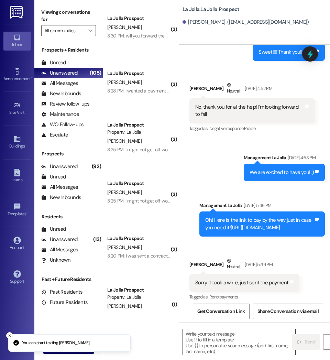
click at [217, 342] on textarea at bounding box center [239, 342] width 112 height 26
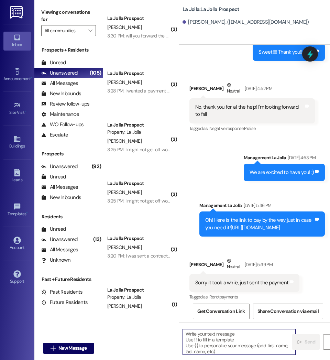
paste textarea "Hello [PERSON_NAME] this is La Jolla. It looks like your fall rent has not been…"
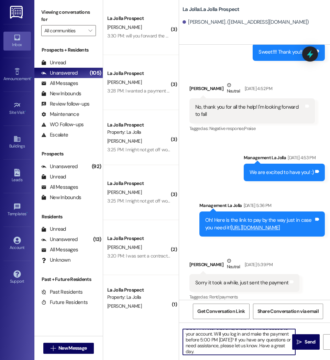
scroll to position [0, 0]
click at [207, 335] on textarea "Hello [PERSON_NAME] this is La Jolla. It looks like your fall rent has not been…" at bounding box center [239, 342] width 112 height 26
drag, startPoint x: 200, startPoint y: 353, endPoint x: 167, endPoint y: 320, distance: 46.4
click at [167, 320] on div "( 3 ) La Jolla Prospect [PERSON_NAME] 3:30 PM: will you forward the month to mo…" at bounding box center [216, 180] width 227 height 360
type textarea "Hello [PERSON_NAME] this is La Jolla. It looks like your fall rent has not been…"
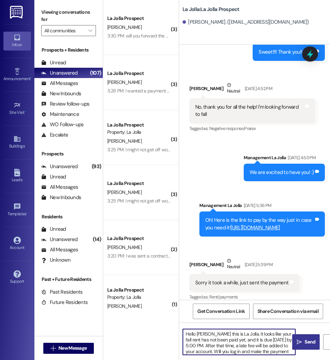
click at [307, 342] on span "Send" at bounding box center [309, 341] width 11 height 7
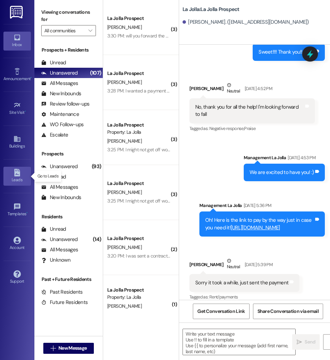
click at [20, 181] on div "Leads" at bounding box center [17, 179] width 34 height 7
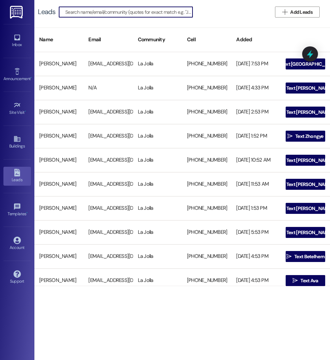
click at [102, 12] on input at bounding box center [128, 12] width 127 height 10
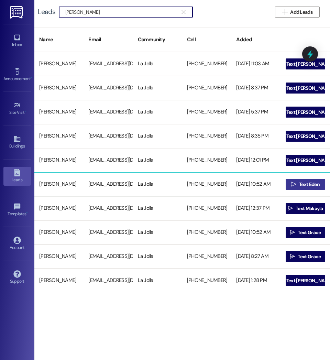
type input "[PERSON_NAME]"
click at [301, 183] on span "Text Eden" at bounding box center [309, 184] width 21 height 7
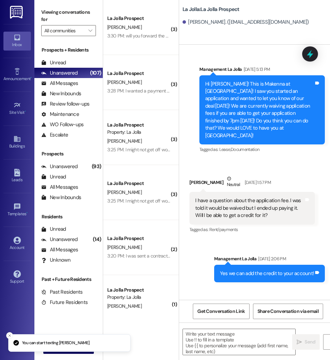
scroll to position [434, 0]
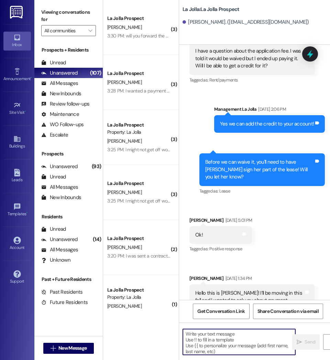
click at [228, 338] on textarea at bounding box center [239, 342] width 112 height 26
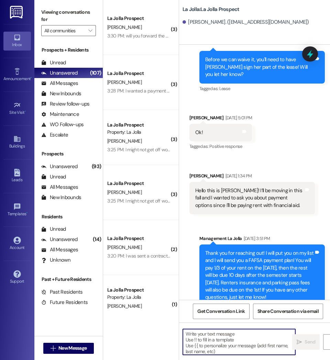
click at [219, 342] on textarea at bounding box center [239, 342] width 112 height 26
paste textarea "Hello [PERSON_NAME] this is La Jolla. It looks like your fall rent has not been…"
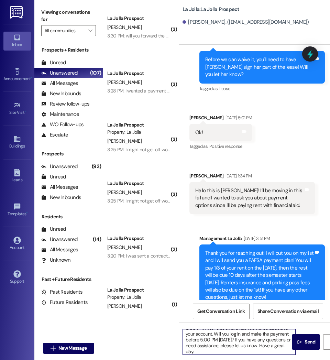
scroll to position [0, 0]
drag, startPoint x: 210, startPoint y: 332, endPoint x: 213, endPoint y: 346, distance: 13.7
click at [213, 346] on textarea "Hello [PERSON_NAME] this is La Jolla. It looks like your fall rent has not been…" at bounding box center [239, 342] width 112 height 26
click at [208, 335] on textarea "Hello [PERSON_NAME] this is La Jolla. It looks like your fall rent has not been…" at bounding box center [239, 342] width 112 height 26
drag, startPoint x: 198, startPoint y: 350, endPoint x: 170, endPoint y: 320, distance: 41.3
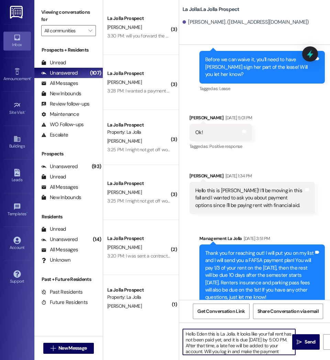
click at [170, 320] on div "( 3 ) La Jolla Prospect [PERSON_NAME] 3:30 PM: will you forward the month to mo…" at bounding box center [216, 180] width 227 height 360
type textarea "Hello Eden this is La Jolla. It looks like your fall rent has not been paid yet…"
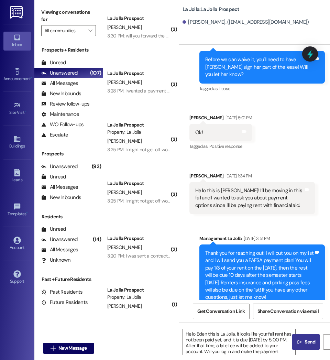
click at [298, 340] on icon "" at bounding box center [298, 341] width 5 height 5
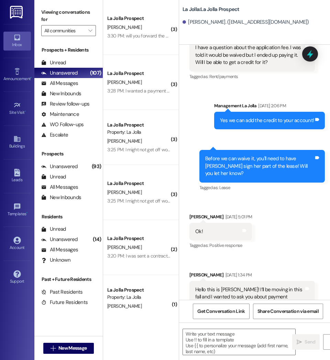
scroll to position [434, 0]
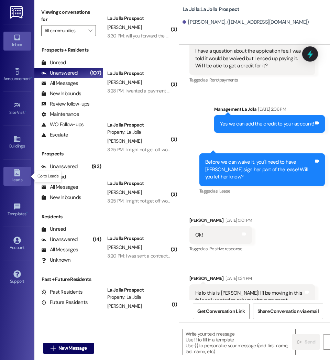
drag, startPoint x: 22, startPoint y: 169, endPoint x: 13, endPoint y: 177, distance: 12.2
click at [13, 177] on div "Leads" at bounding box center [17, 179] width 34 height 7
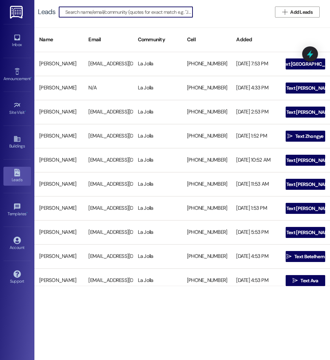
click at [80, 13] on input at bounding box center [128, 12] width 127 height 10
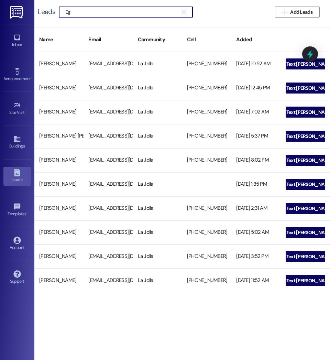
type input "E"
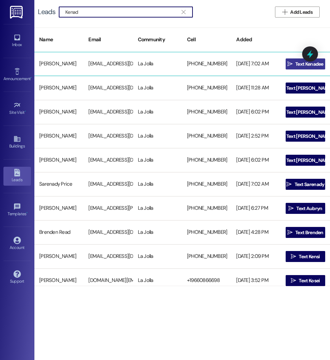
type input "Kenad"
click at [298, 62] on span "Text Kenadee" at bounding box center [309, 63] width 28 height 7
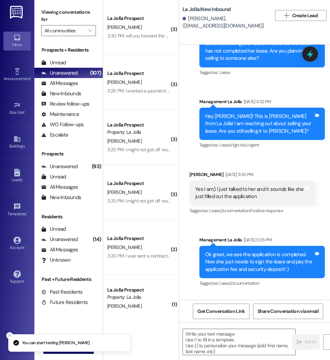
scroll to position [752, 0]
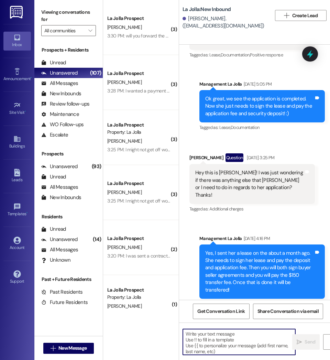
click at [213, 345] on textarea at bounding box center [239, 342] width 112 height 26
paste textarea "Hello Eden this is La Jolla. It looks like your fall rent has not been paid yet…"
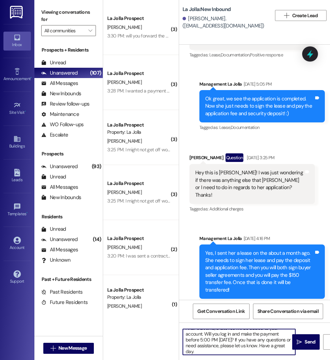
scroll to position [0, 0]
click at [206, 334] on textarea "Hello Eden this is La Jolla. It looks like your fall rent has not been paid yet…" at bounding box center [239, 342] width 112 height 26
drag, startPoint x: 205, startPoint y: 351, endPoint x: 173, endPoint y: 325, distance: 40.8
click at [173, 325] on div "( 3 ) La Jolla Prospect [PERSON_NAME] 3:30 PM: will you forward the month to mo…" at bounding box center [216, 180] width 227 height 360
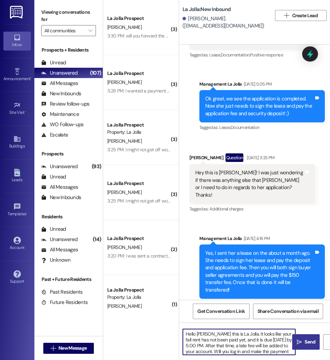
type textarea "Hello [PERSON_NAME] this is La Jolla. It looks like your fall rent has not been…"
click at [299, 342] on icon "" at bounding box center [298, 341] width 5 height 5
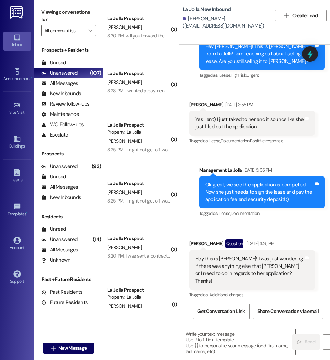
scroll to position [657, 0]
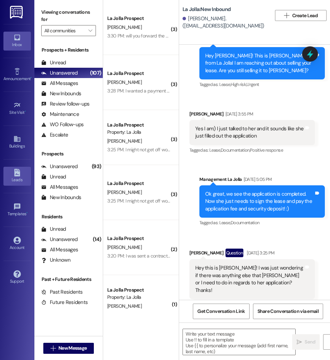
click at [13, 175] on icon at bounding box center [17, 173] width 8 height 8
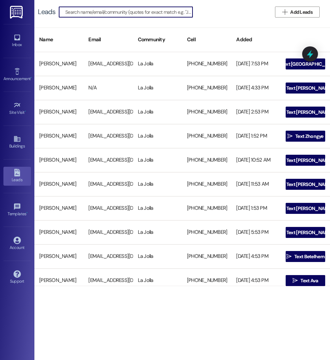
click at [82, 11] on input at bounding box center [128, 12] width 127 height 10
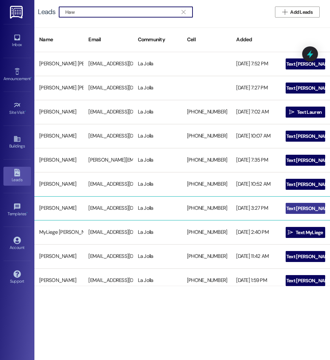
type input "Haw"
click at [304, 206] on span "Text [PERSON_NAME]" at bounding box center [309, 208] width 46 height 7
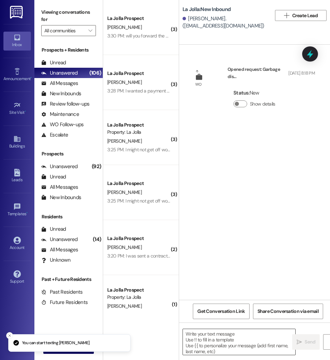
click at [222, 345] on textarea at bounding box center [239, 342] width 112 height 26
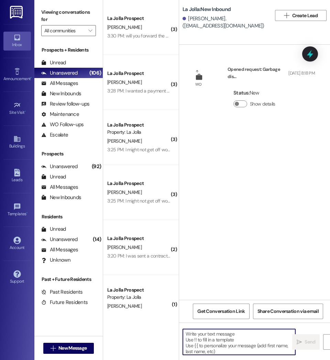
paste textarea "Hello [PERSON_NAME] this is La Jolla. It looks like your fall rent has not been…"
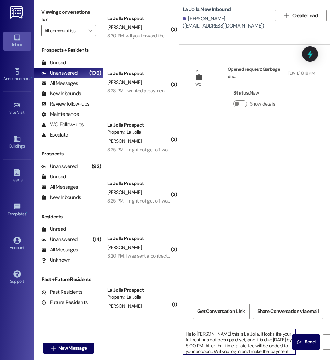
click at [214, 335] on textarea "Hello [PERSON_NAME] this is La Jolla. It looks like your fall rent has not been…" at bounding box center [239, 342] width 112 height 26
drag, startPoint x: 200, startPoint y: 353, endPoint x: 162, endPoint y: 322, distance: 48.5
click at [162, 322] on div "( 3 ) La Jolla Prospect [PERSON_NAME] 3:30 PM: will you forward the month to mo…" at bounding box center [216, 180] width 227 height 360
paste textarea "Kenadee"
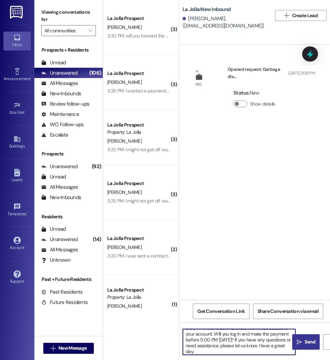
type textarea "Hello [PERSON_NAME] this is La Jolla. It looks like your fall rent has not been…"
click at [305, 345] on span "Send" at bounding box center [309, 341] width 11 height 7
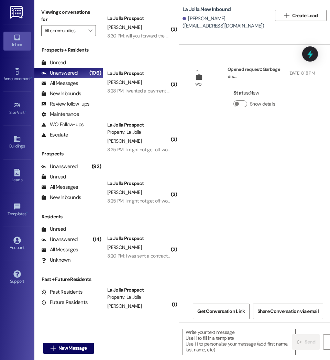
scroll to position [2, 0]
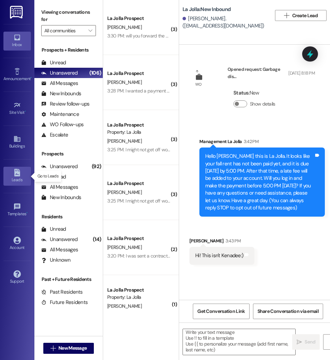
click at [22, 173] on link "Leads" at bounding box center [16, 176] width 27 height 19
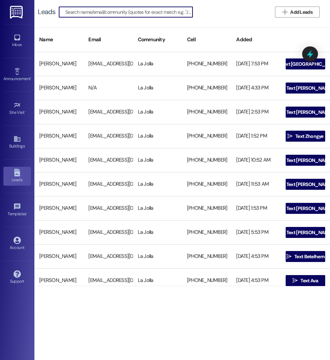
click at [89, 13] on input at bounding box center [128, 12] width 127 height 10
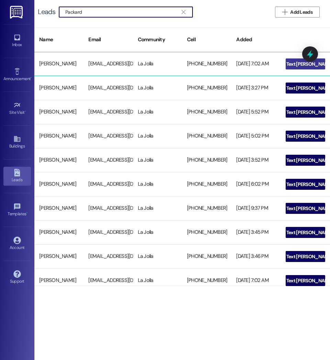
type input "Packard"
click at [297, 65] on span "Text [PERSON_NAME]" at bounding box center [309, 63] width 46 height 7
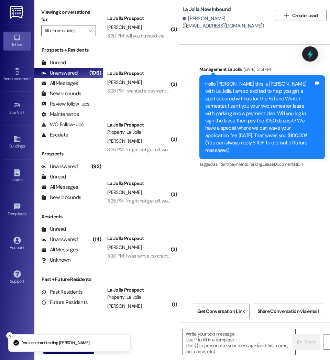
click at [227, 350] on textarea at bounding box center [239, 342] width 112 height 26
paste textarea "Hello [PERSON_NAME] this is La Jolla. It looks like your fall rent has not been…"
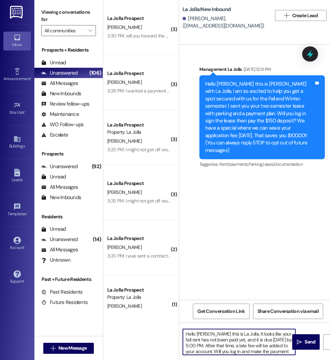
click at [213, 334] on textarea "Hello [PERSON_NAME] this is La Jolla. It looks like your fall rent has not been…" at bounding box center [239, 342] width 112 height 26
drag, startPoint x: 201, startPoint y: 350, endPoint x: 165, endPoint y: 326, distance: 43.1
click at [165, 326] on div "( 3 ) La Jolla Prospect [PERSON_NAME] 3:30 PM: will you forward the month to mo…" at bounding box center [216, 180] width 227 height 360
type textarea "Hello Catherina this is La Jolla. It looks like your fall rent has not been pai…"
click at [310, 344] on span "Send" at bounding box center [309, 341] width 11 height 7
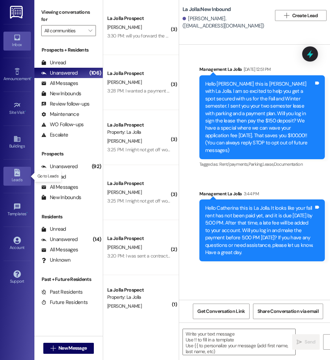
click at [9, 181] on div "Leads" at bounding box center [17, 179] width 34 height 7
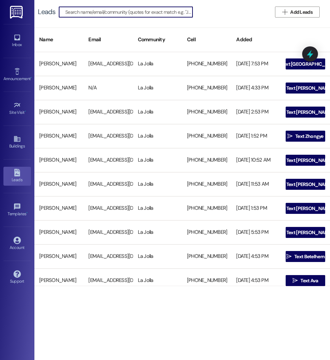
click at [75, 14] on input at bounding box center [128, 12] width 127 height 10
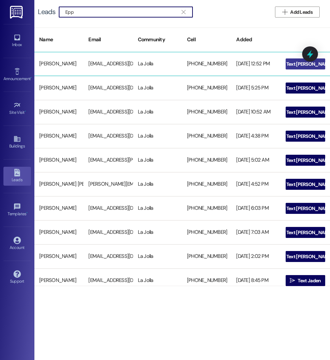
type input "Epp"
click at [293, 62] on span " Text [PERSON_NAME]" at bounding box center [304, 64] width 57 height 10
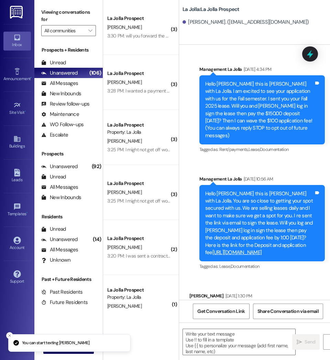
scroll to position [35, 0]
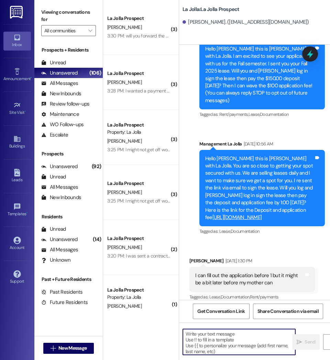
click at [210, 348] on textarea at bounding box center [239, 342] width 112 height 26
paste textarea "Hello Catherina this is La Jolla. It looks like your fall rent has not been pai…"
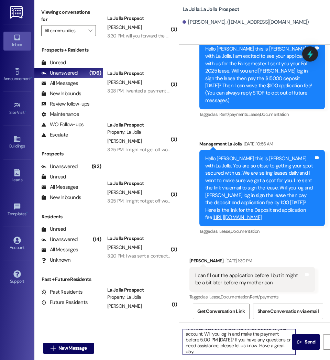
scroll to position [0, 0]
click at [215, 335] on textarea "Hello Catherina this is La Jolla. It looks like your fall rent has not been pai…" at bounding box center [239, 342] width 112 height 26
drag, startPoint x: 213, startPoint y: 349, endPoint x: 163, endPoint y: 319, distance: 57.9
click at [163, 319] on div "( 3 ) La Jolla Prospect [PERSON_NAME] 3:30 PM: will you forward the month to mo…" at bounding box center [216, 180] width 227 height 360
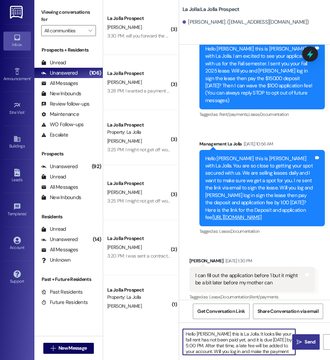
type textarea "Hello [PERSON_NAME] this is La Jolla. It looks like your fall rent has not been…"
click at [299, 338] on span " Send" at bounding box center [306, 341] width 22 height 7
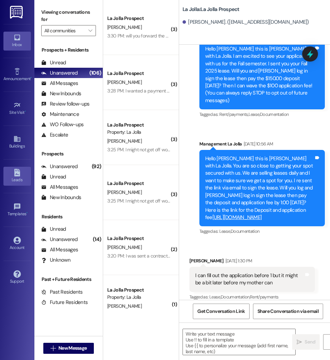
click at [21, 180] on div "Leads" at bounding box center [17, 179] width 34 height 7
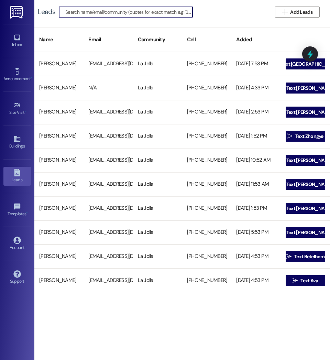
click at [80, 15] on input at bounding box center [128, 12] width 127 height 10
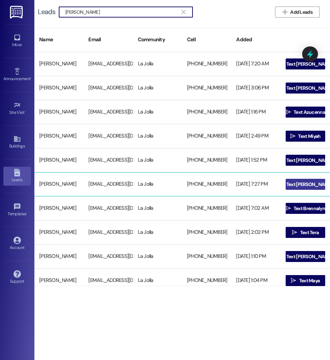
type input "[PERSON_NAME]"
click at [316, 184] on span "Text [PERSON_NAME]" at bounding box center [309, 184] width 46 height 7
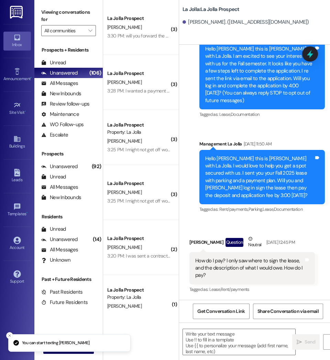
scroll to position [90, 0]
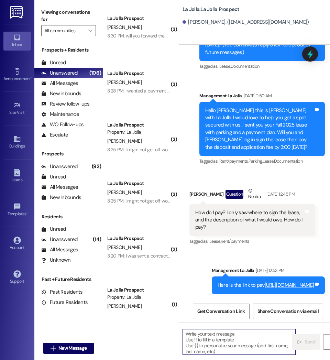
click at [204, 348] on textarea at bounding box center [239, 342] width 112 height 26
paste textarea "Hello [PERSON_NAME] this is La Jolla. It looks like your fall rent has not been…"
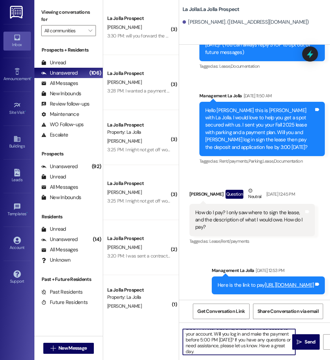
scroll to position [0, 0]
drag, startPoint x: 209, startPoint y: 335, endPoint x: 191, endPoint y: 330, distance: 18.8
click at [191, 330] on textarea "Hello [PERSON_NAME] this is La Jolla. It looks like your fall rent has not been…" at bounding box center [239, 342] width 112 height 26
click at [210, 335] on textarea "Hello [PERSON_NAME] this is La Jolla. It looks like your fall rent has not been…" at bounding box center [239, 342] width 112 height 26
drag, startPoint x: 204, startPoint y: 351, endPoint x: 160, endPoint y: 320, distance: 53.0
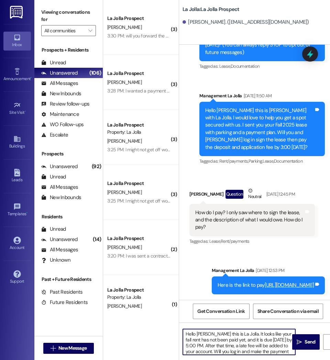
click at [160, 320] on div "( 3 ) La Jolla Prospect [PERSON_NAME] 3:30 PM: will you forward the month to mo…" at bounding box center [216, 180] width 227 height 360
type textarea "Hello [PERSON_NAME] this is La Jolla. It looks like your fall rent has not been…"
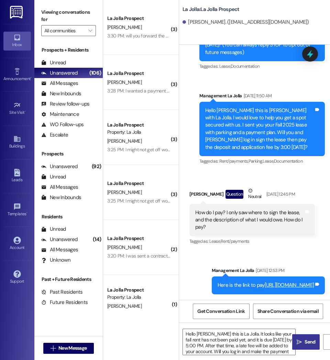
click at [308, 338] on span "Send" at bounding box center [309, 341] width 11 height 7
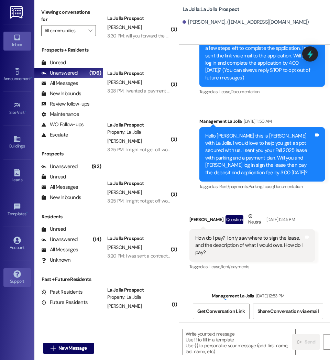
scroll to position [35, 0]
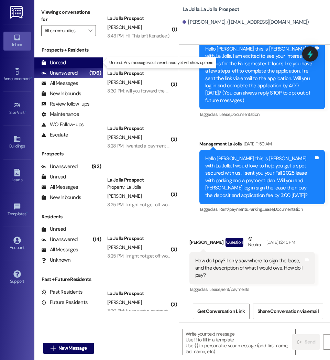
click at [72, 63] on div "Unread (0)" at bounding box center [68, 62] width 68 height 10
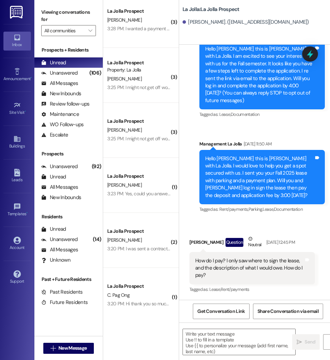
scroll to position [0, 0]
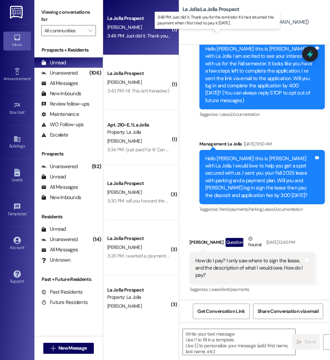
click at [130, 36] on div "3:48 PM: Just did it. Thank you for the reminder. It's had returned the payment…" at bounding box center [216, 36] width 219 height 6
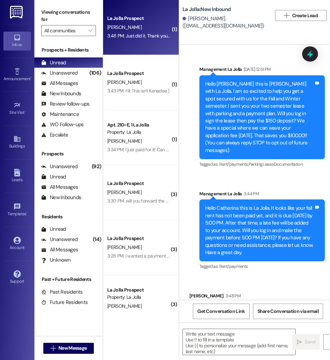
scroll to position [42, 0]
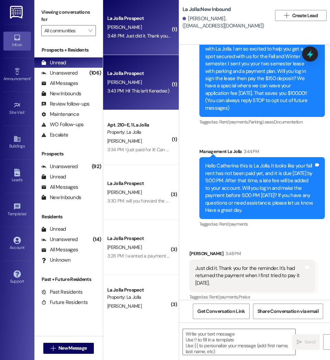
click at [113, 89] on div "3:43 PM: Hi! This isn't Kenadee:) 3:43 PM: Hi! This isn't Kenadee:)" at bounding box center [138, 91] width 62 height 6
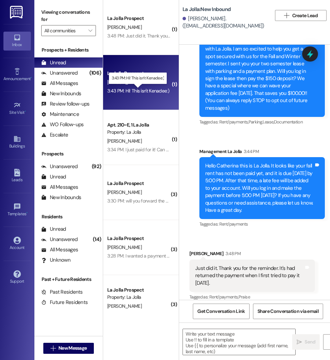
scroll to position [0, 0]
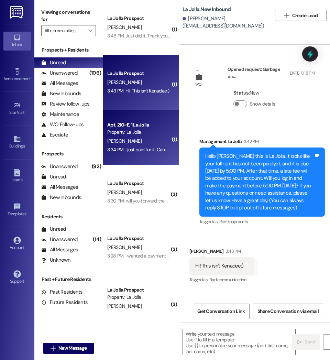
click at [124, 133] on div "Property: La Jolla" at bounding box center [139, 131] width 64 height 7
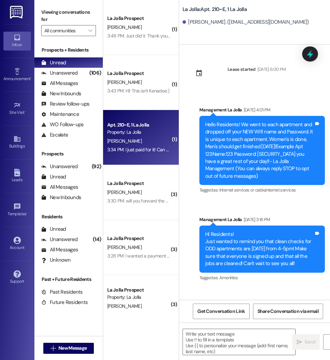
scroll to position [1353, 0]
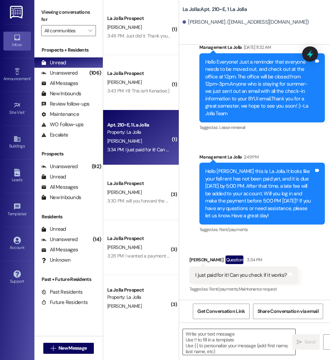
click at [198, 339] on textarea at bounding box center [239, 342] width 112 height 26
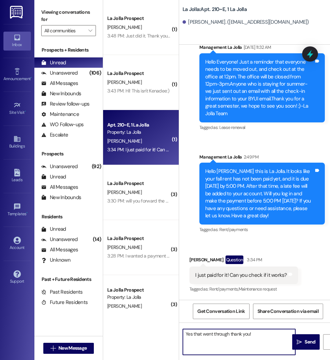
click at [213, 334] on textarea "Yes that went through thank you!" at bounding box center [239, 342] width 112 height 26
type textarea "Yes the payment went through thank you!"
click at [302, 344] on span " Send" at bounding box center [306, 341] width 22 height 7
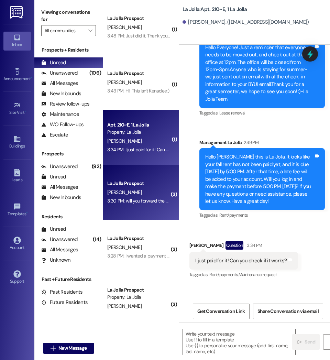
scroll to position [1352, 0]
click at [148, 213] on div "La Jolla Prospect [PERSON_NAME] 3:30 PM: will you forward the month to months p…" at bounding box center [141, 192] width 76 height 55
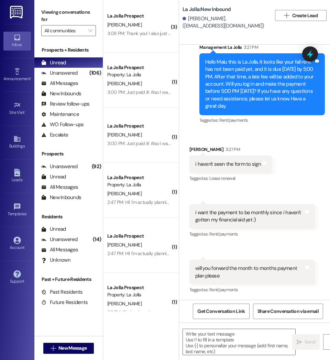
scroll to position [780, 0]
